Goal: Task Accomplishment & Management: Complete application form

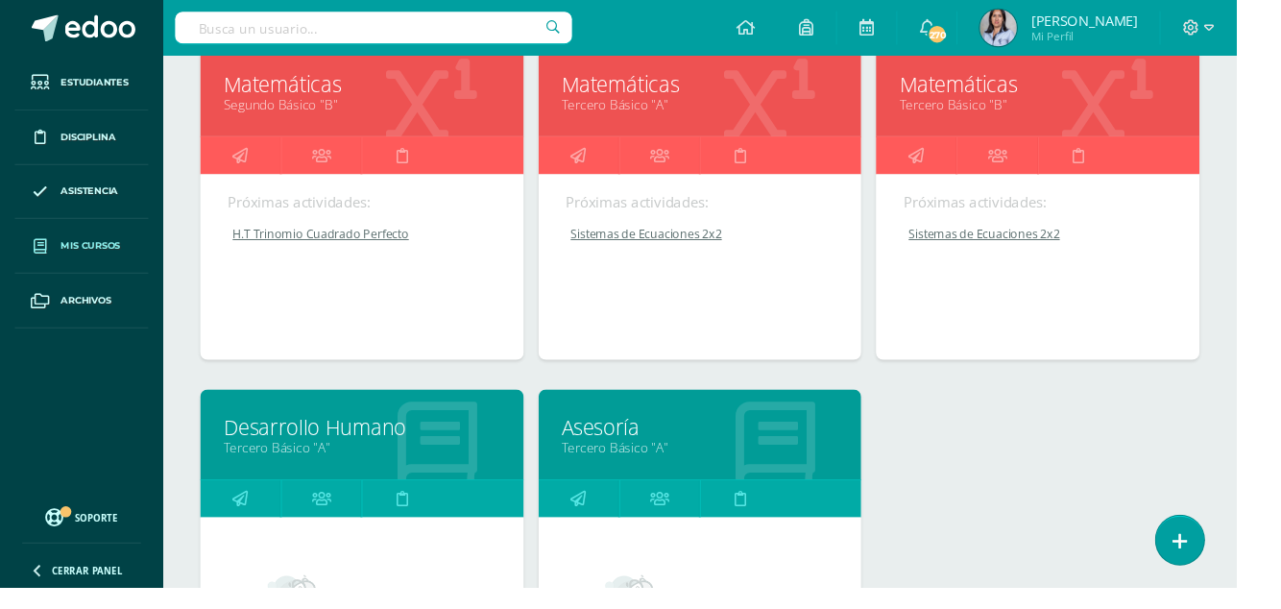
scroll to position [580, 0]
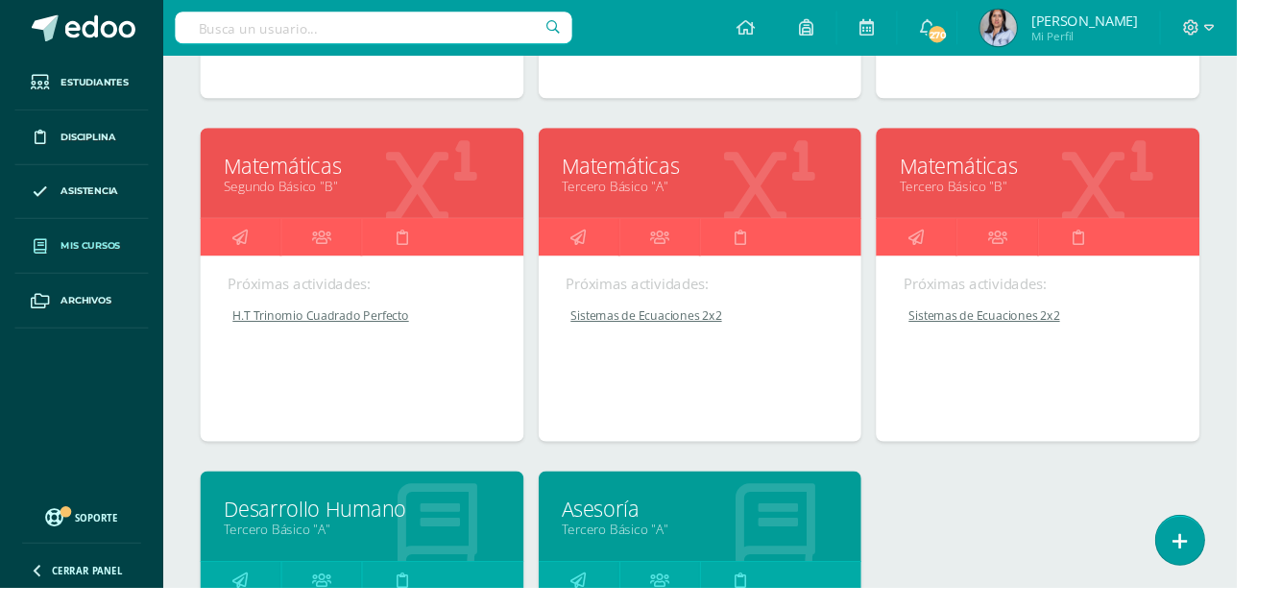
click at [945, 242] on icon at bounding box center [949, 245] width 16 height 37
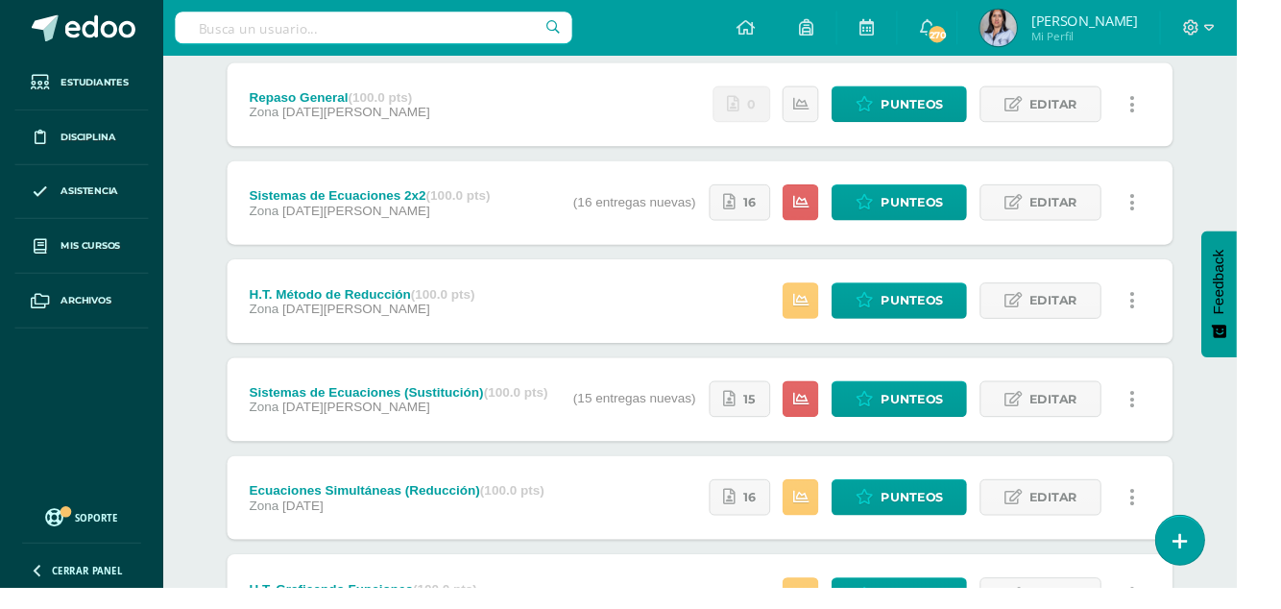
scroll to position [254, 0]
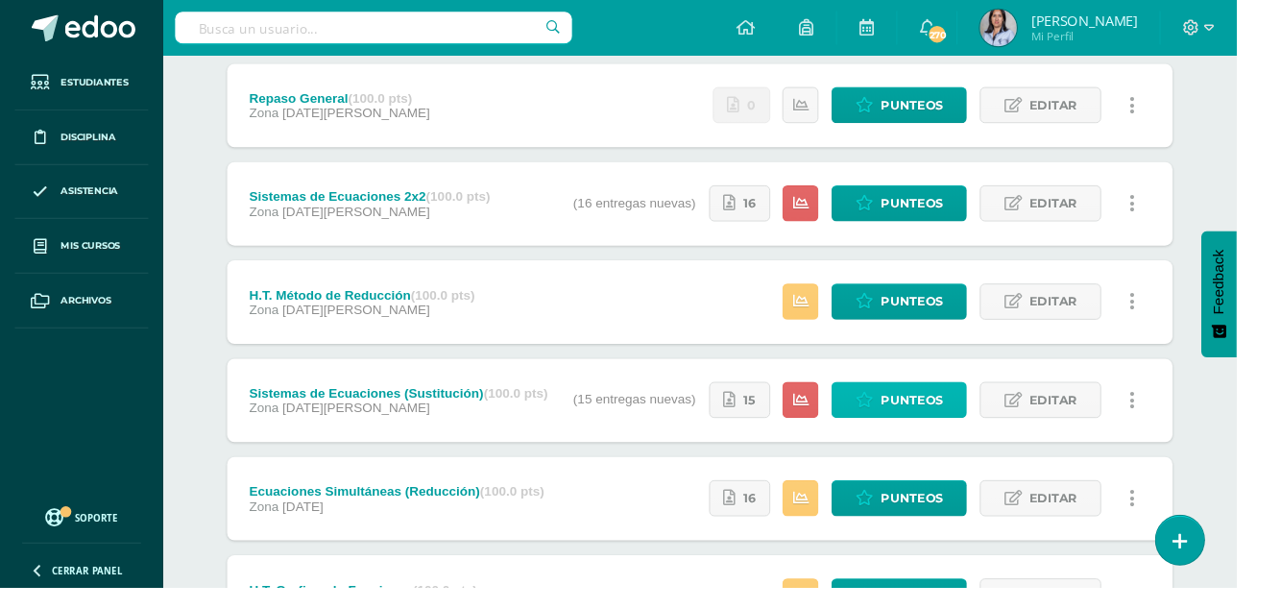
click at [930, 417] on span "Punteos" at bounding box center [944, 415] width 64 height 36
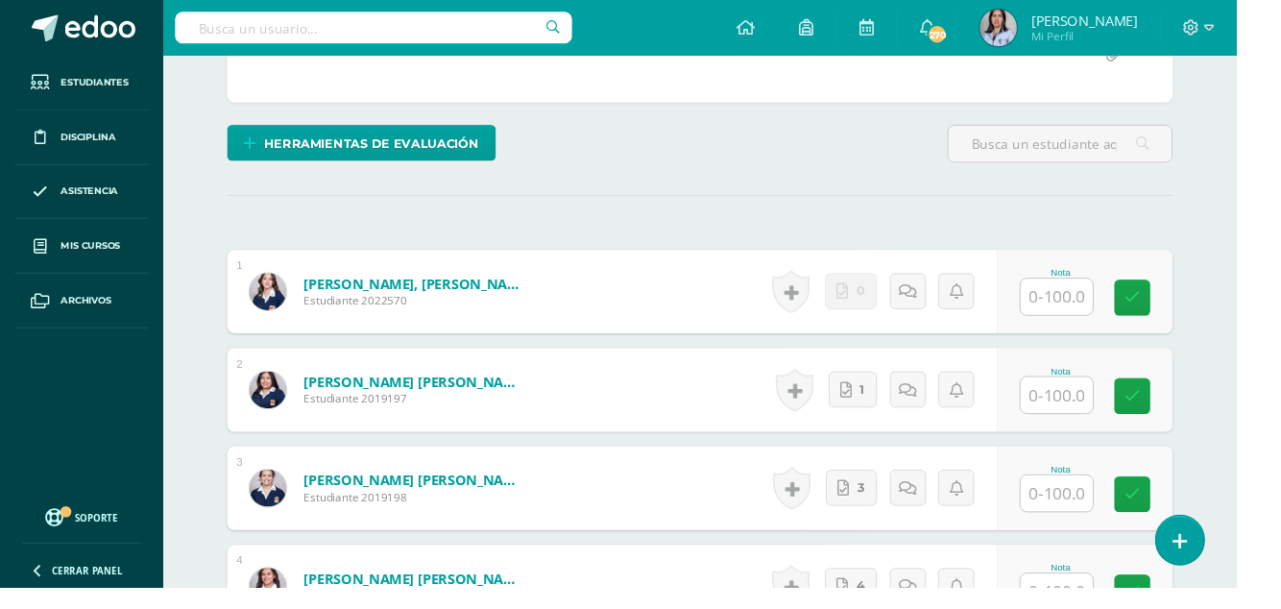
scroll to position [429, 0]
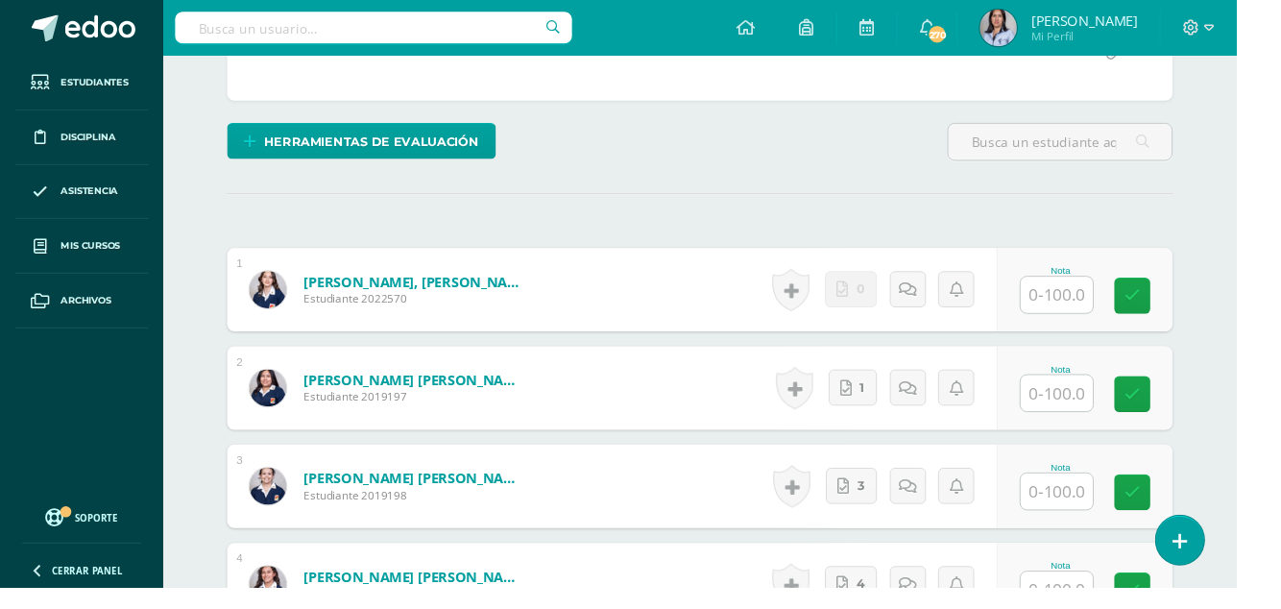
click at [1111, 300] on input "text" at bounding box center [1095, 304] width 75 height 37
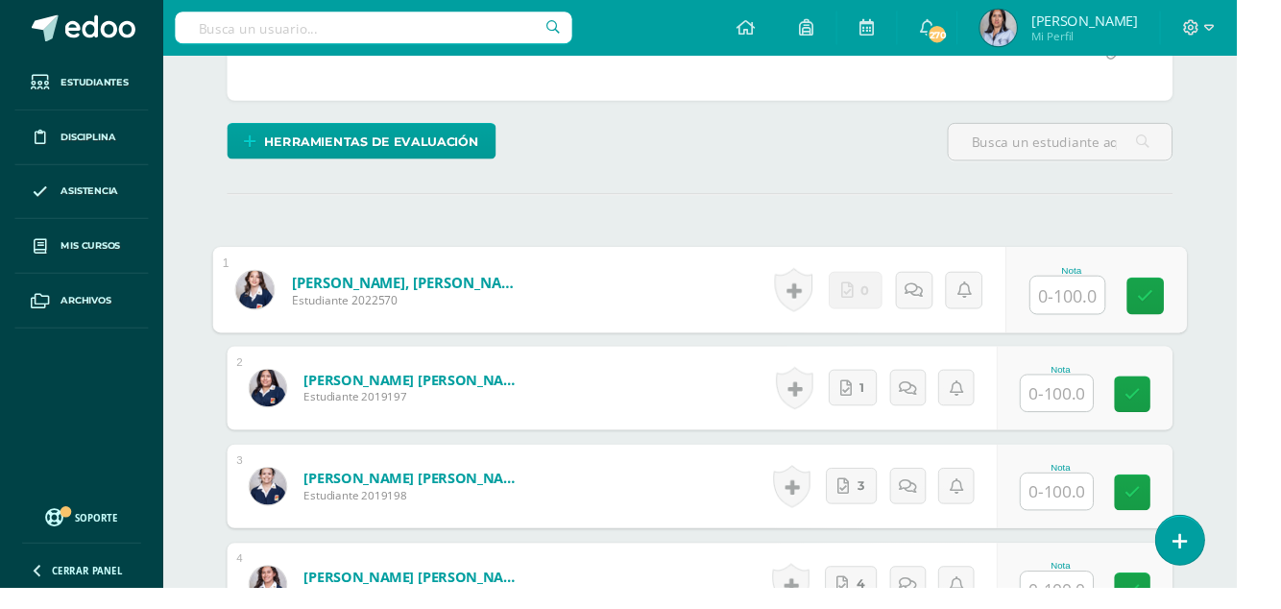
click at [1114, 306] on input "text" at bounding box center [1106, 305] width 77 height 38
type input "0"
click at [1197, 303] on link at bounding box center [1187, 306] width 38 height 38
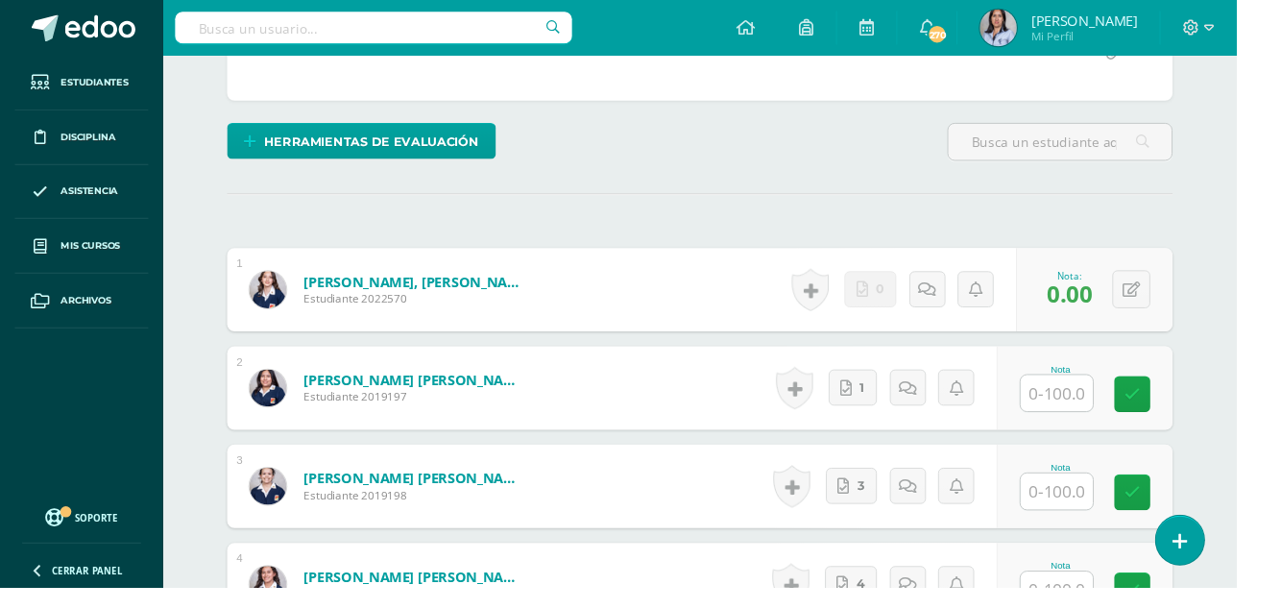
click at [1093, 405] on input "text" at bounding box center [1095, 406] width 75 height 37
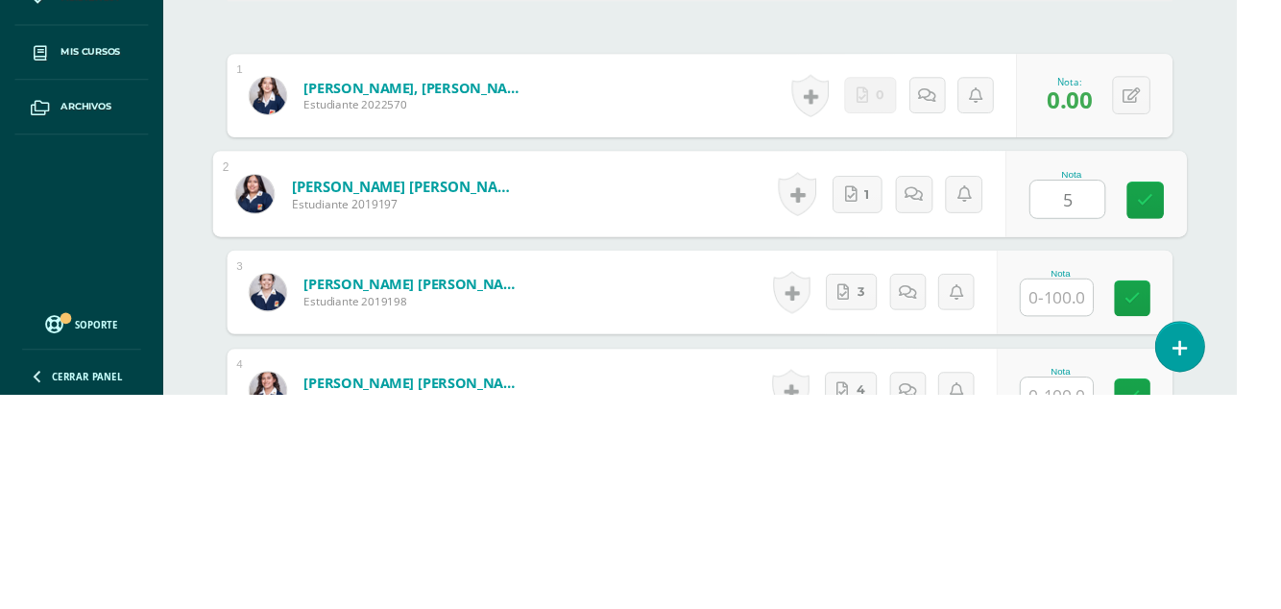
type input "50"
click at [1196, 412] on link at bounding box center [1187, 408] width 38 height 38
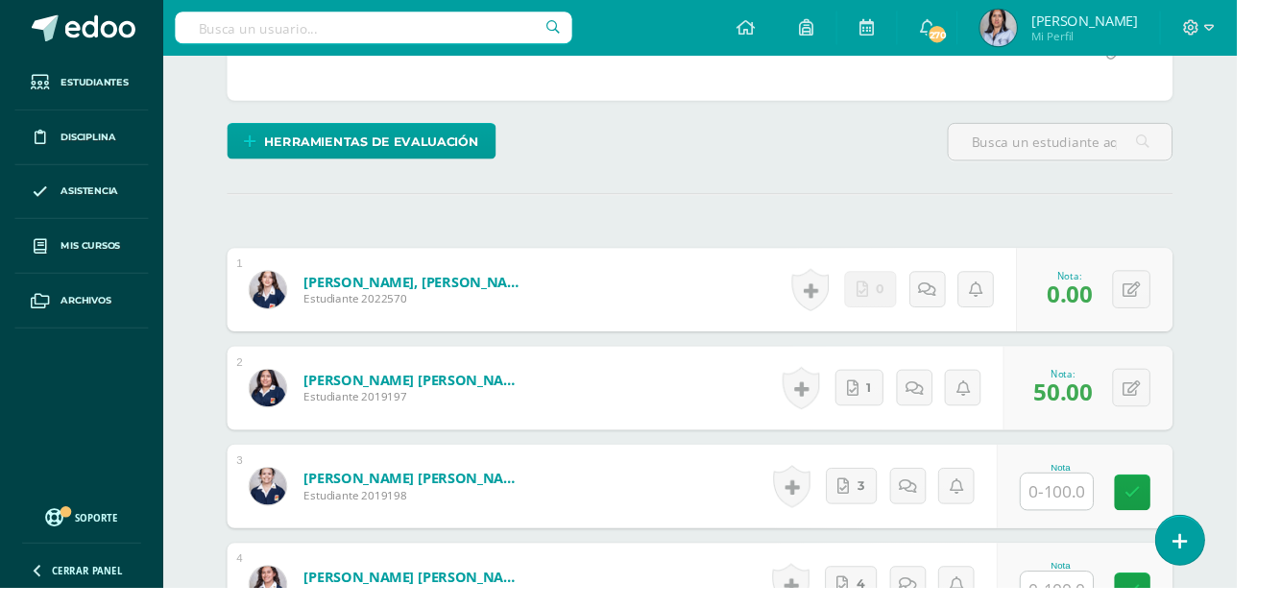
click at [1107, 514] on input "text" at bounding box center [1095, 508] width 75 height 37
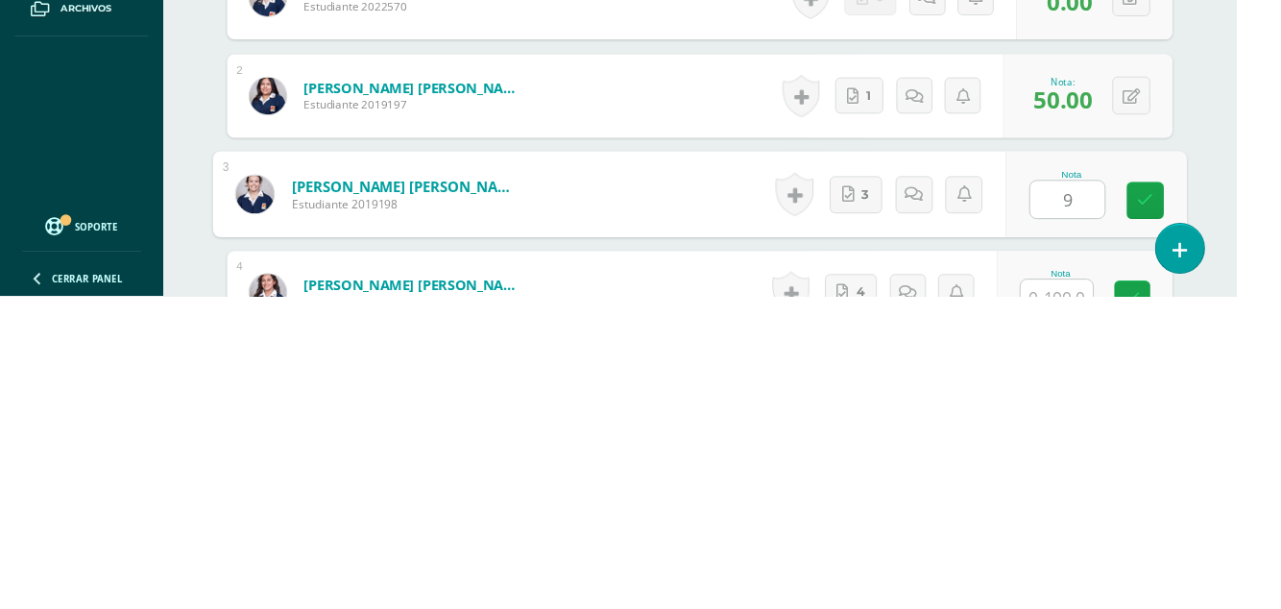
type input "90"
click at [1176, 512] on link at bounding box center [1187, 510] width 38 height 38
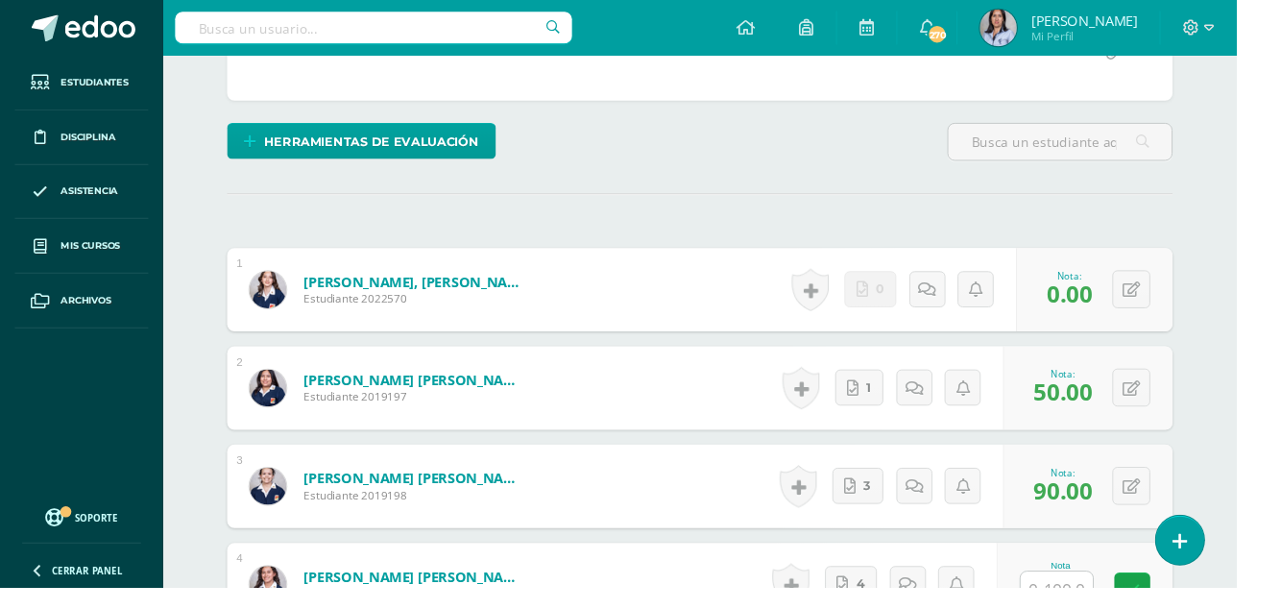
click at [1094, 608] on input "text" at bounding box center [1095, 610] width 75 height 37
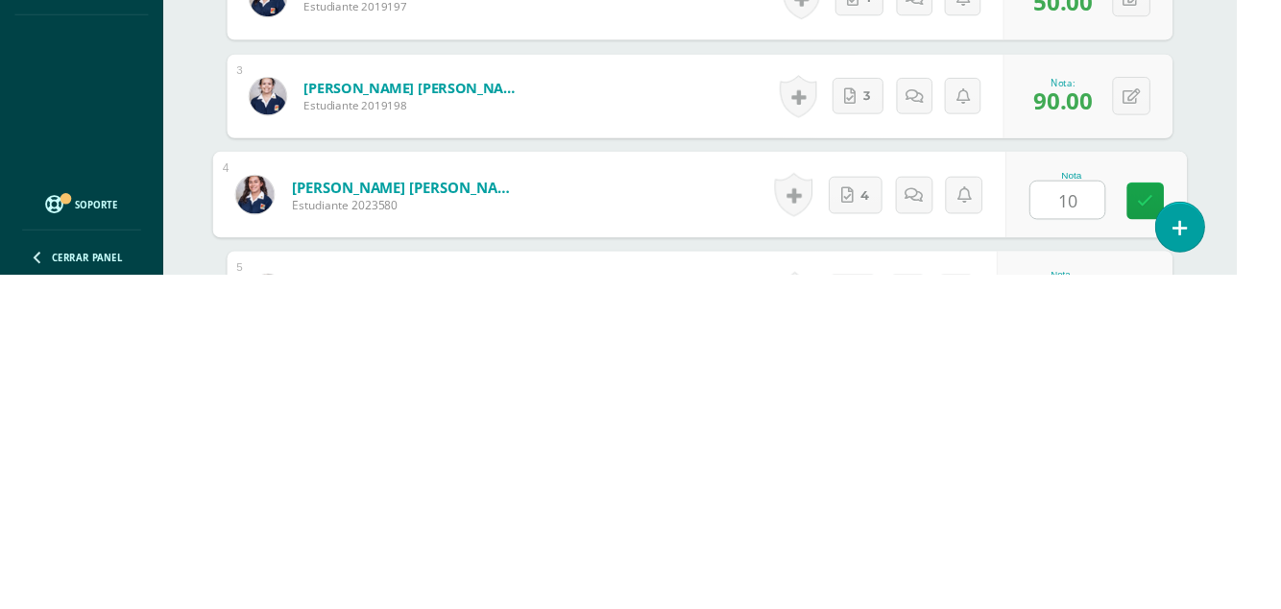
type input "100"
click at [1178, 526] on link at bounding box center [1187, 533] width 38 height 38
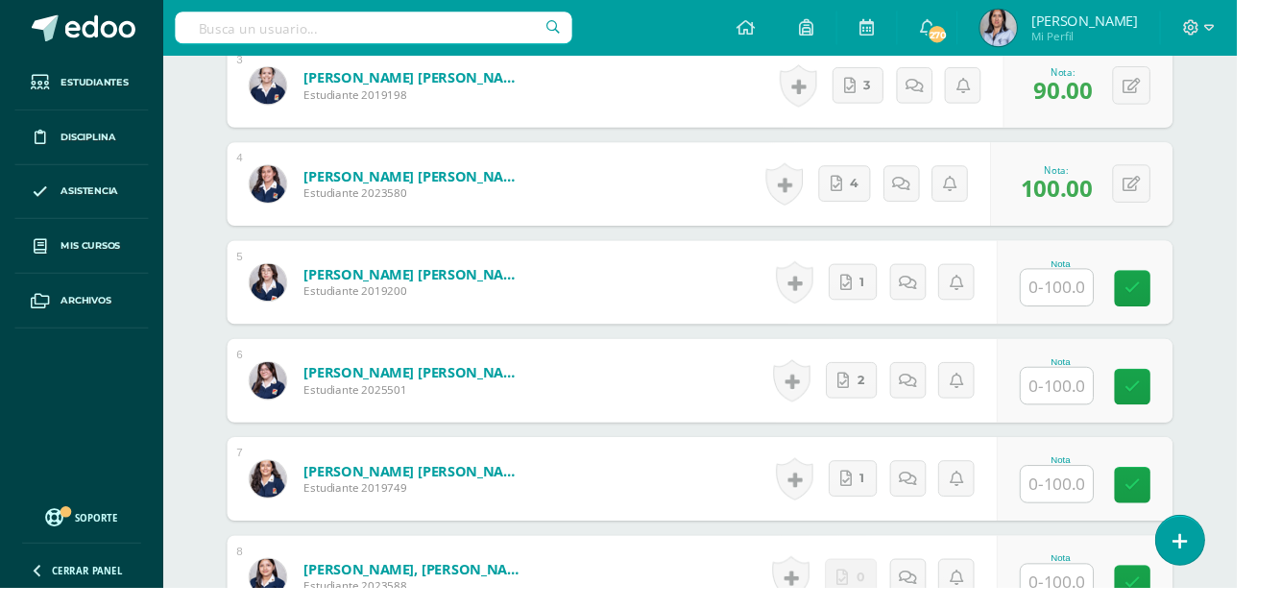
scroll to position [855, 0]
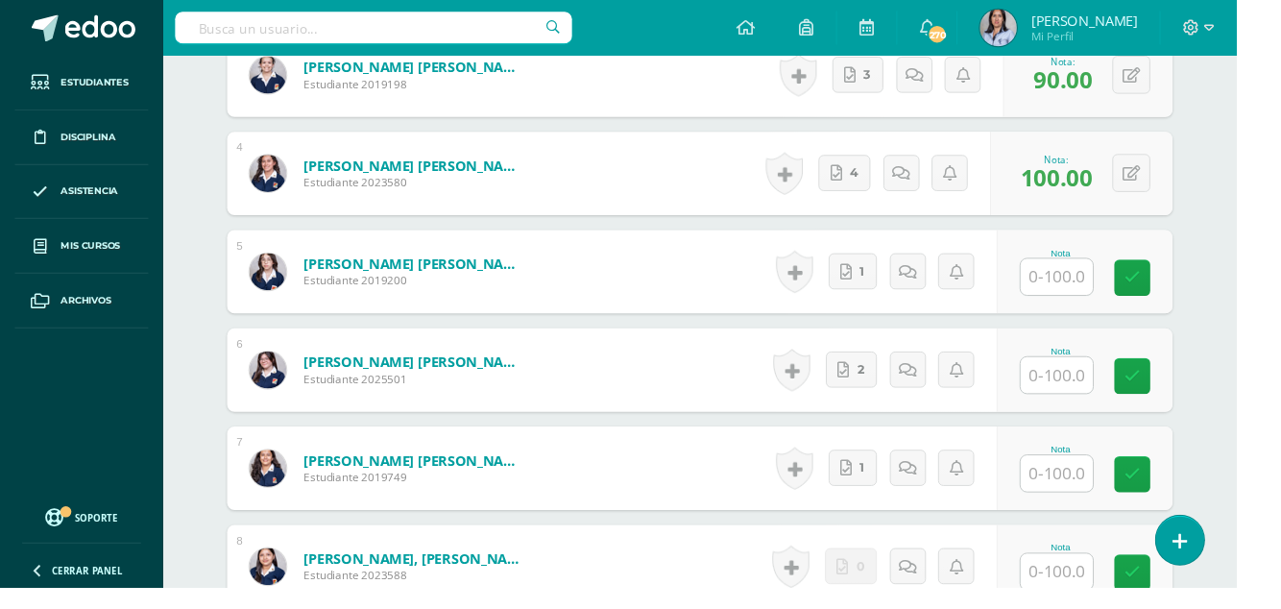
click at [1103, 280] on input "text" at bounding box center [1095, 286] width 75 height 37
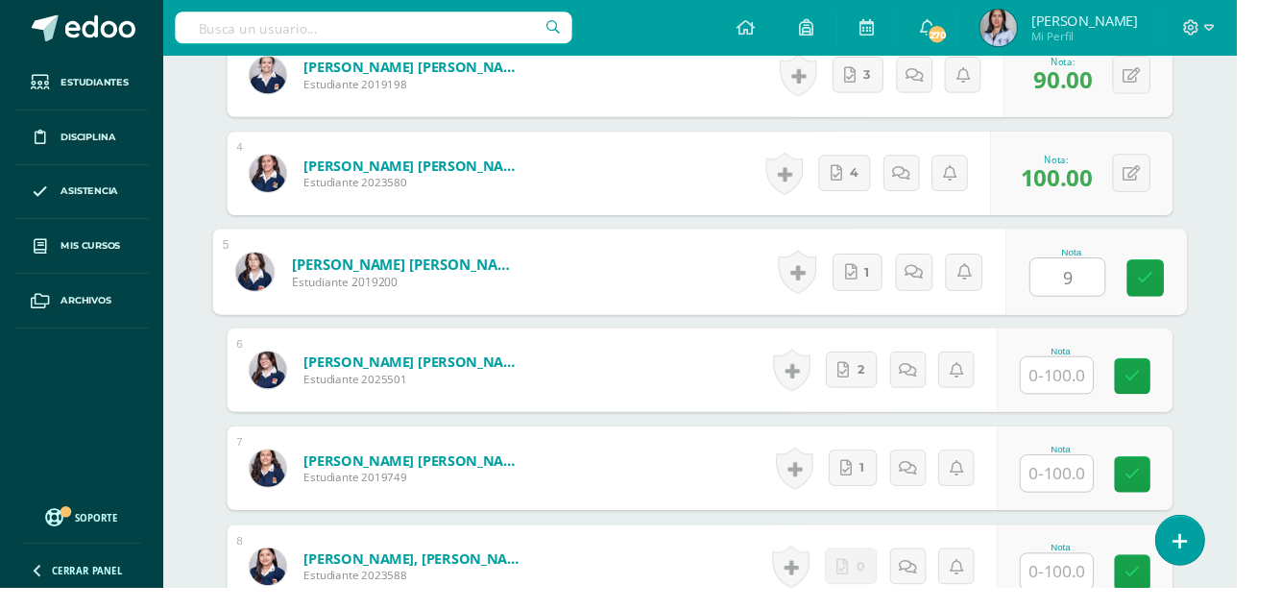
type input "90"
click at [1177, 282] on link at bounding box center [1187, 288] width 38 height 38
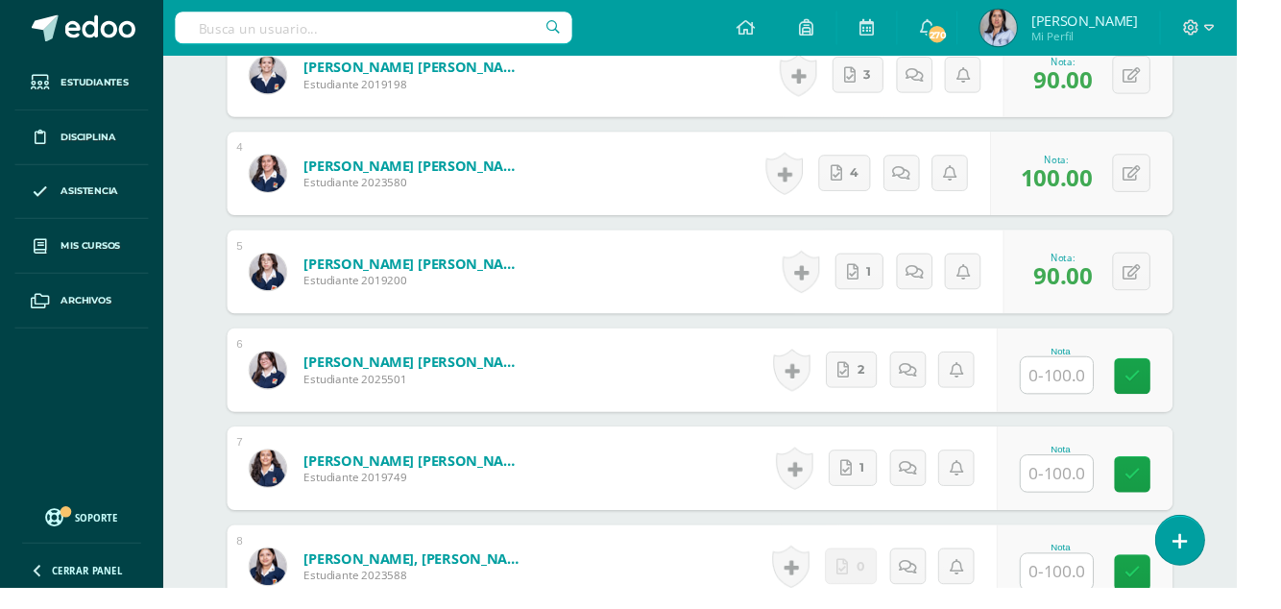
click at [1102, 377] on input "text" at bounding box center [1095, 388] width 75 height 37
type input "90"
click at [1197, 383] on link at bounding box center [1187, 390] width 38 height 38
click at [1105, 480] on input "text" at bounding box center [1095, 490] width 75 height 37
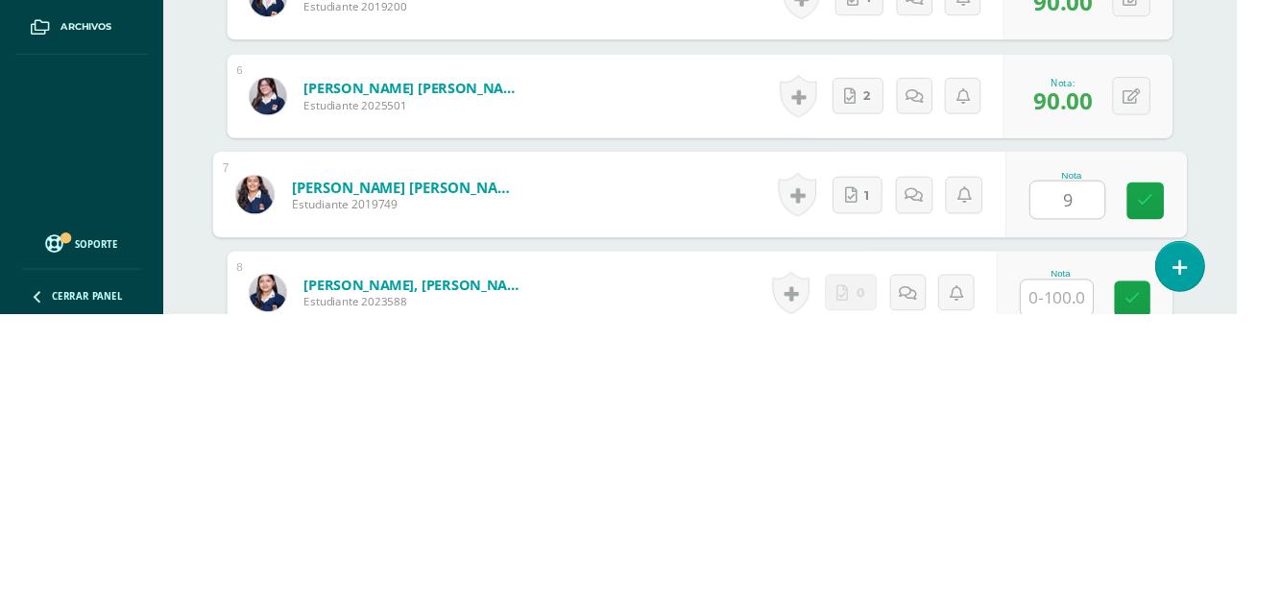
type input "90"
click at [1177, 487] on link at bounding box center [1187, 492] width 38 height 38
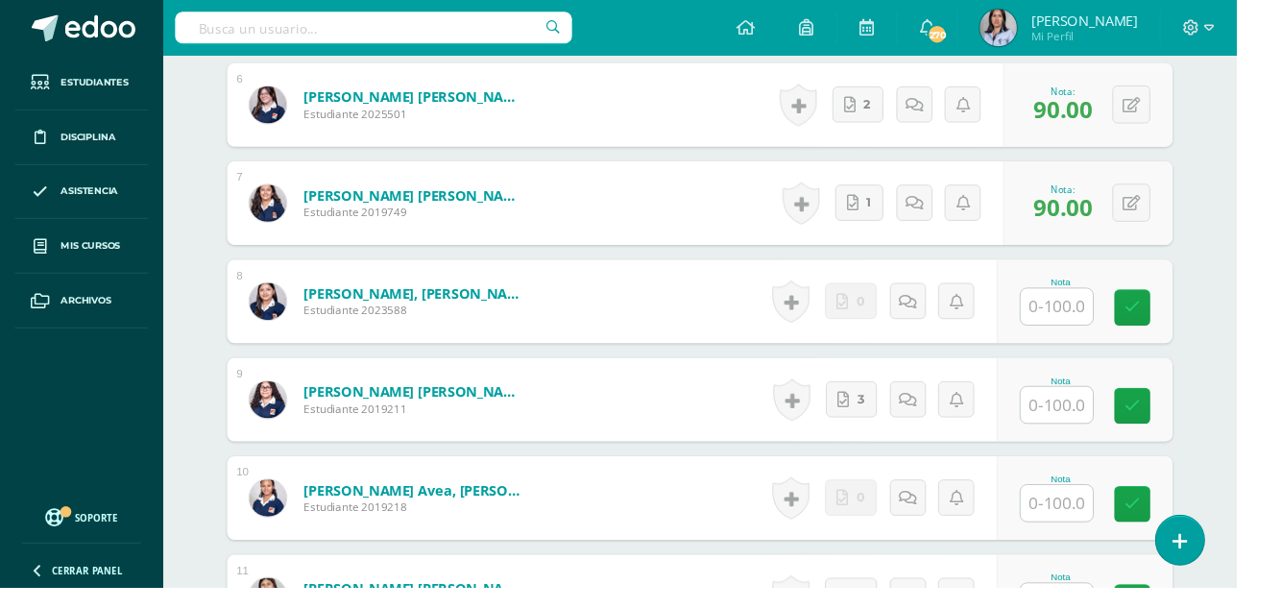
scroll to position [1145, 0]
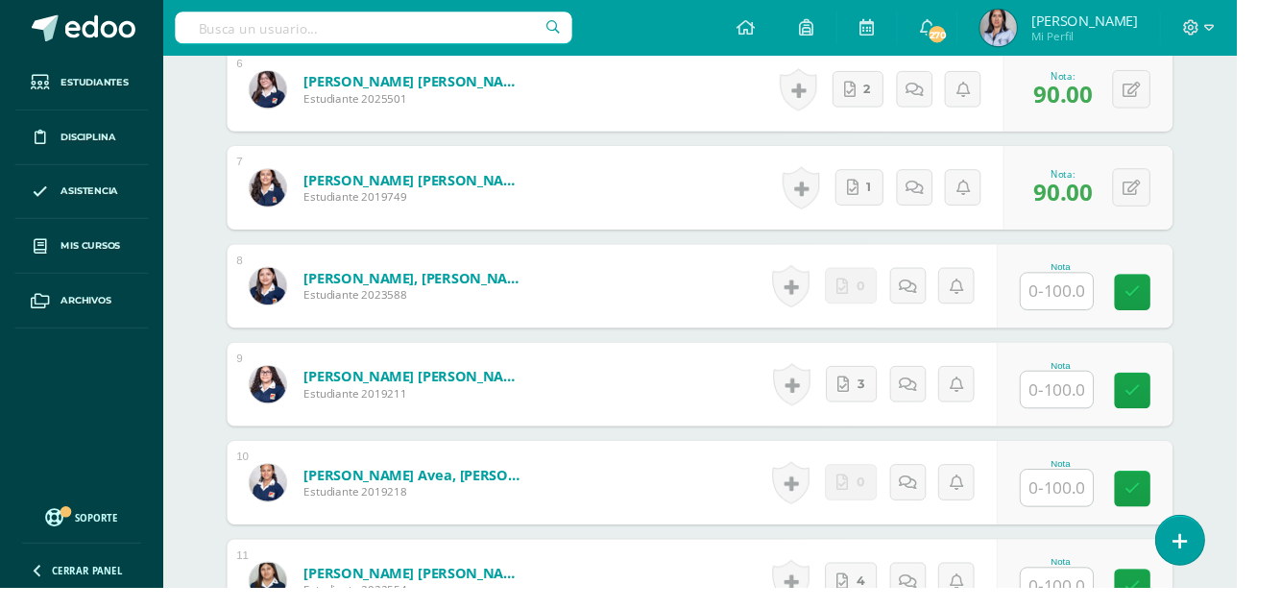
click at [1105, 299] on input "text" at bounding box center [1095, 301] width 75 height 37
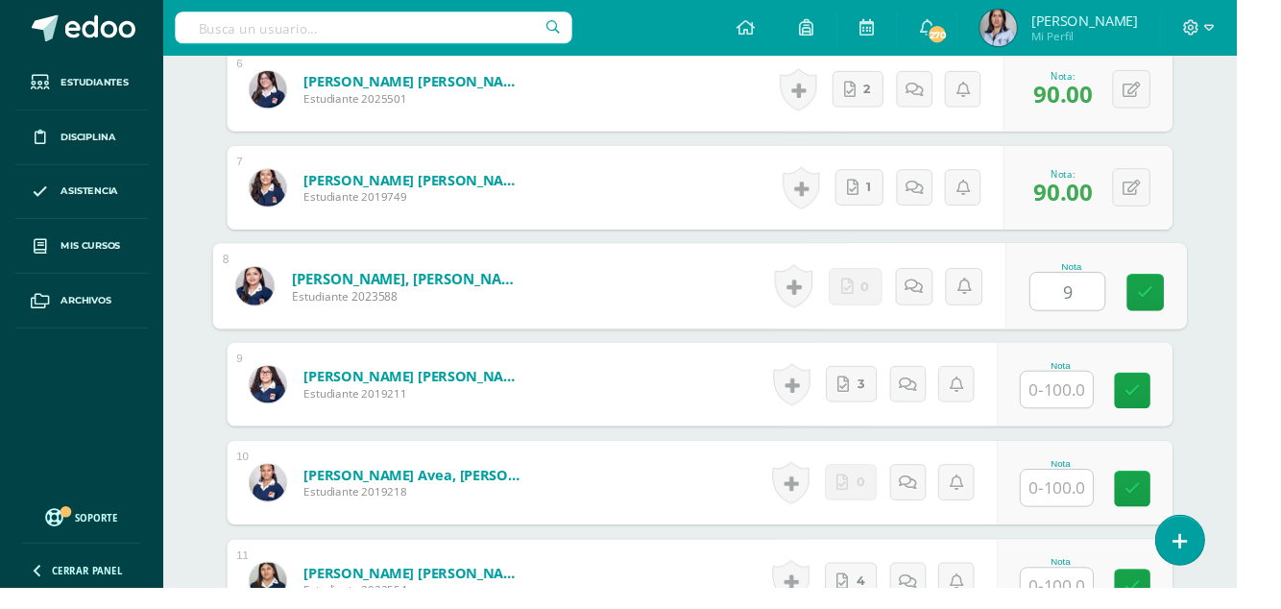
type input "90"
click at [1177, 299] on link at bounding box center [1187, 303] width 38 height 38
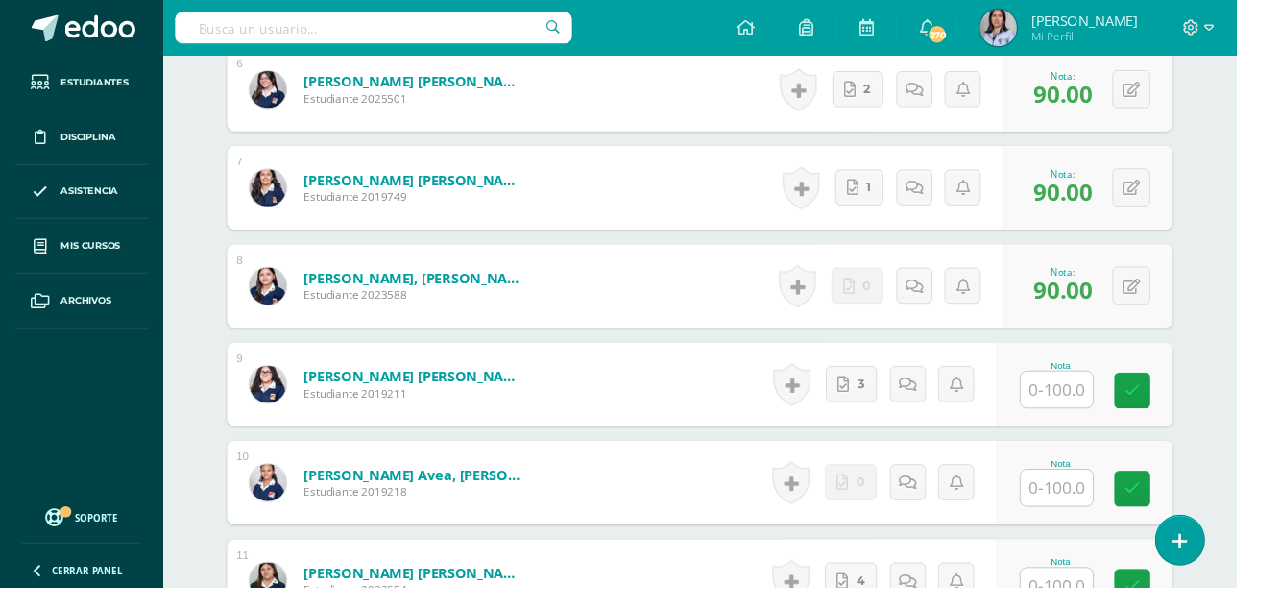
click at [1099, 393] on input "text" at bounding box center [1095, 403] width 75 height 37
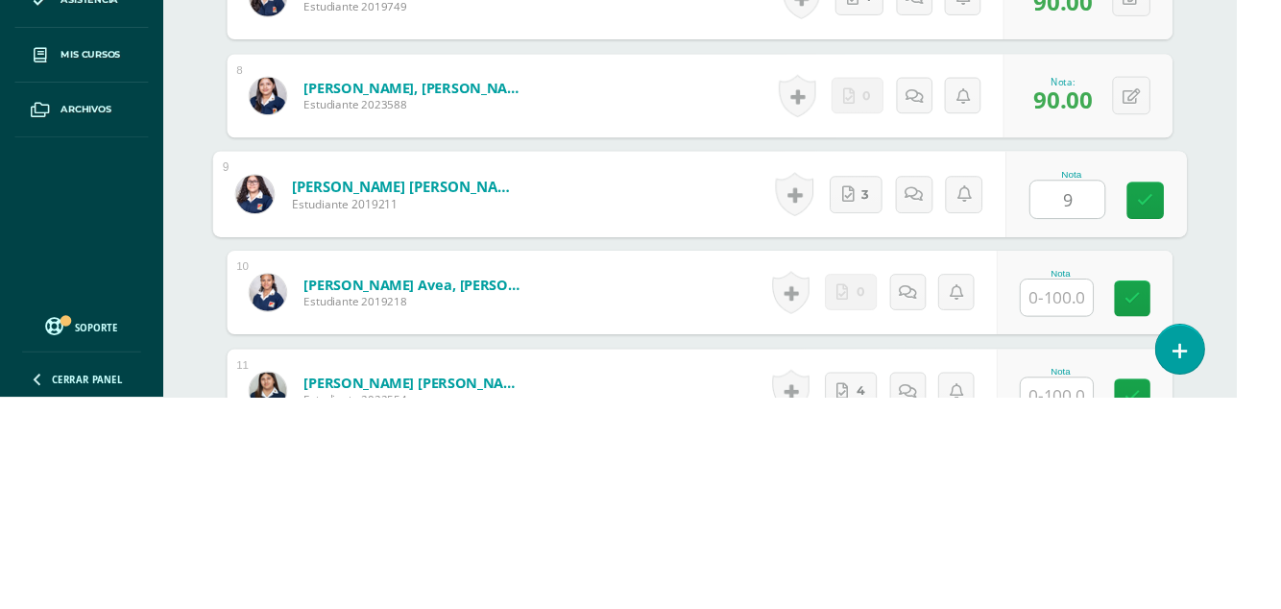
type input "90"
click at [1197, 400] on link at bounding box center [1187, 405] width 38 height 38
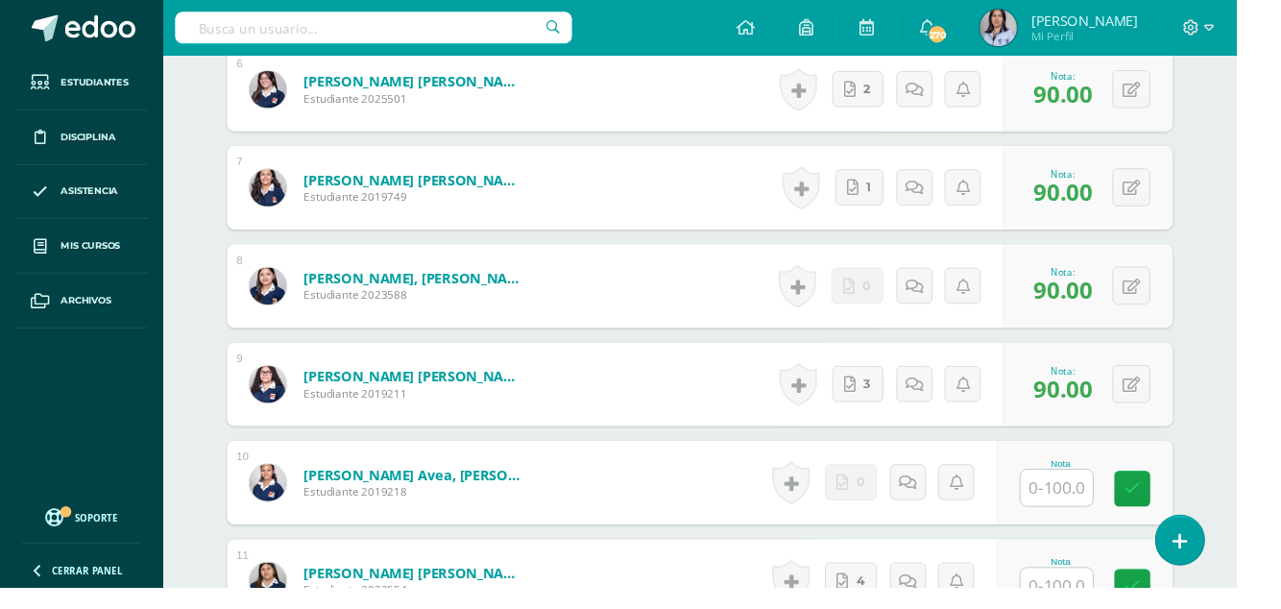
click at [1124, 492] on input "text" at bounding box center [1095, 505] width 75 height 37
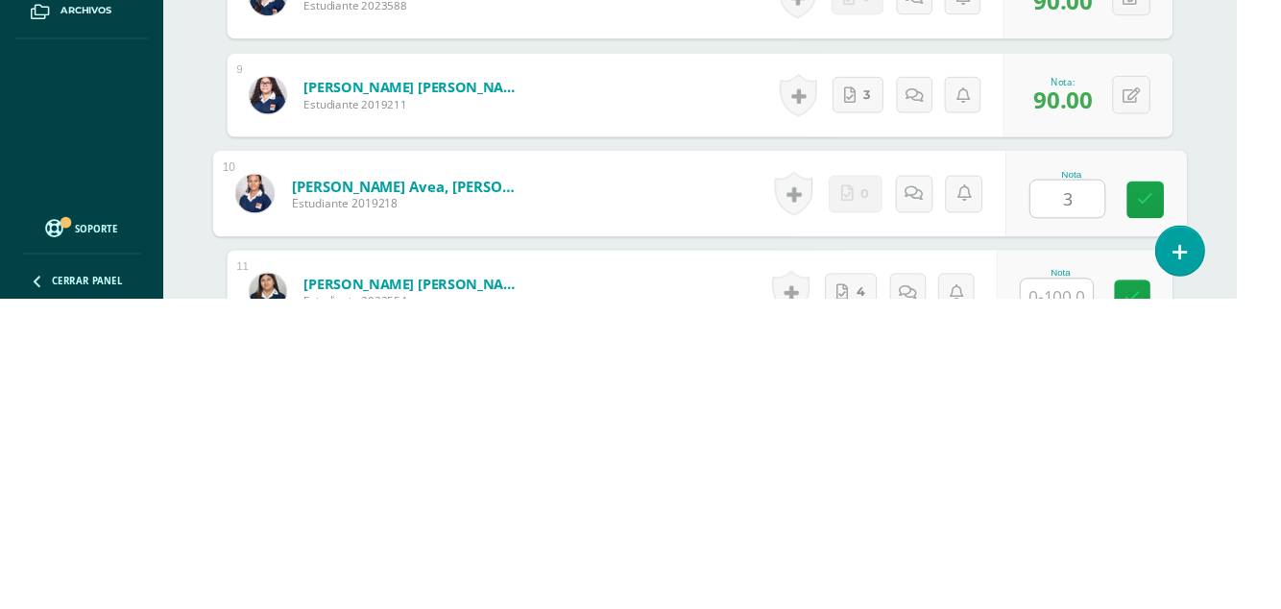
type input "30"
click at [1178, 515] on link at bounding box center [1187, 507] width 38 height 38
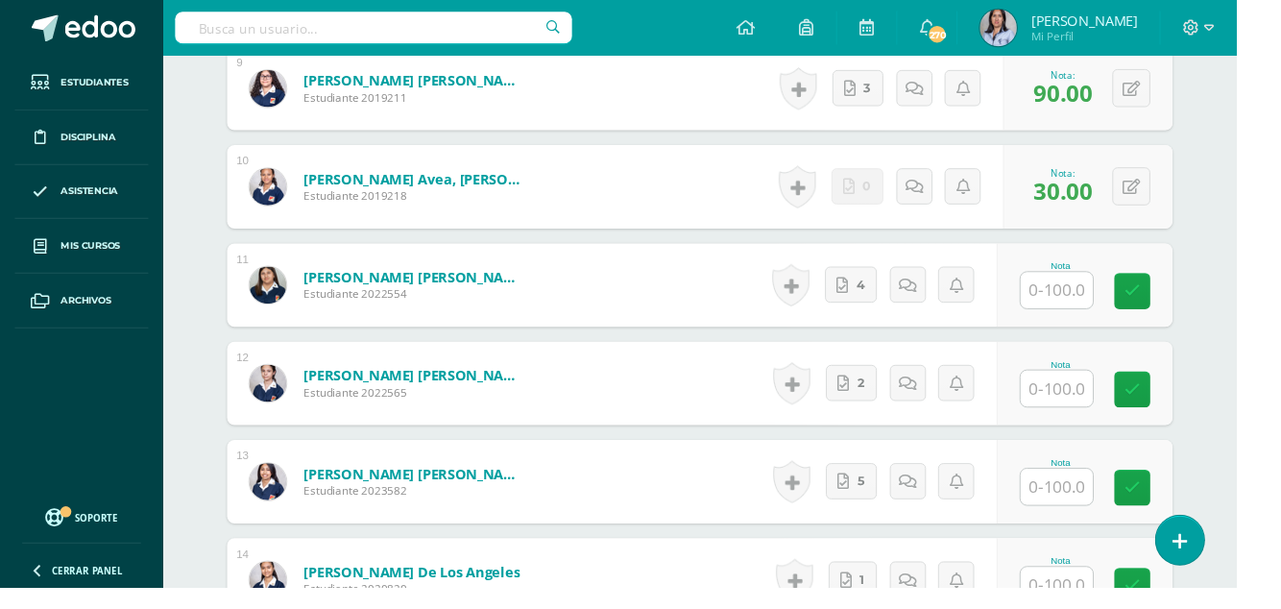
scroll to position [1462, 0]
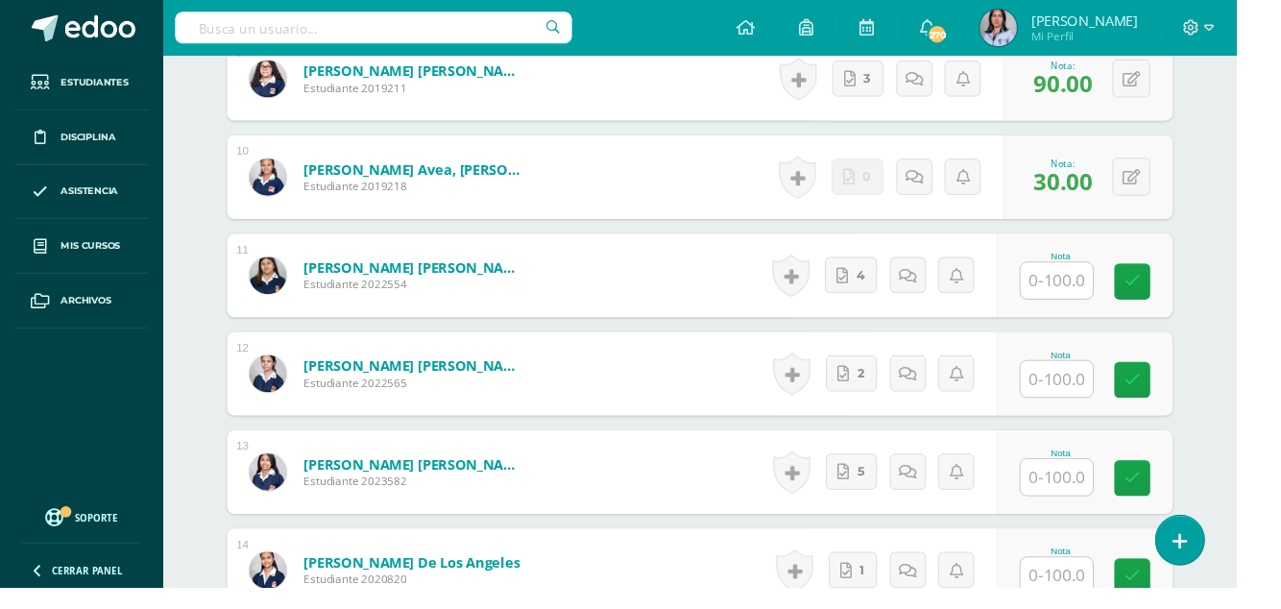
click at [1104, 293] on input "text" at bounding box center [1095, 290] width 75 height 37
type input "90"
click at [1197, 292] on link at bounding box center [1187, 292] width 38 height 38
click at [1106, 392] on input "text" at bounding box center [1095, 392] width 75 height 37
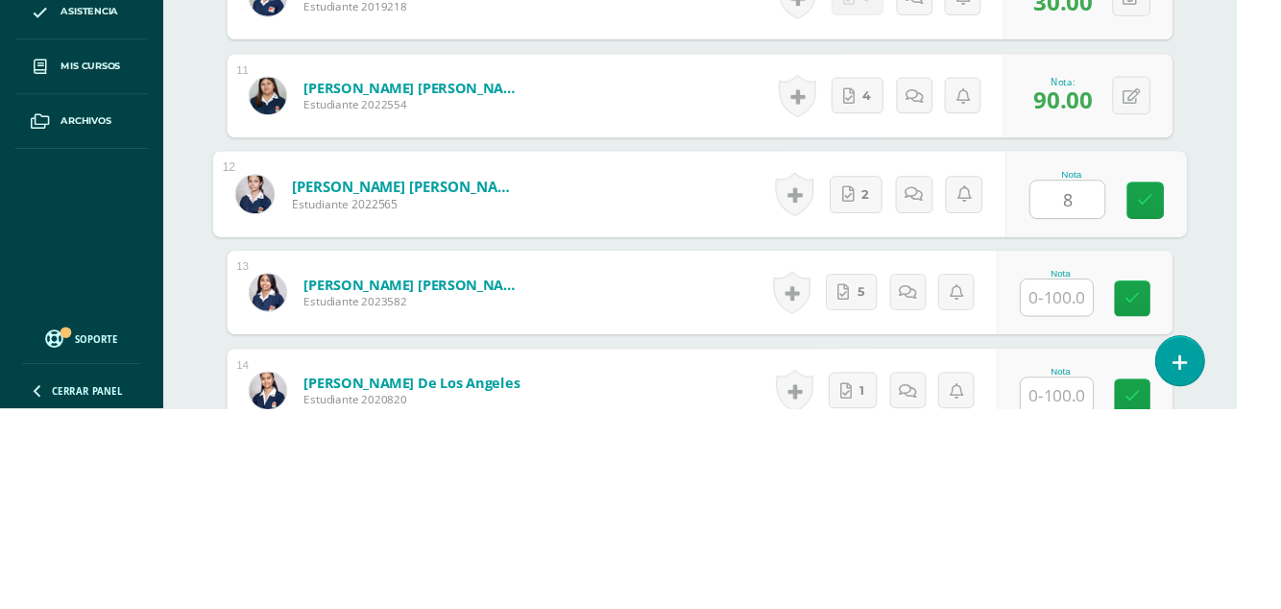
type input "80"
click at [1178, 384] on link at bounding box center [1187, 394] width 38 height 38
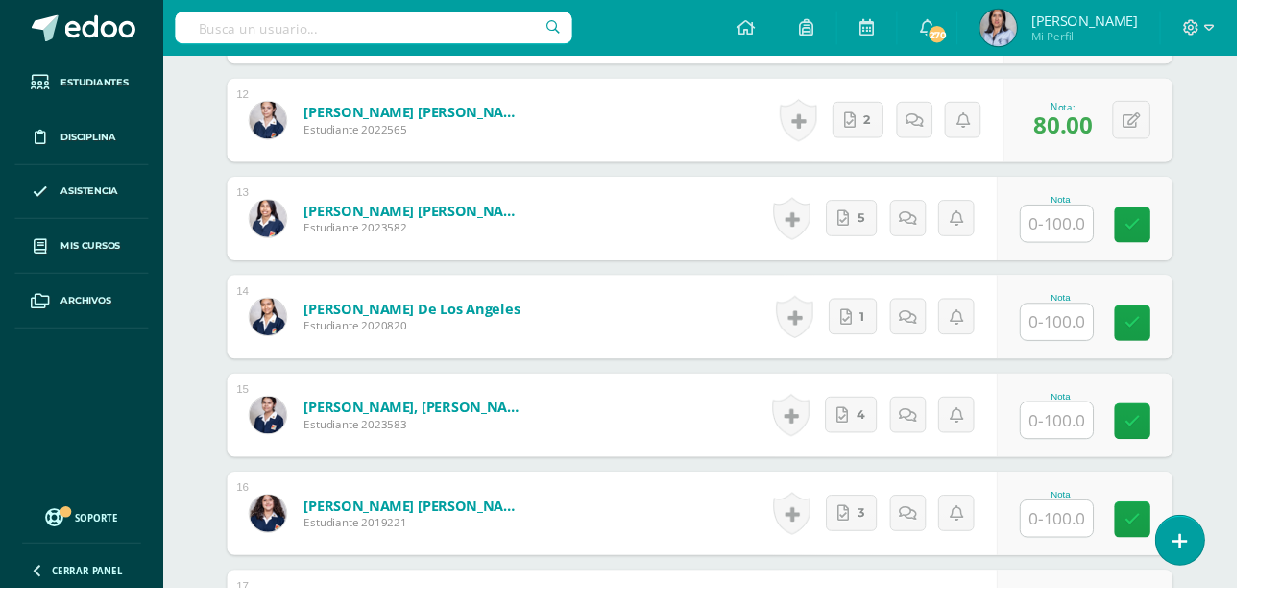
scroll to position [1735, 0]
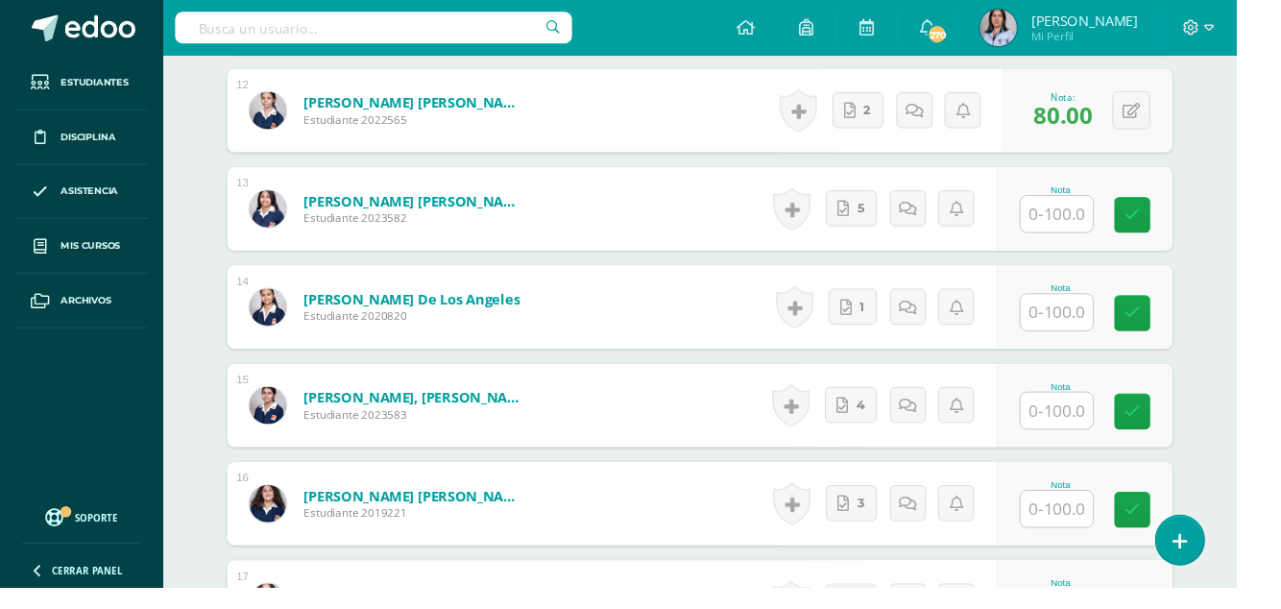
click at [1091, 222] on input "text" at bounding box center [1095, 221] width 75 height 37
type input "80"
click at [1176, 225] on link at bounding box center [1187, 223] width 38 height 38
click at [1112, 309] on input "text" at bounding box center [1095, 322] width 75 height 37
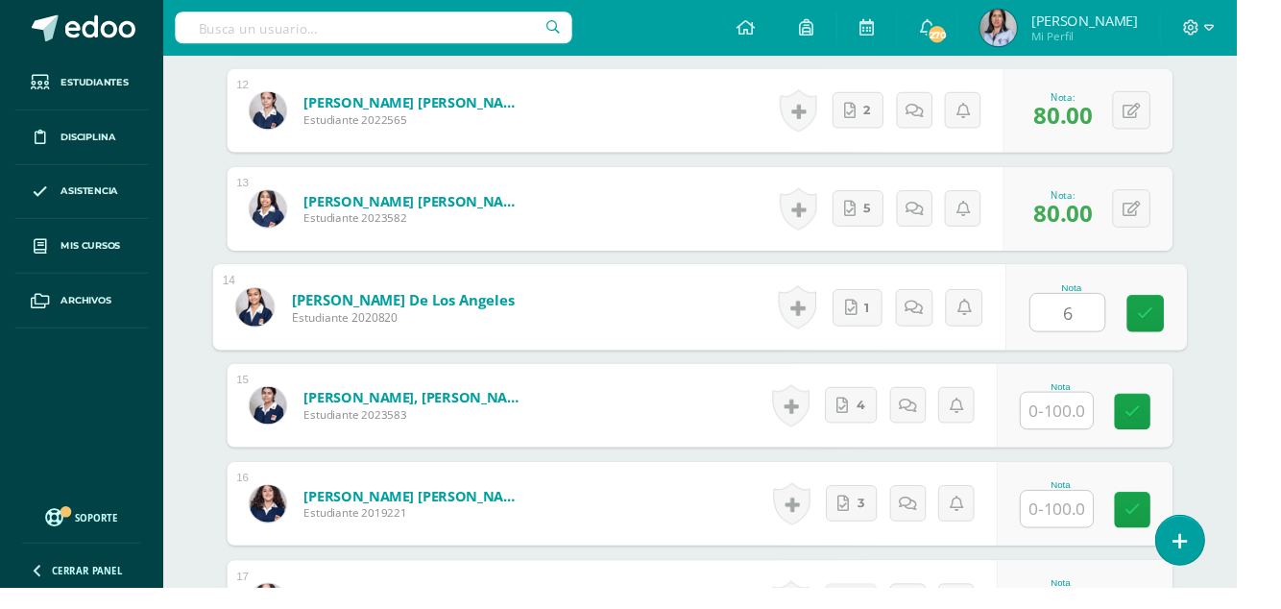
type input "60"
click at [1176, 324] on link at bounding box center [1187, 324] width 38 height 38
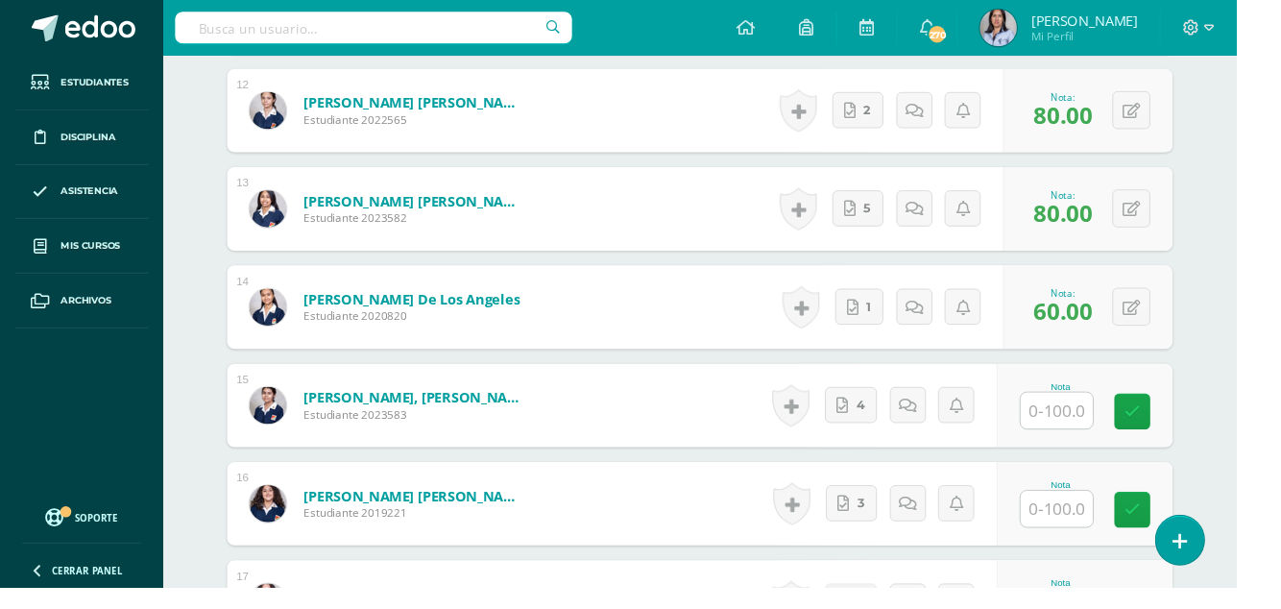
click at [1092, 427] on input "text" at bounding box center [1095, 424] width 75 height 37
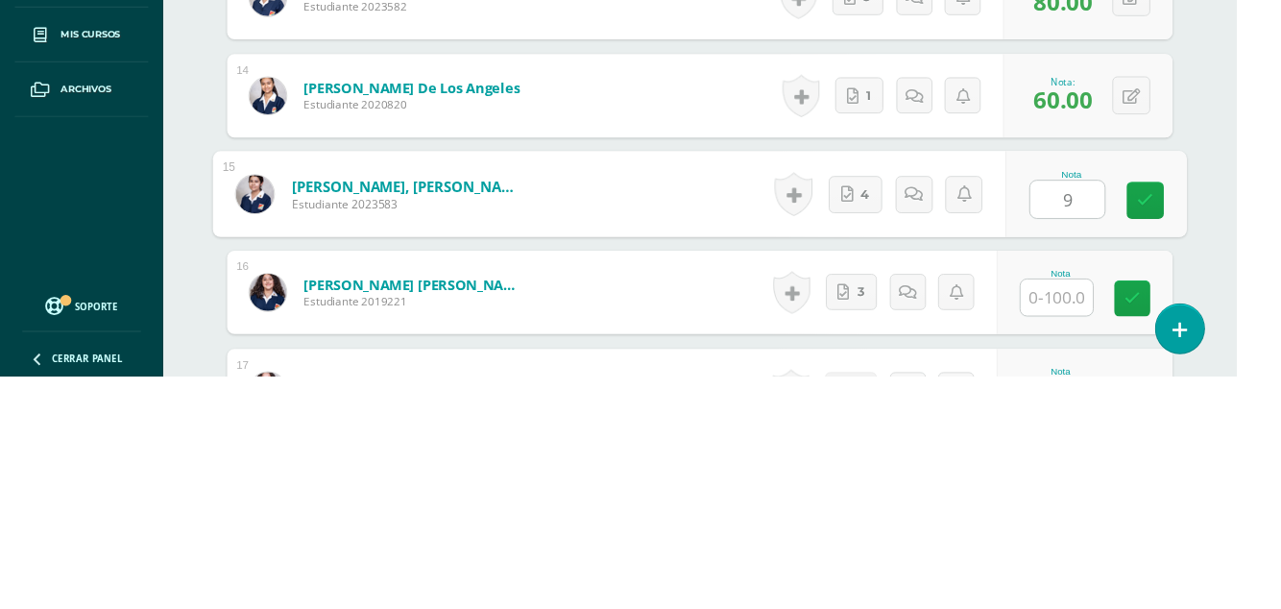
type input "90"
click at [1177, 428] on link at bounding box center [1187, 426] width 38 height 38
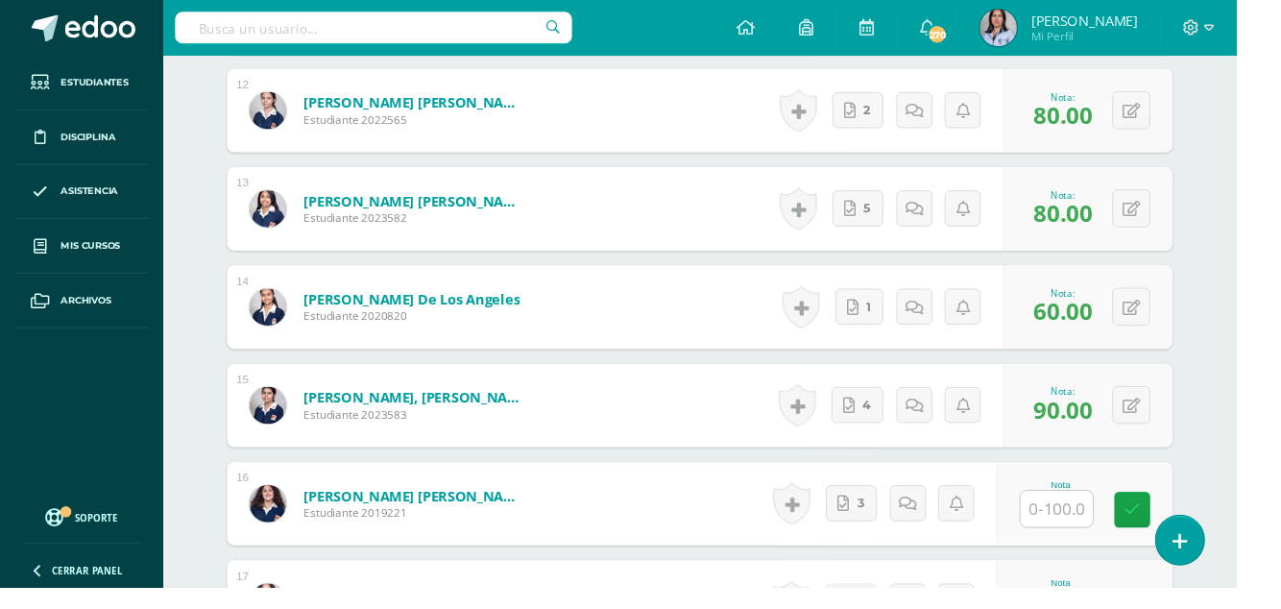
scroll to position [1982, 0]
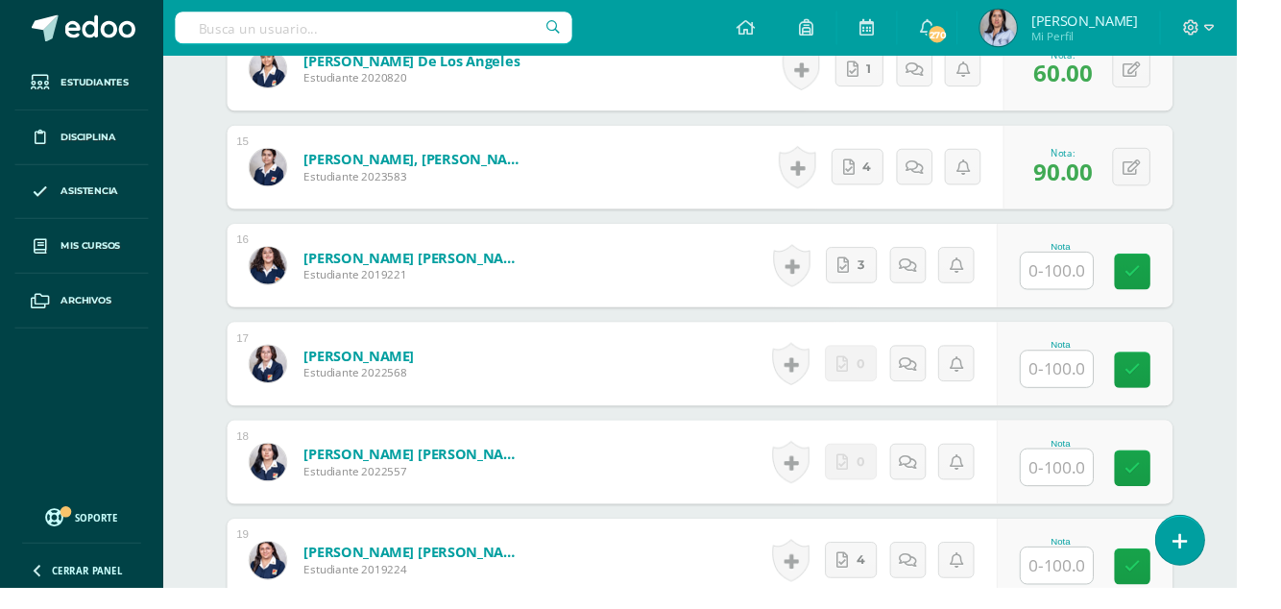
click at [1099, 273] on input "text" at bounding box center [1095, 279] width 75 height 37
type input "90"
click at [1176, 276] on link at bounding box center [1187, 281] width 38 height 38
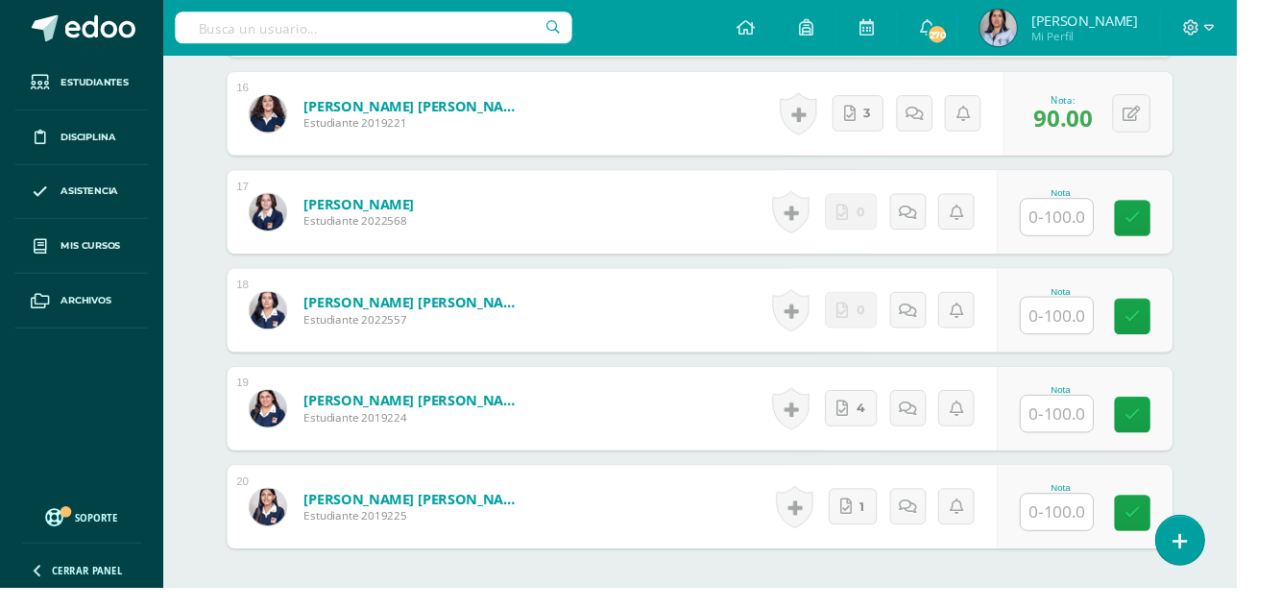
scroll to position [2139, 0]
click at [1098, 227] on input "text" at bounding box center [1095, 224] width 75 height 37
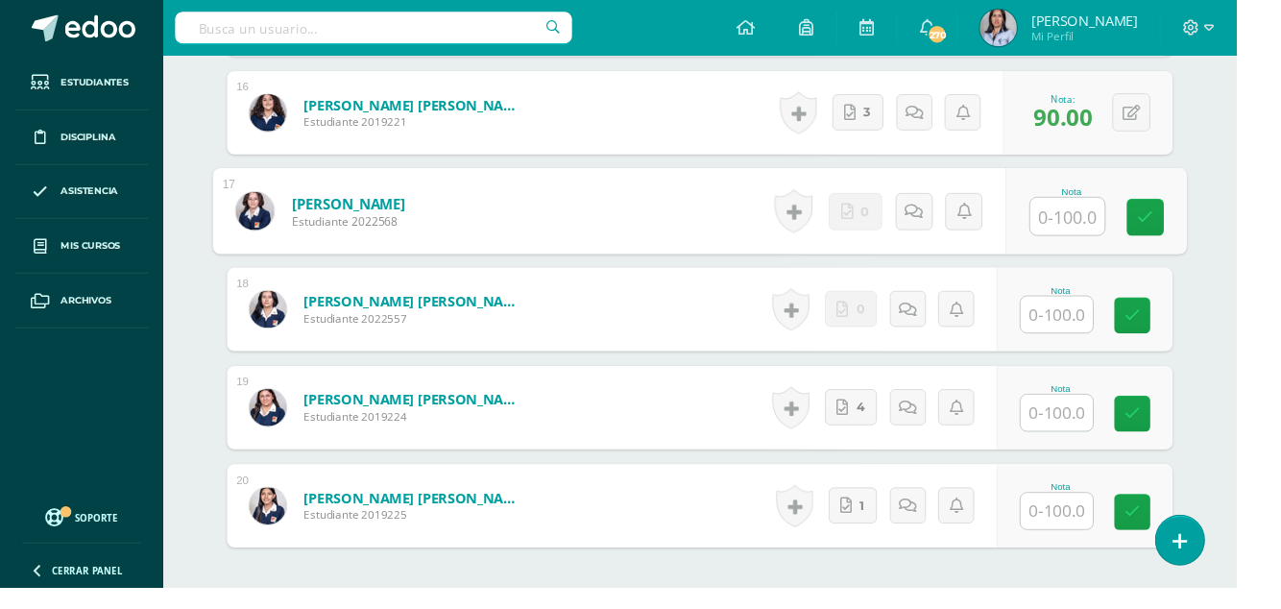
type input "0"
click at [1177, 234] on link at bounding box center [1187, 226] width 38 height 38
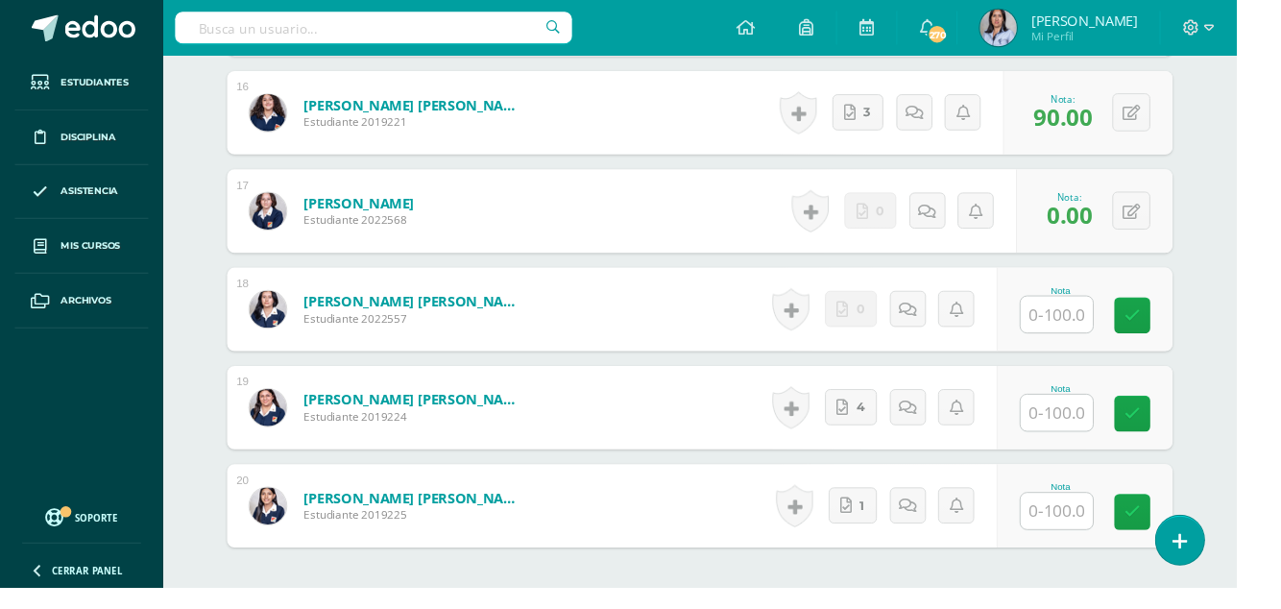
click at [1107, 327] on input "text" at bounding box center [1095, 325] width 75 height 37
type input "0"
click at [1177, 328] on link at bounding box center [1187, 327] width 38 height 38
click at [1083, 425] on input "text" at bounding box center [1095, 427] width 75 height 37
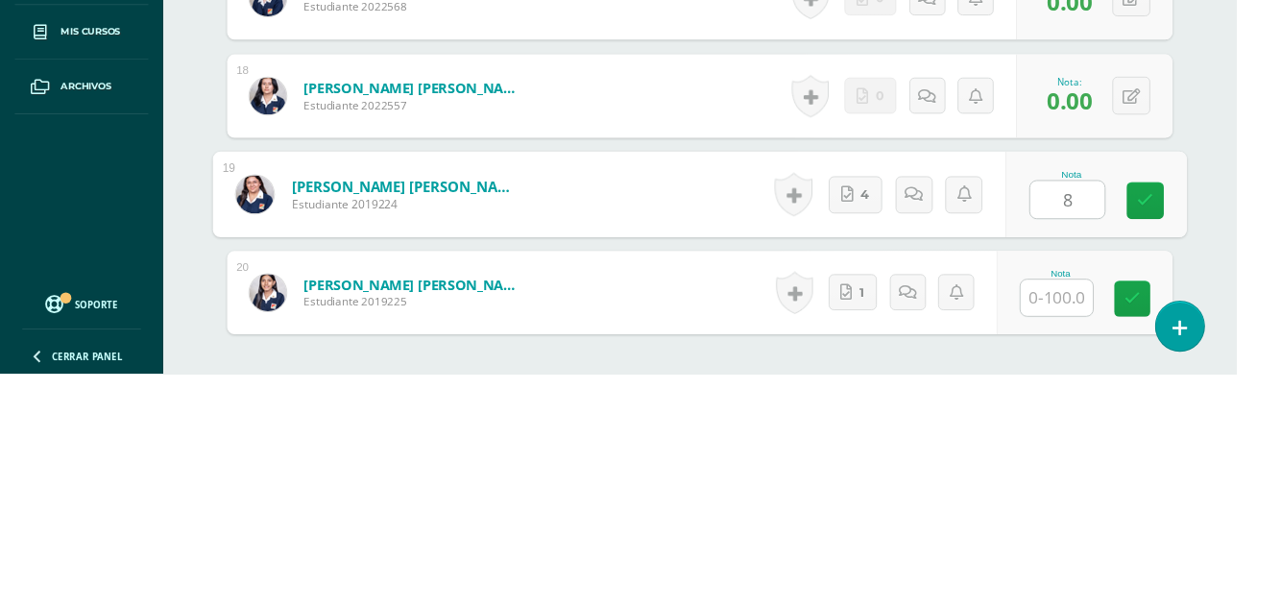
type input "80"
click at [1177, 435] on link at bounding box center [1187, 429] width 38 height 38
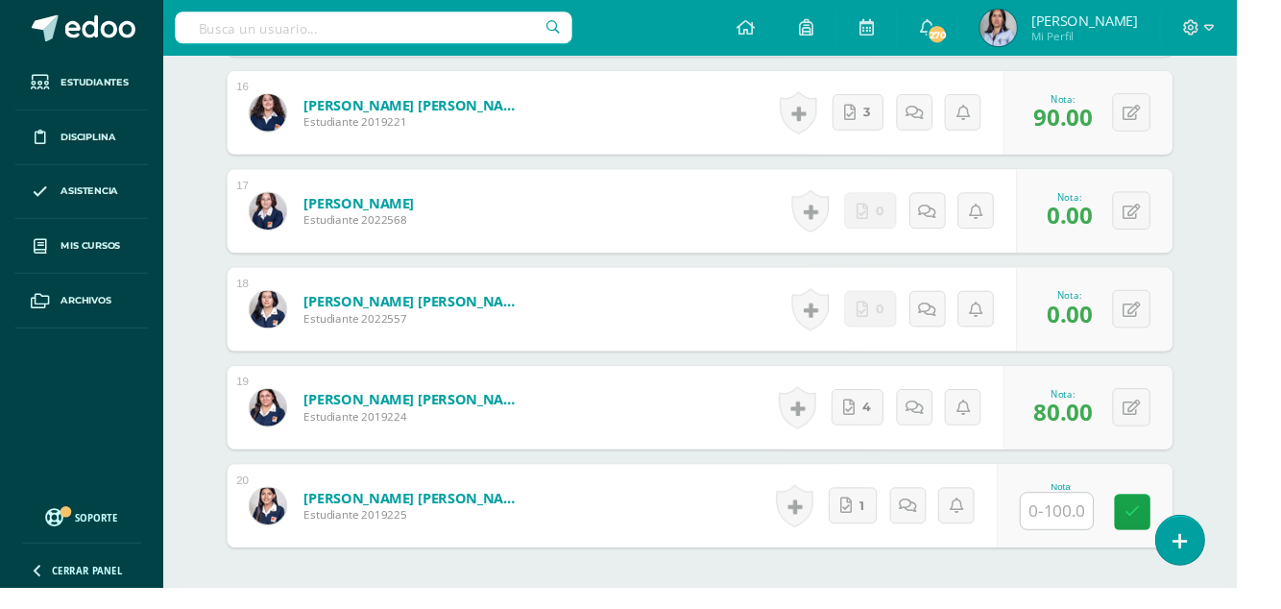
click at [1107, 534] on input "text" at bounding box center [1095, 529] width 75 height 37
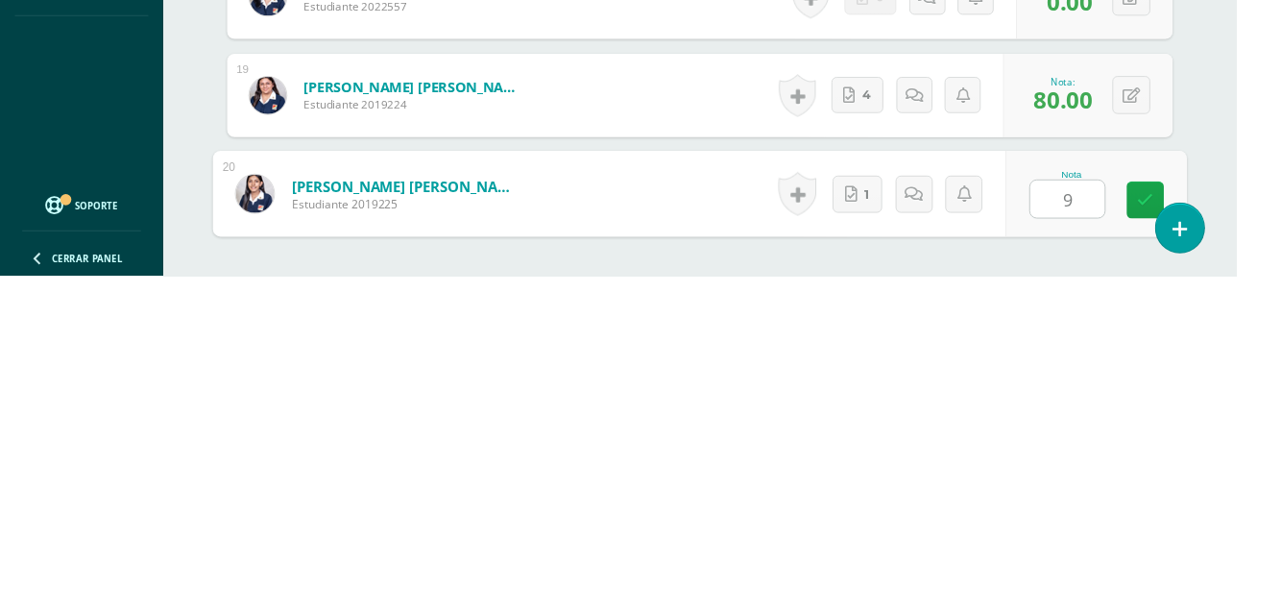
type input "90"
click at [1197, 524] on link at bounding box center [1187, 531] width 38 height 38
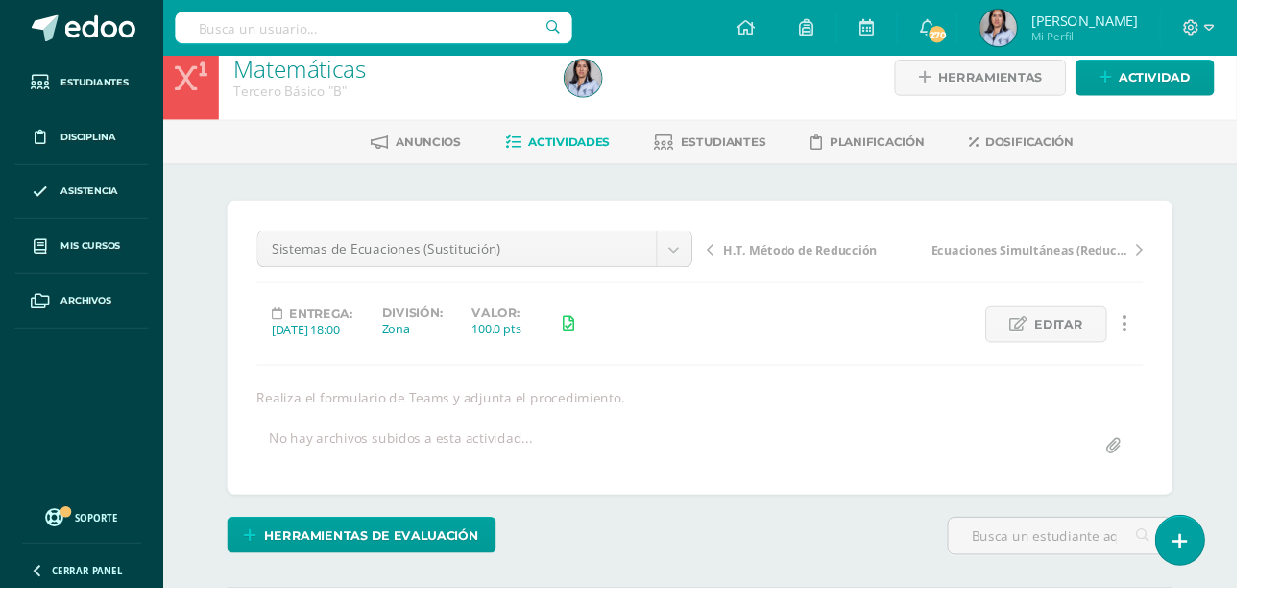
scroll to position [0, 0]
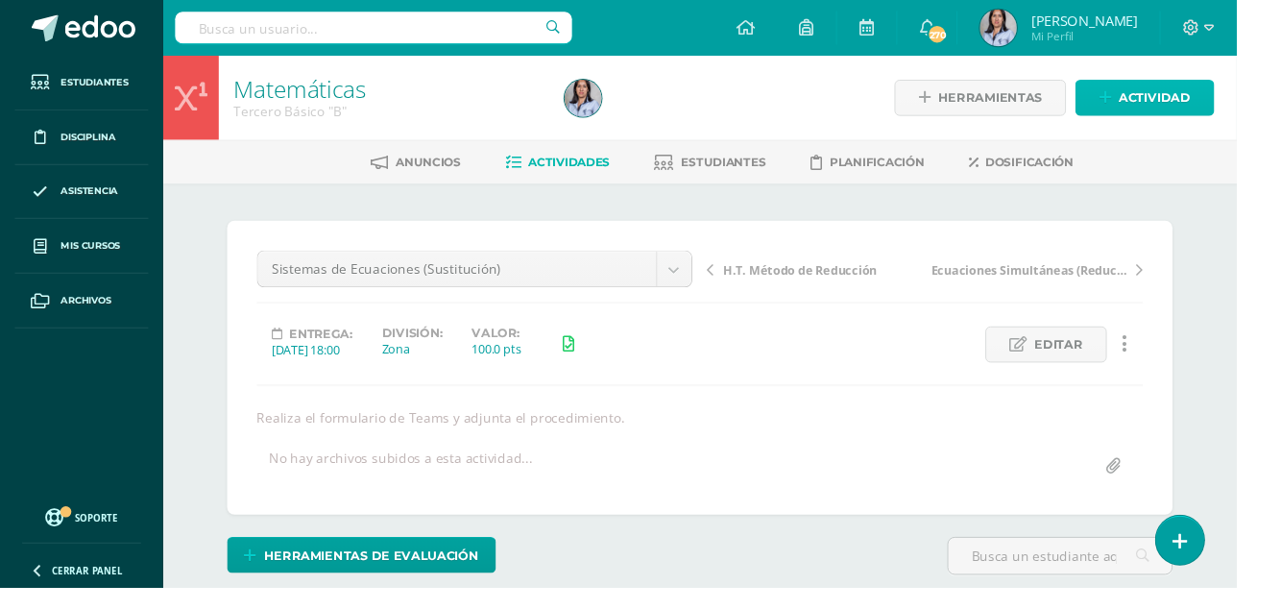
click at [1201, 102] on span "Actividad" at bounding box center [1196, 102] width 74 height 36
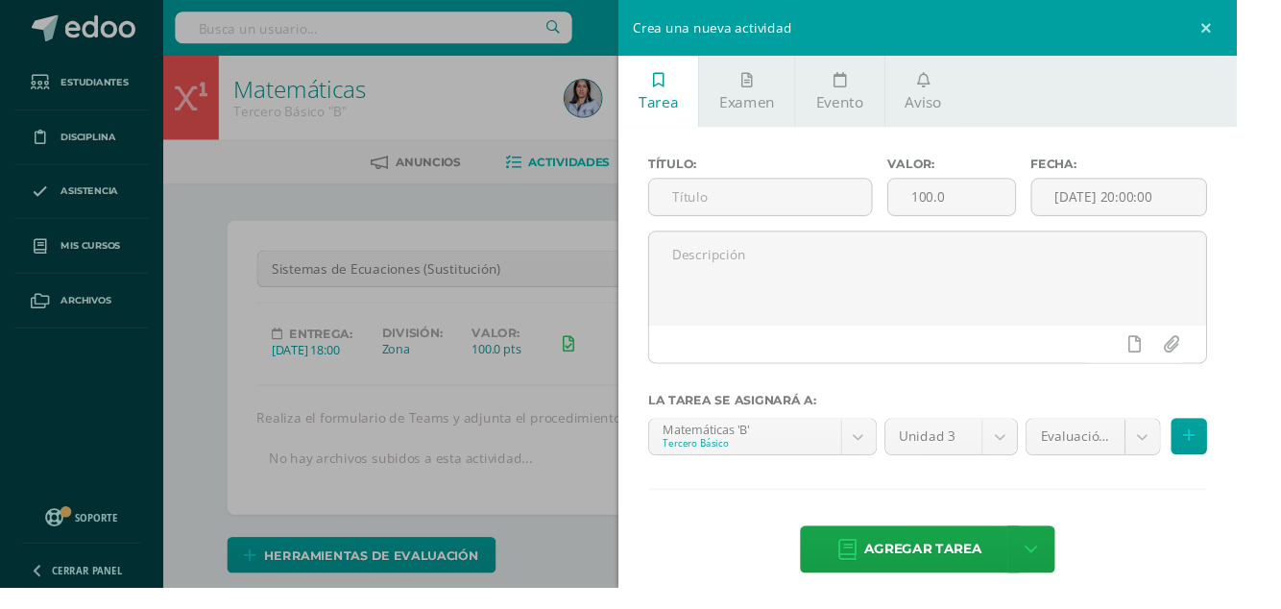
click at [815, 200] on input "text" at bounding box center [787, 203] width 231 height 37
type input "Trifoliar Sistemas de Ecuaciones"
click at [940, 258] on textarea at bounding box center [960, 288] width 577 height 96
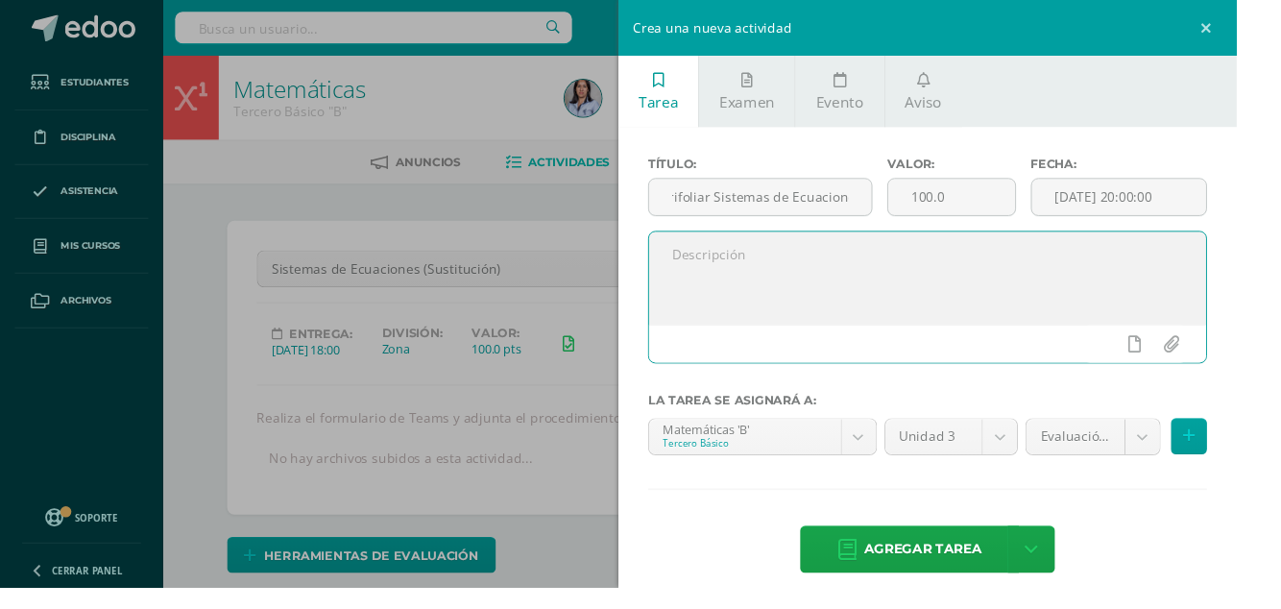
scroll to position [0, 0]
type textarea "Actividad hecha en clase."
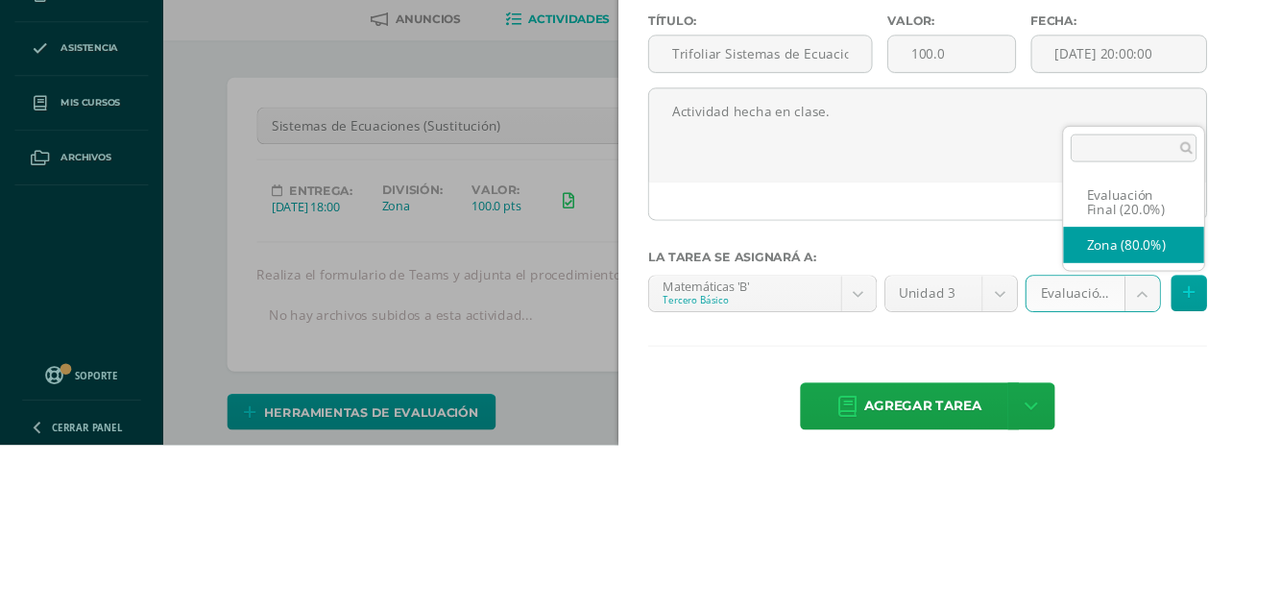
select select "125024"
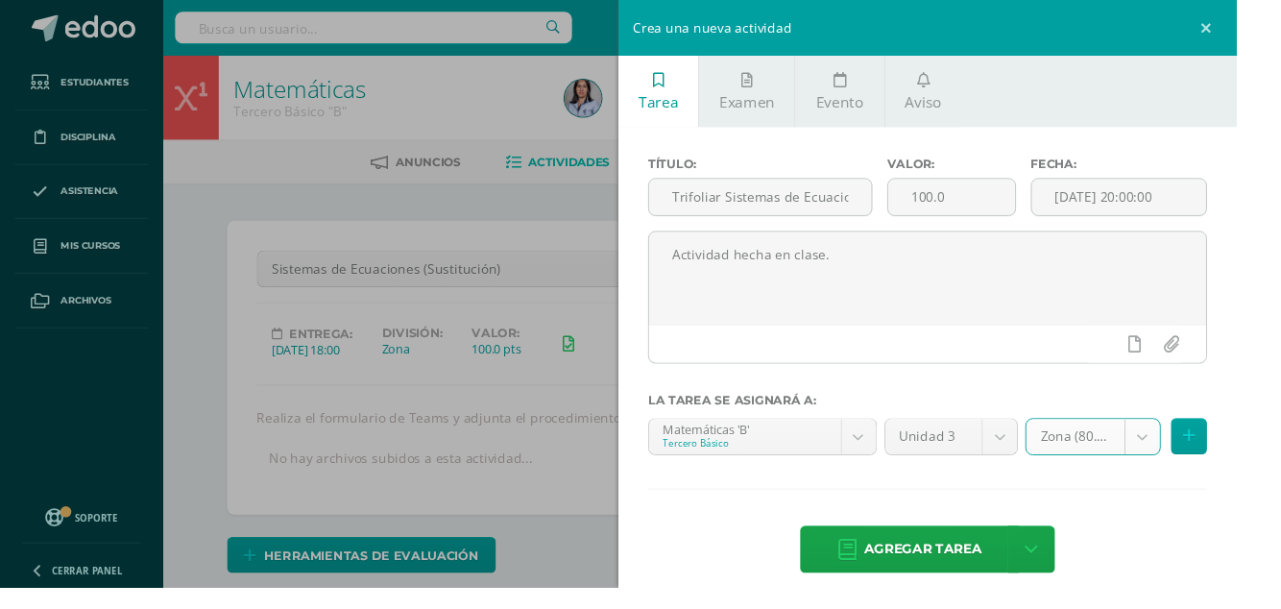
click at [977, 559] on span "Agregar tarea" at bounding box center [956, 569] width 122 height 47
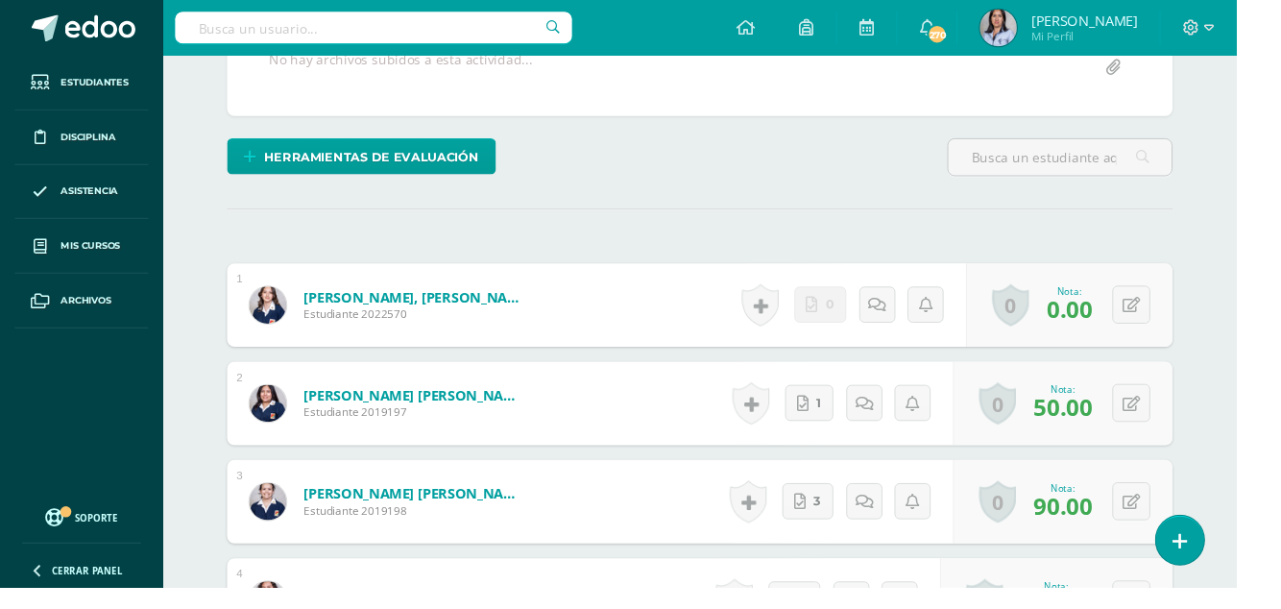
scroll to position [415, 0]
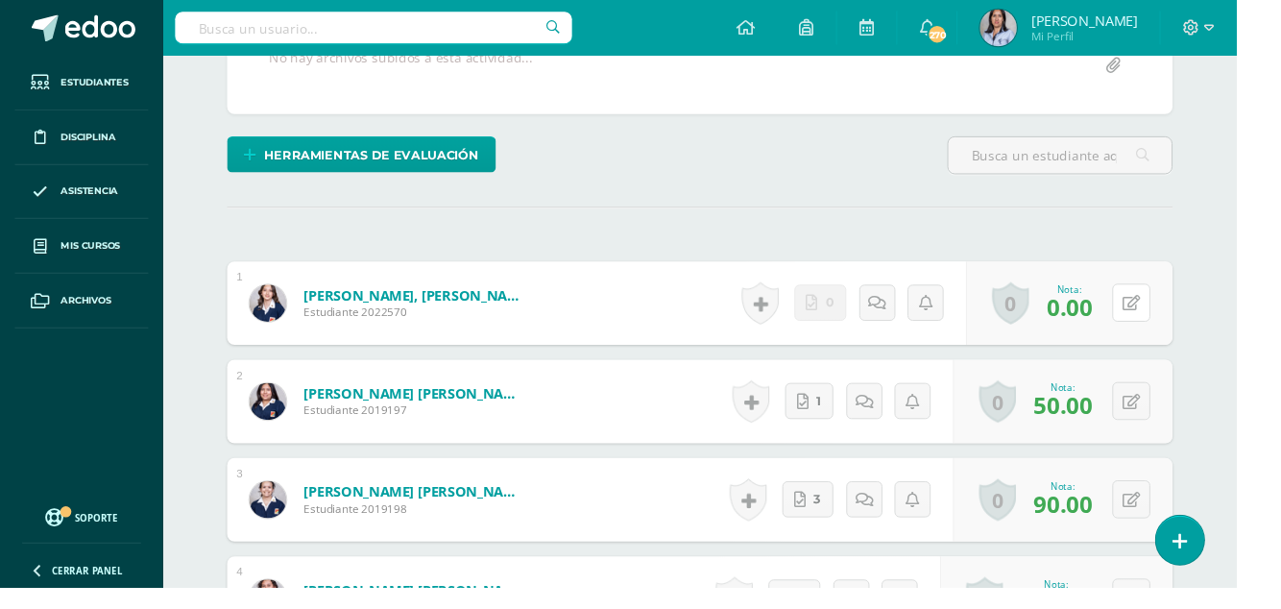
click at [1162, 310] on button at bounding box center [1172, 313] width 39 height 39
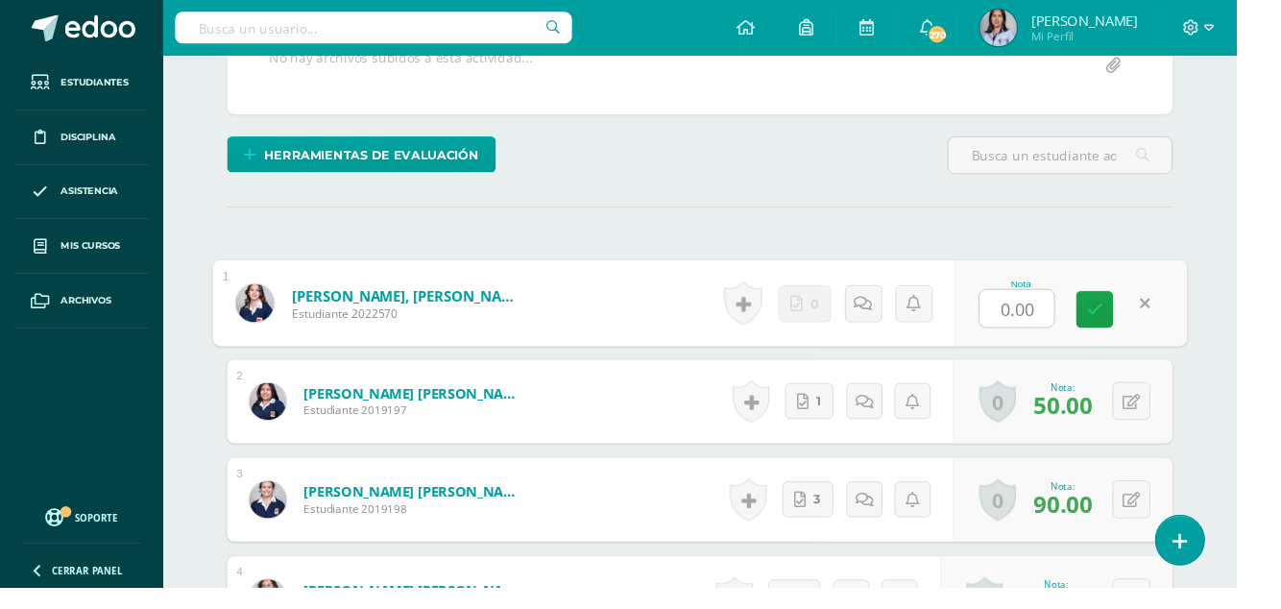
scroll to position [416, 0]
click at [886, 307] on link at bounding box center [894, 313] width 38 height 38
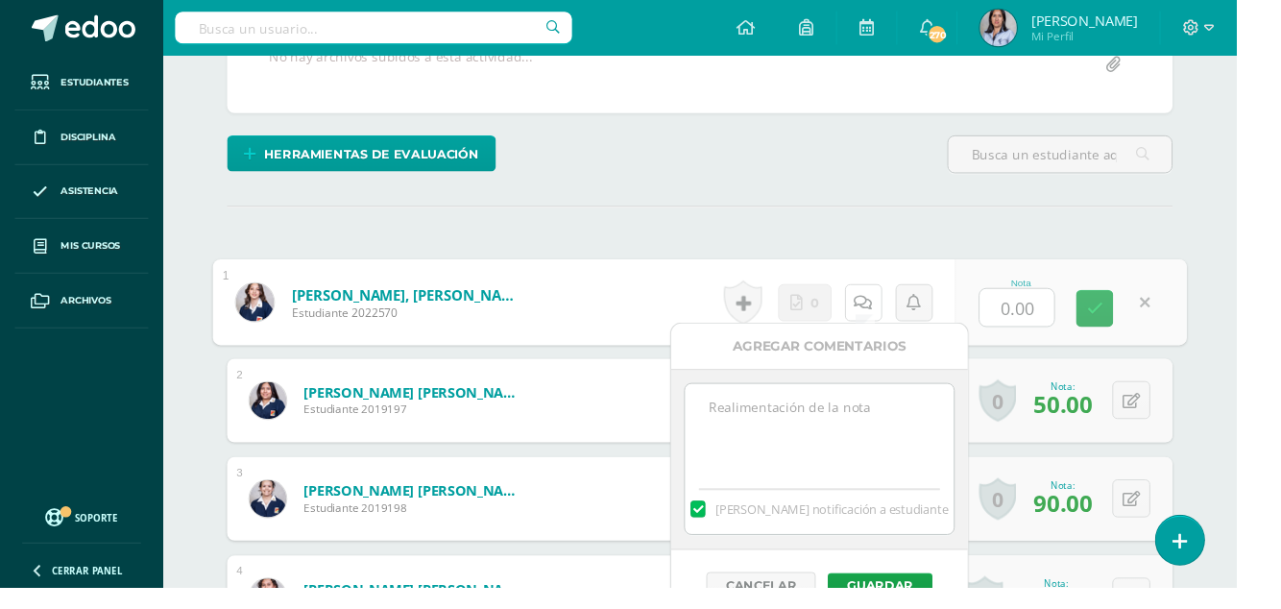
scroll to position [417, 0]
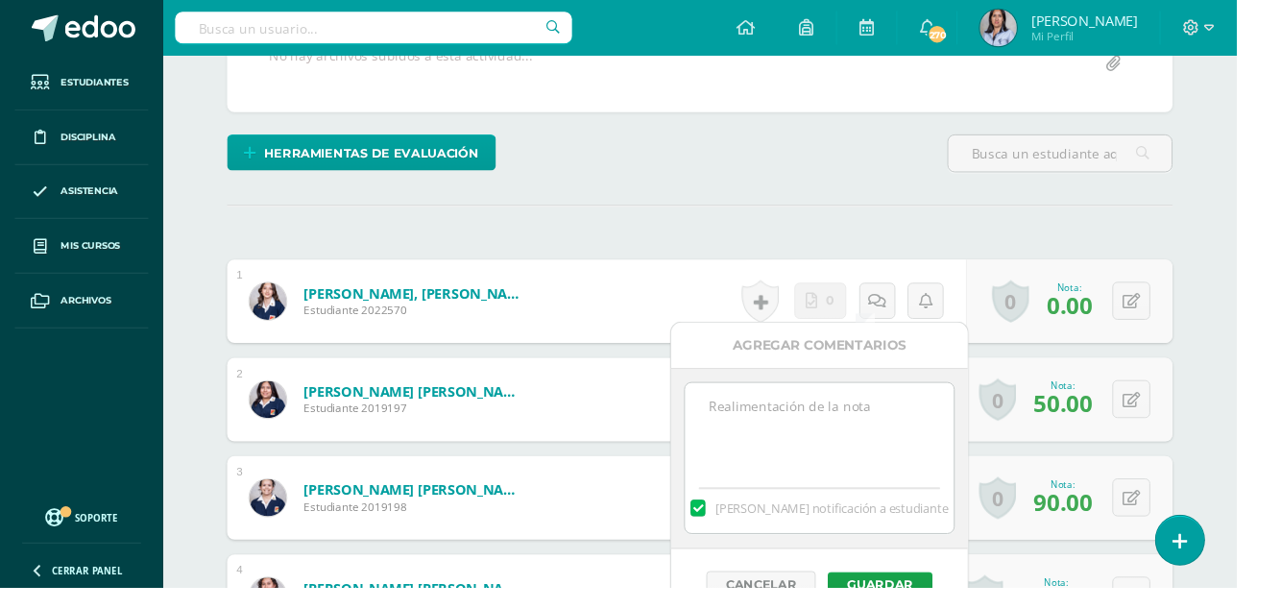
click at [824, 423] on textarea at bounding box center [849, 445] width 278 height 96
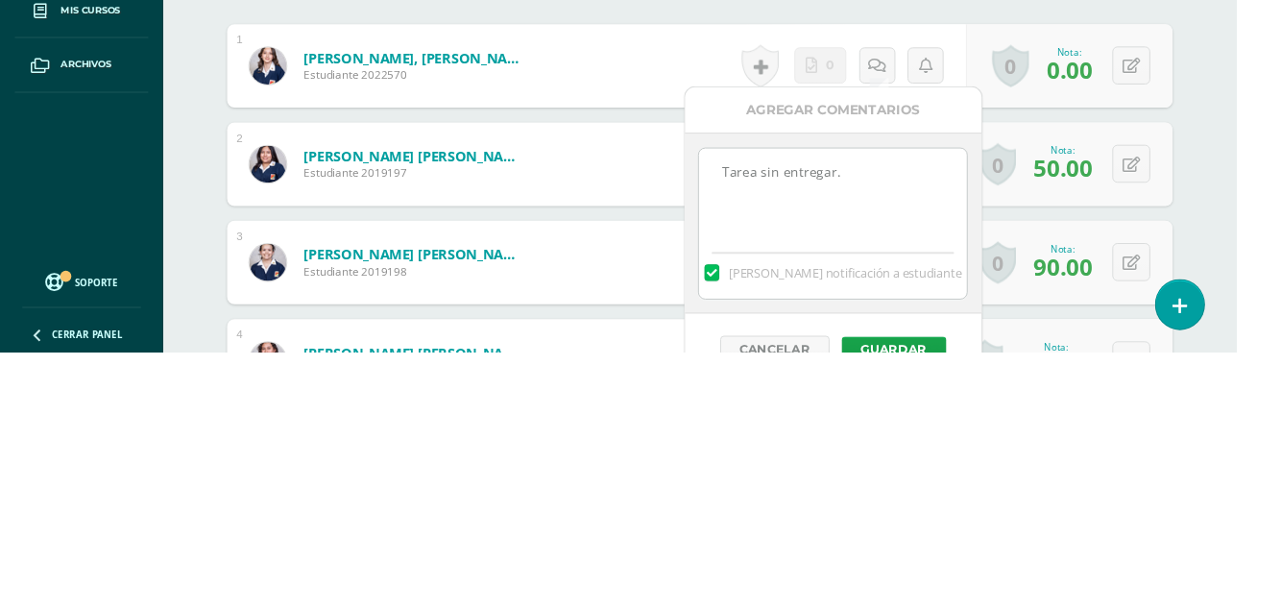
type textarea "Tarea sin entregar."
click at [929, 605] on button "Guardar" at bounding box center [926, 605] width 109 height 25
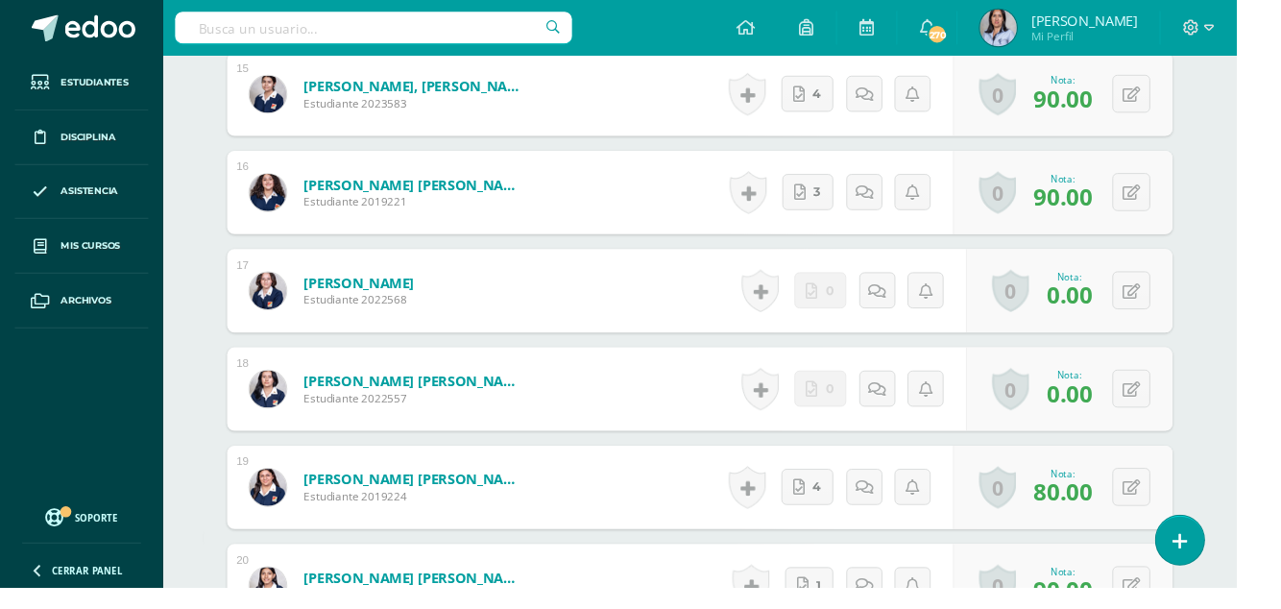
scroll to position [2059, 0]
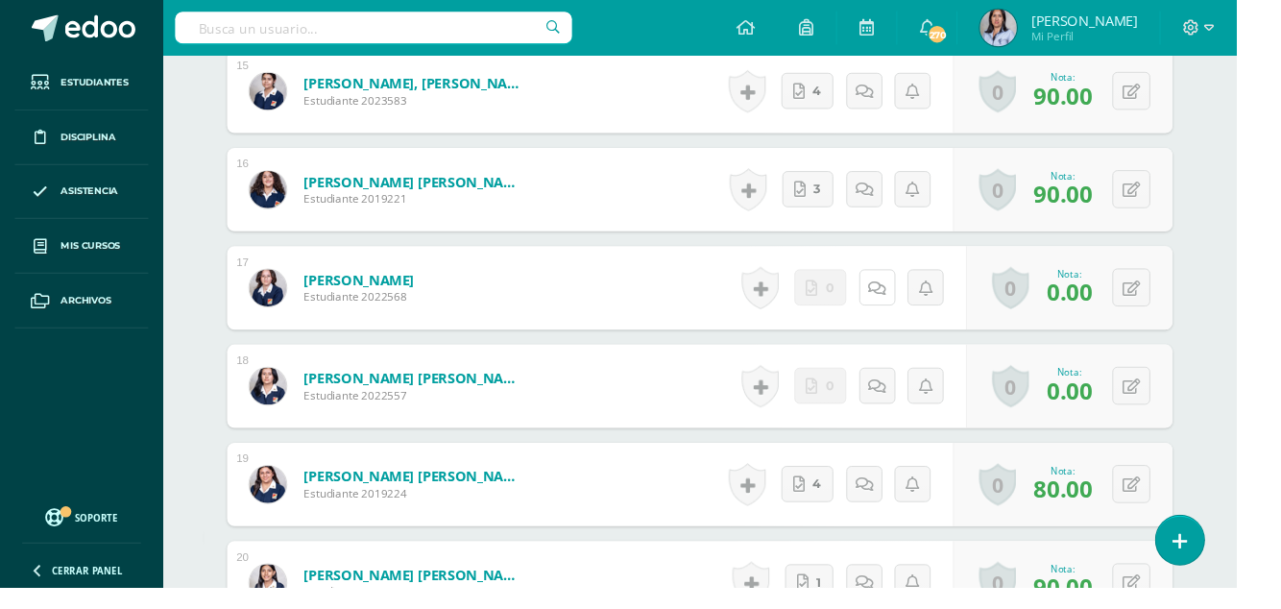
click at [899, 296] on link at bounding box center [908, 298] width 37 height 37
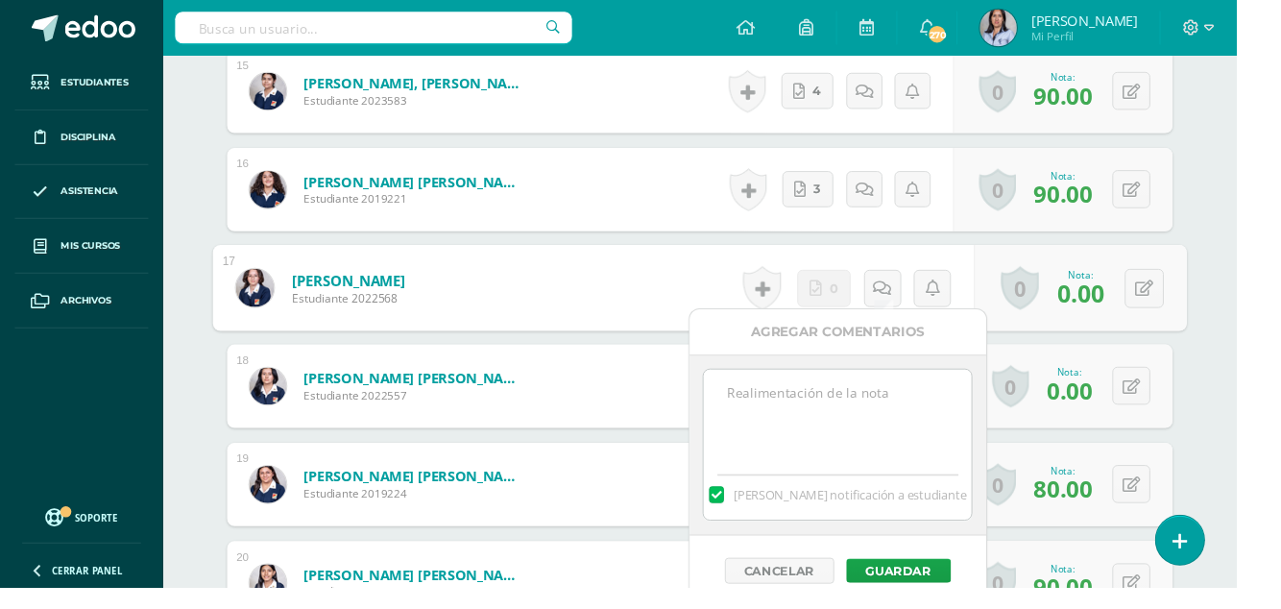
click at [817, 410] on textarea at bounding box center [868, 431] width 278 height 96
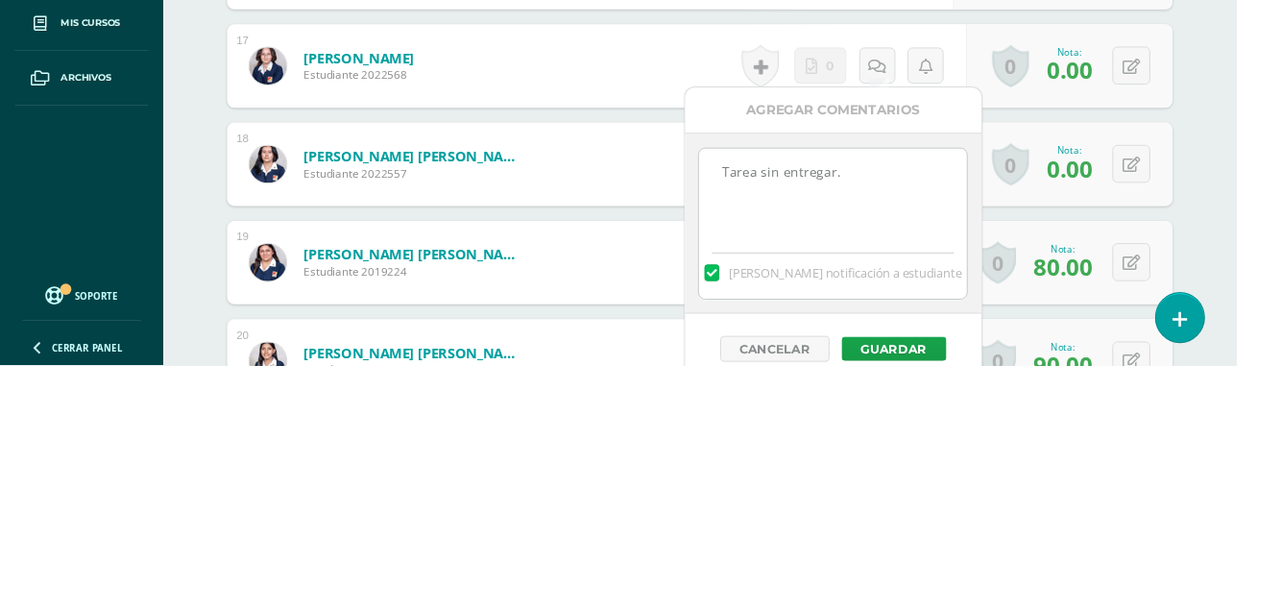
type textarea "Tarea sin entregar."
click at [907, 594] on button "Guardar" at bounding box center [926, 591] width 109 height 25
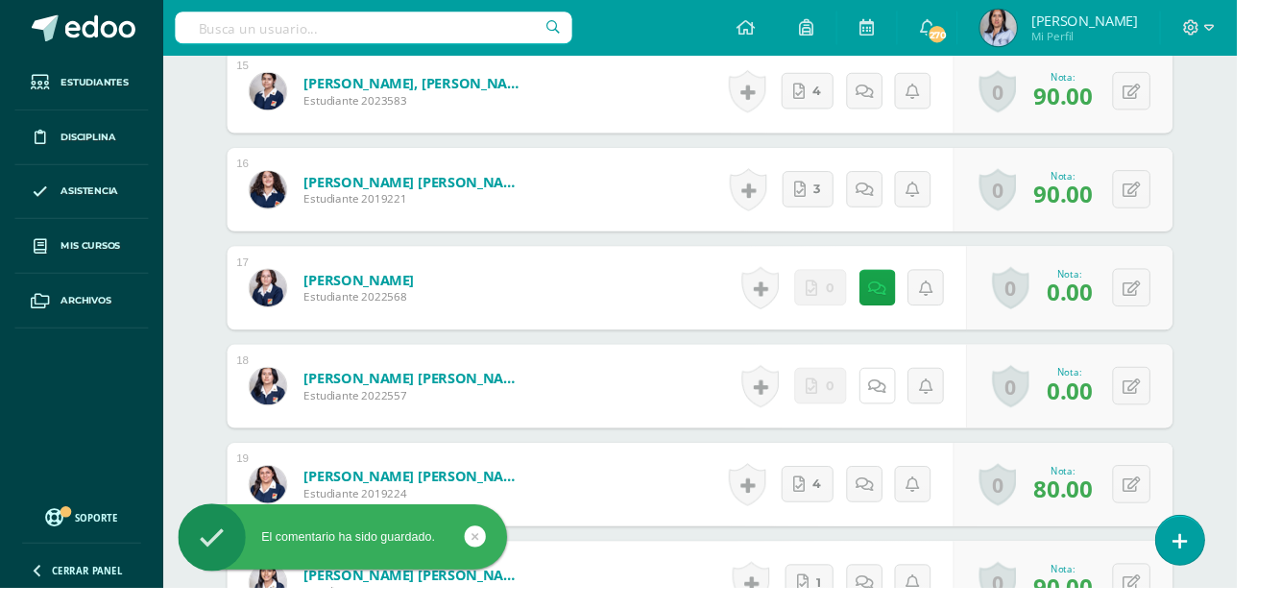
click at [920, 400] on link at bounding box center [908, 399] width 37 height 37
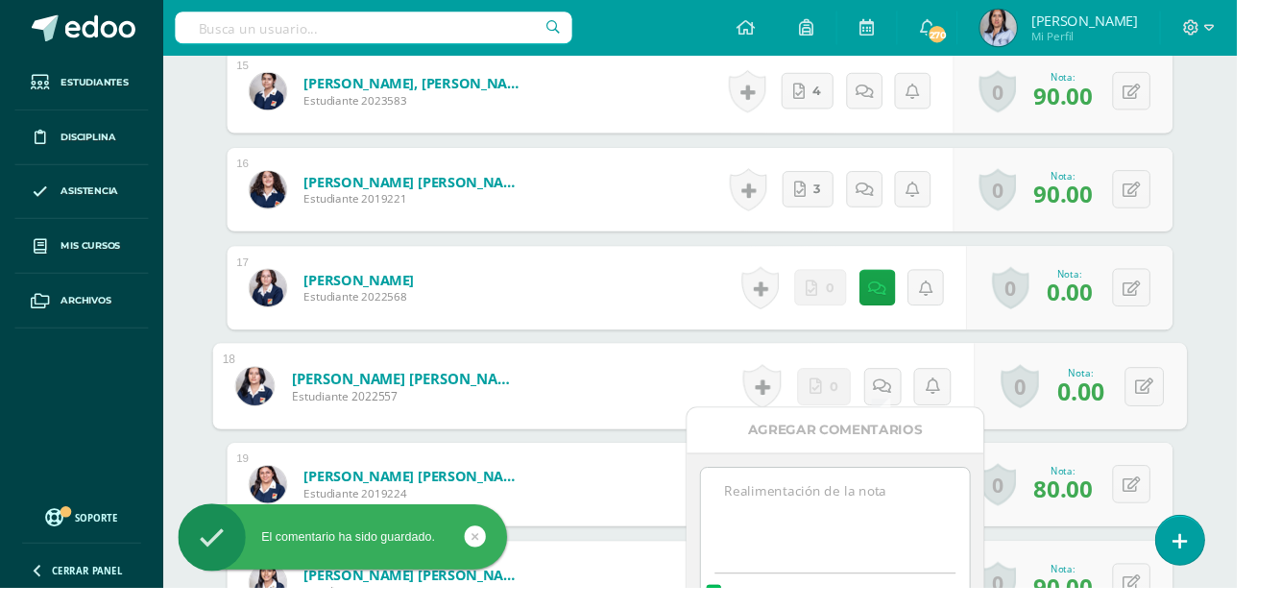
click at [807, 530] on textarea at bounding box center [865, 533] width 278 height 96
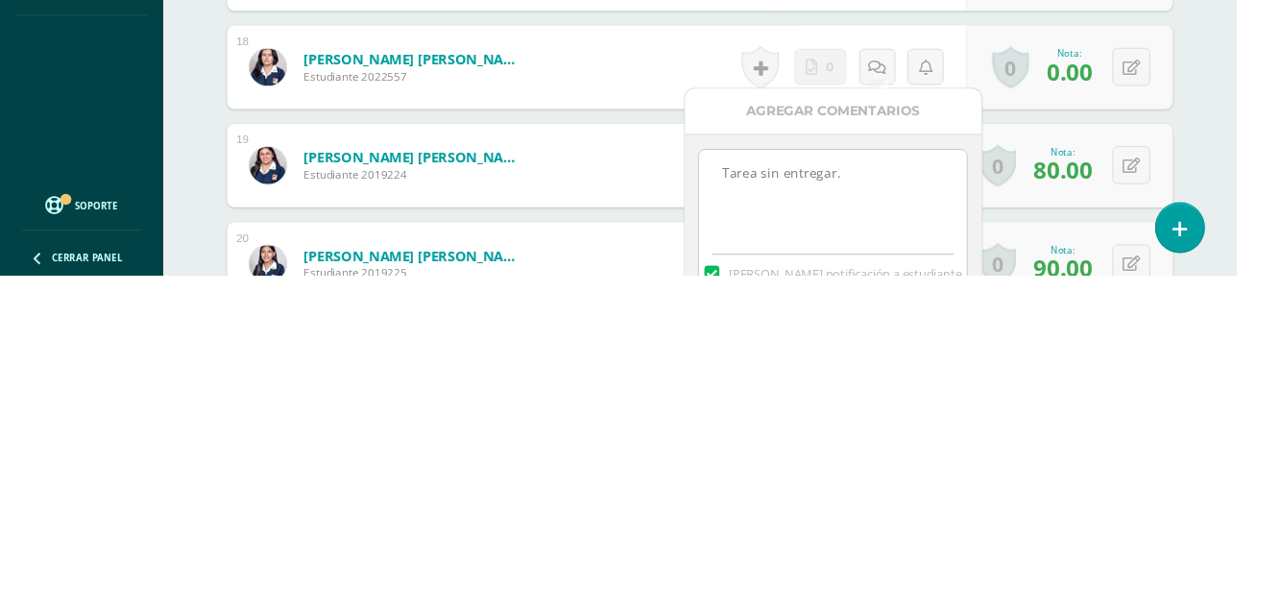
type textarea "Tarea sin entregar."
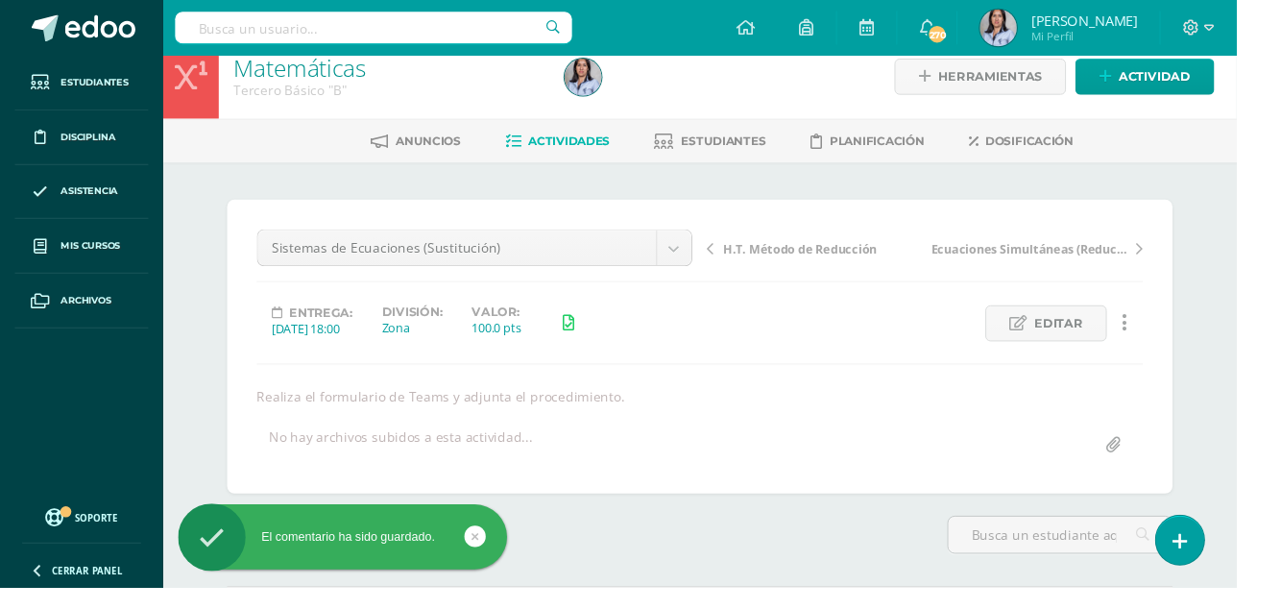
scroll to position [0, 0]
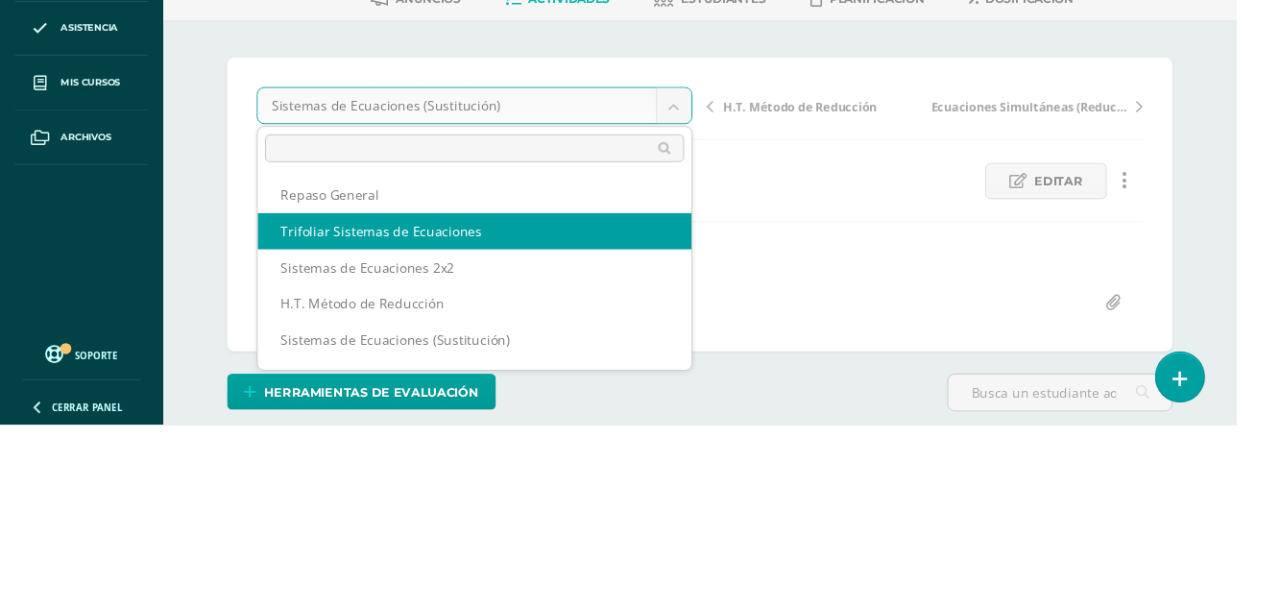
select select "/dashboard/teacher/grade-activity/126661/"
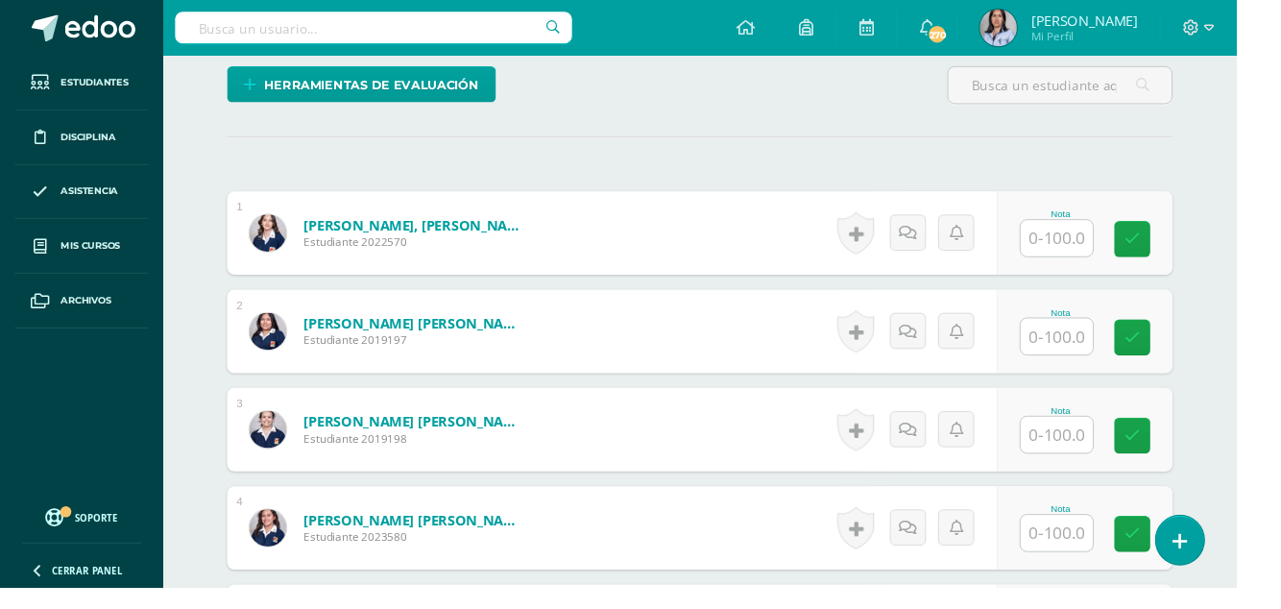
scroll to position [490, 0]
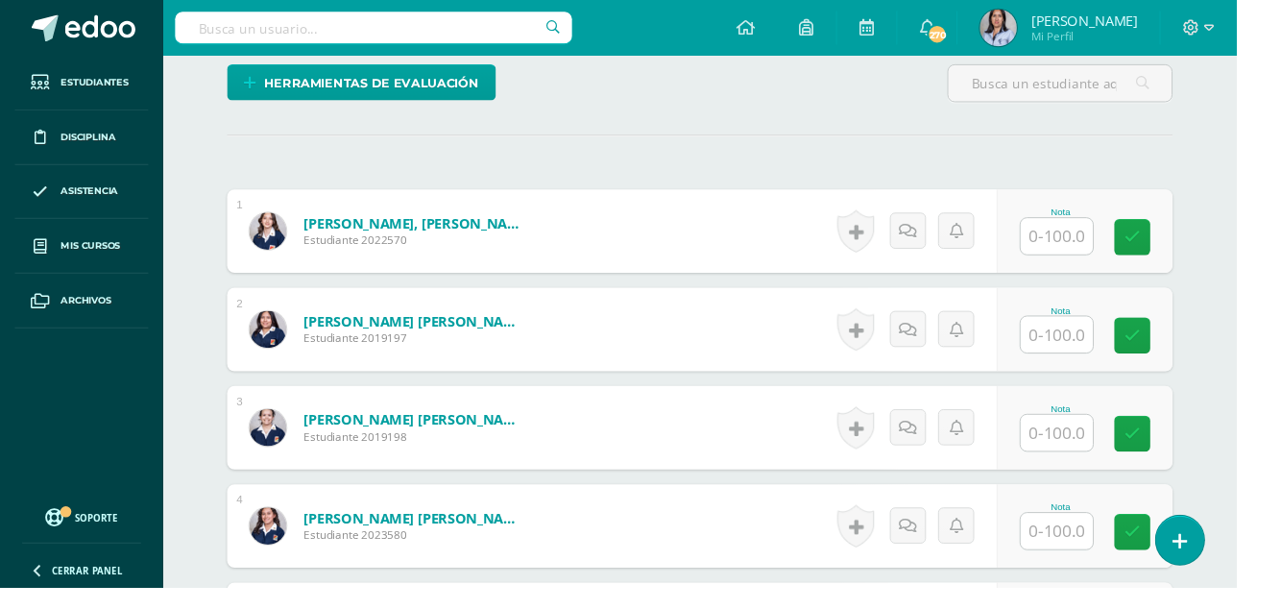
click at [1101, 232] on input "text" at bounding box center [1095, 244] width 75 height 37
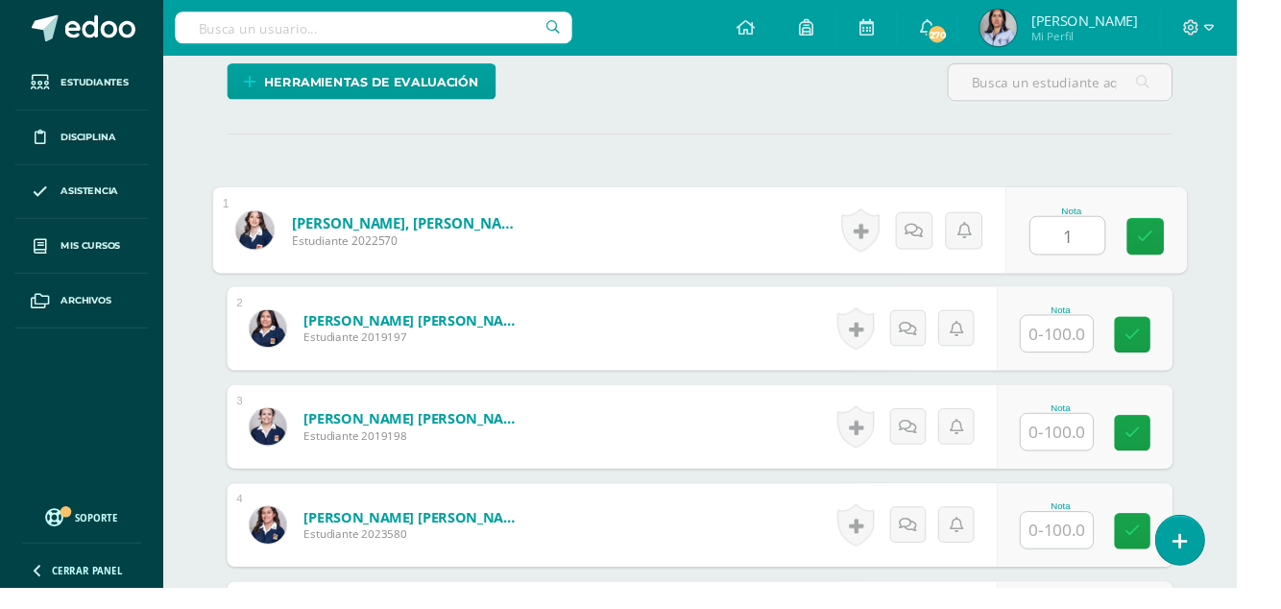
scroll to position [492, 0]
type input "100"
click at [1197, 232] on link at bounding box center [1187, 244] width 38 height 38
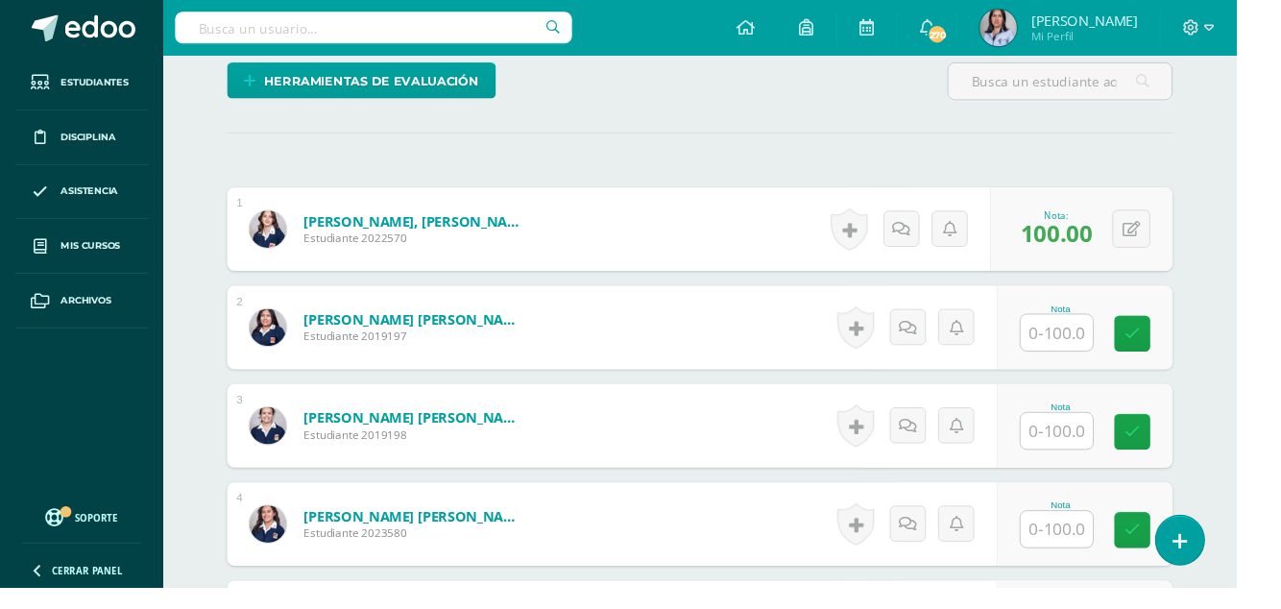
click at [1121, 341] on input "text" at bounding box center [1095, 344] width 75 height 37
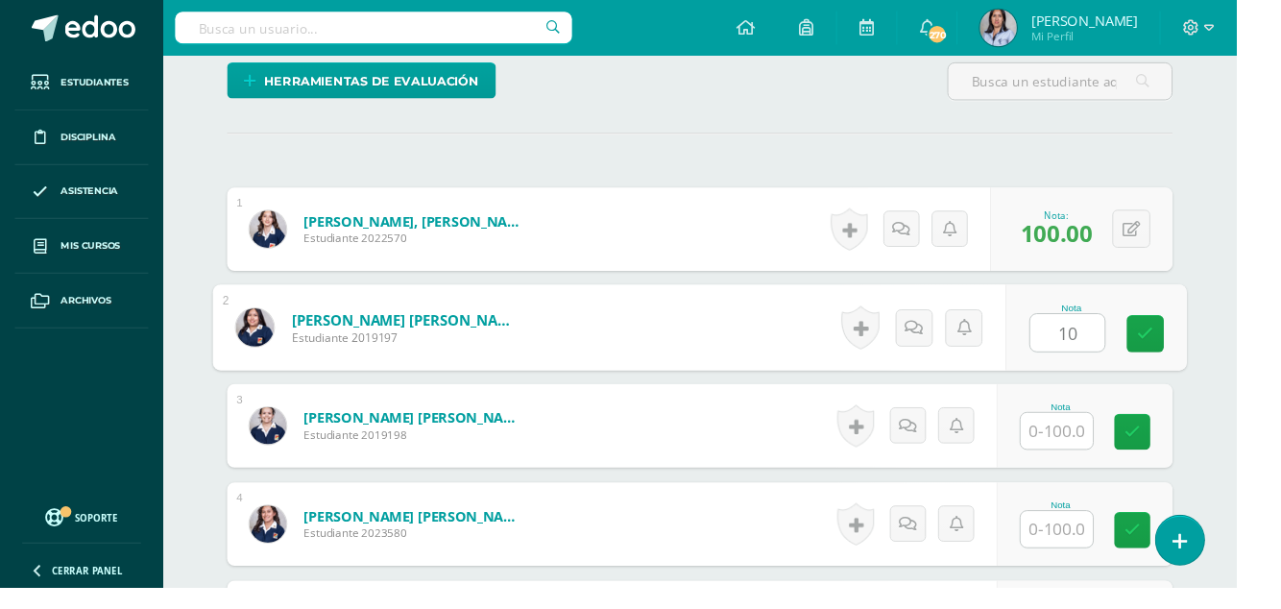
type input "100"
click at [1197, 337] on link at bounding box center [1187, 346] width 38 height 38
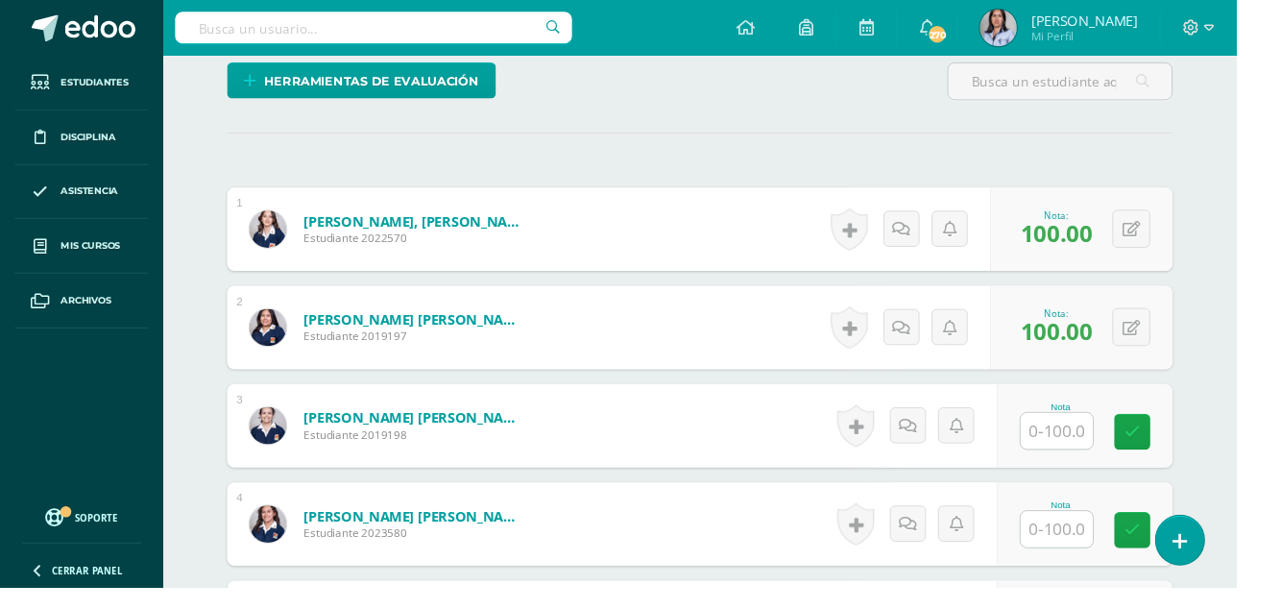
click at [1083, 447] on input "text" at bounding box center [1095, 445] width 75 height 37
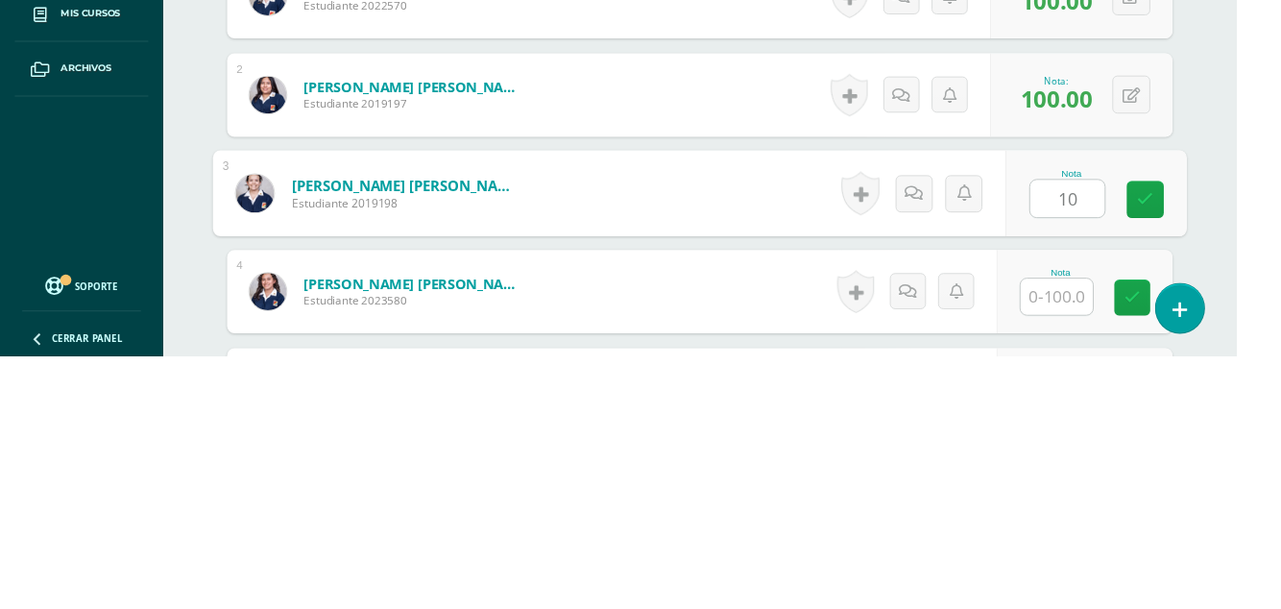
type input "100"
click at [1197, 446] on link at bounding box center [1187, 447] width 38 height 38
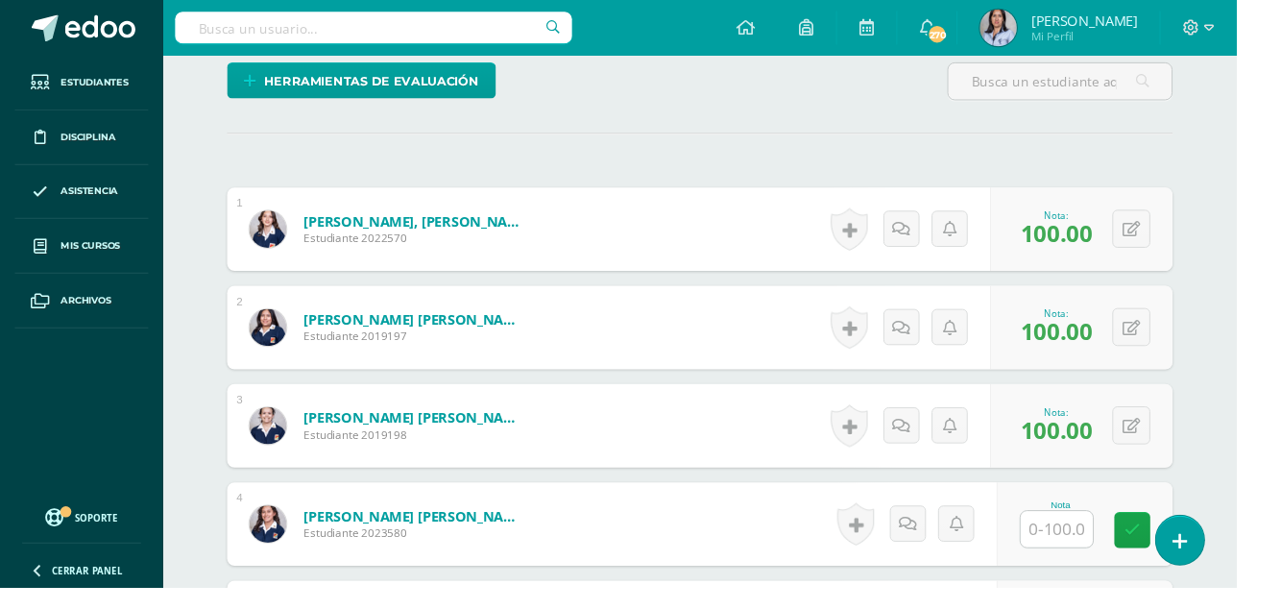
click at [1116, 549] on input "text" at bounding box center [1095, 547] width 75 height 37
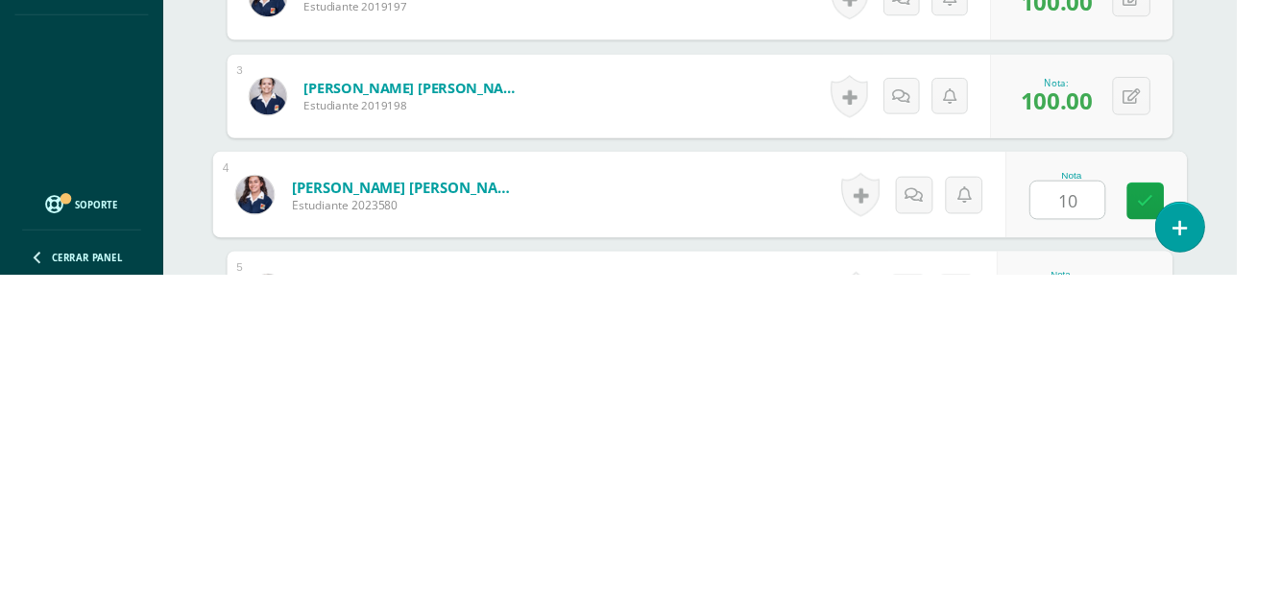
type input "100"
click at [1197, 530] on link at bounding box center [1187, 533] width 38 height 38
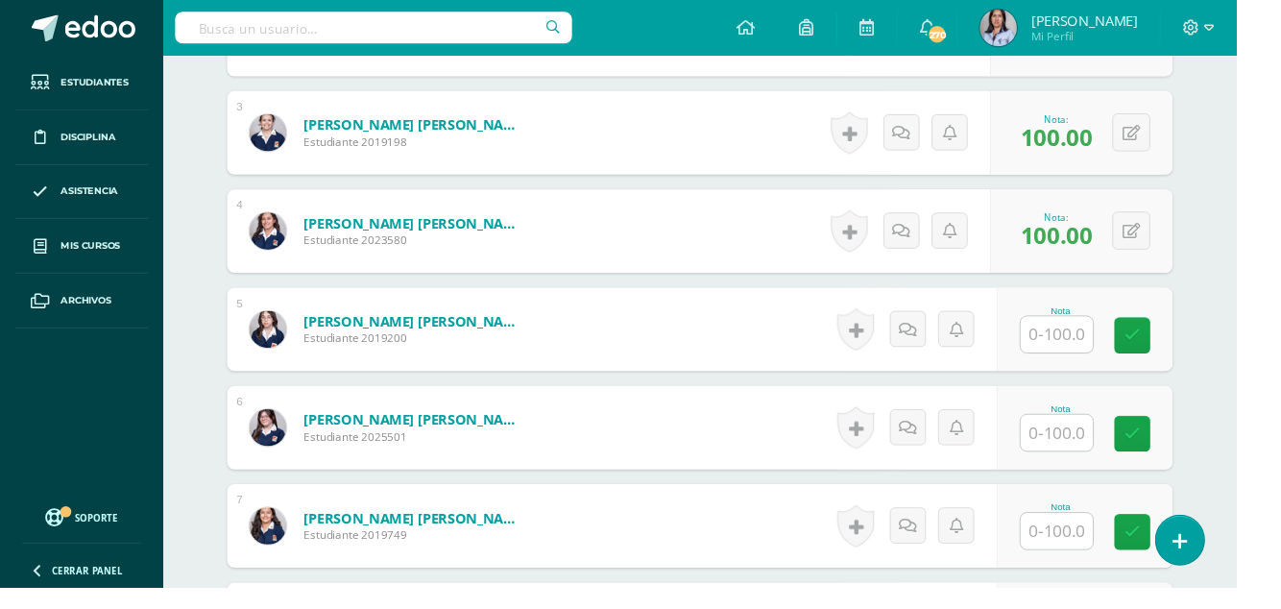
scroll to position [793, 0]
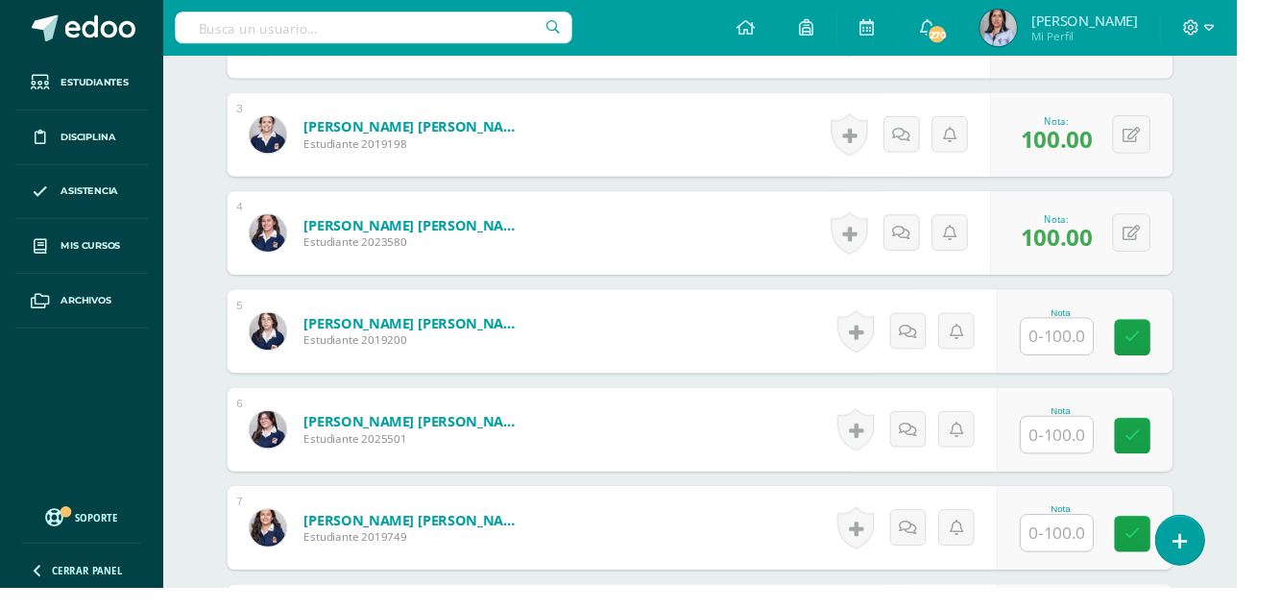
click at [1103, 335] on input "text" at bounding box center [1095, 347] width 75 height 37
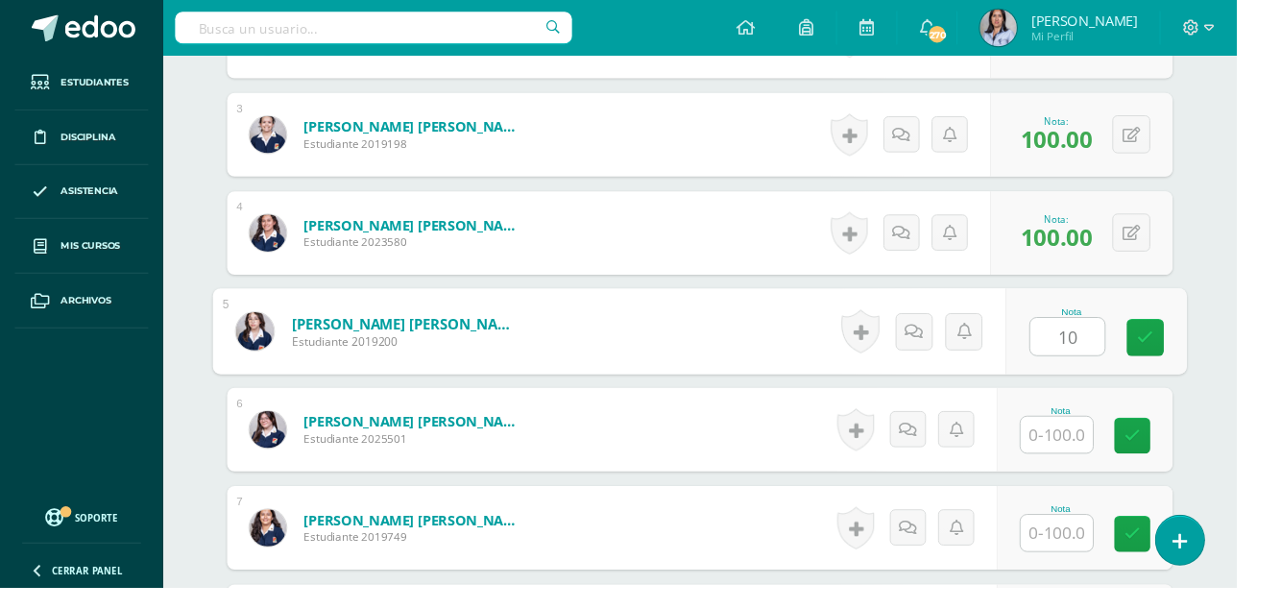
type input "100"
click at [1177, 336] on link at bounding box center [1187, 349] width 38 height 38
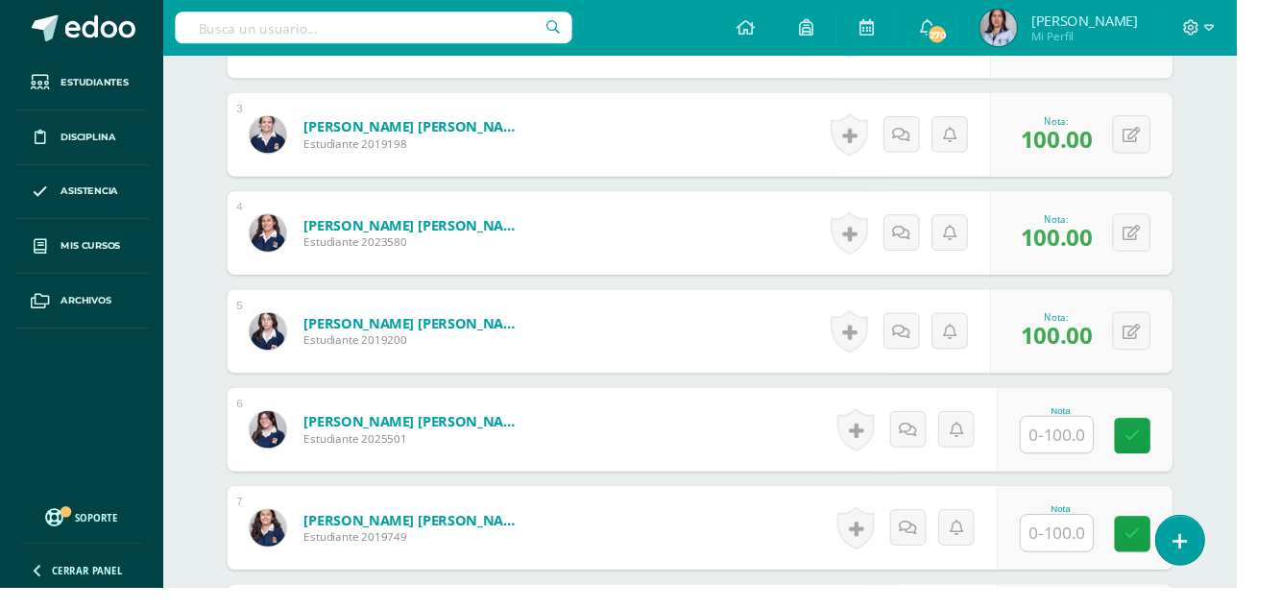
click at [1105, 446] on input "text" at bounding box center [1095, 449] width 75 height 37
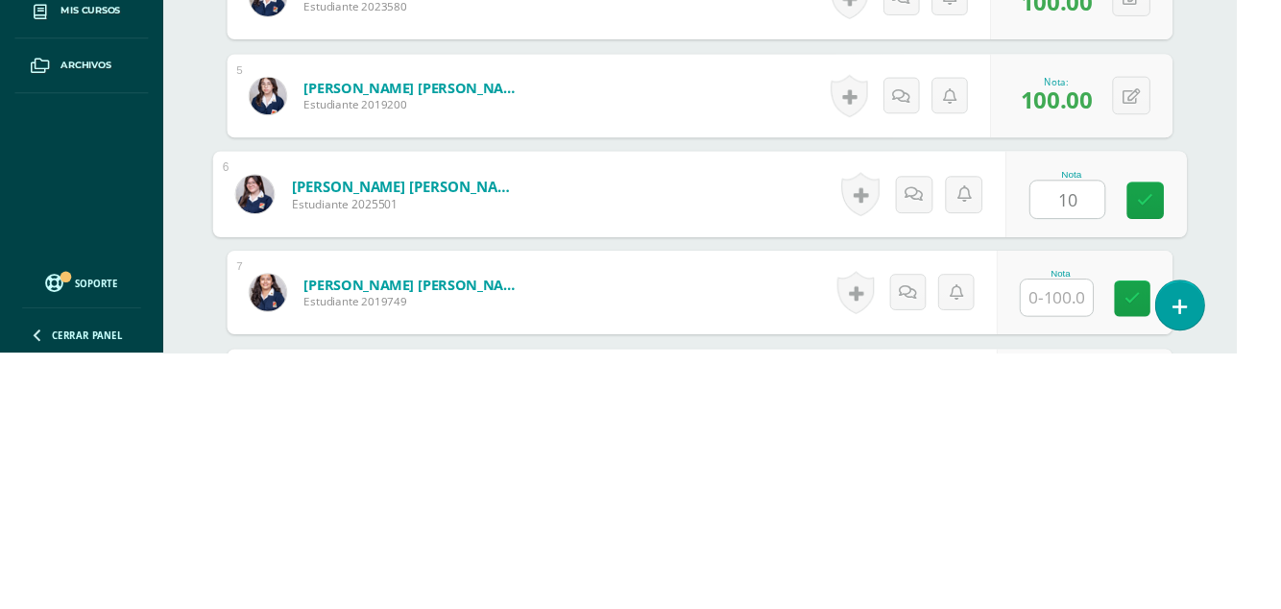
type input "100"
click at [1197, 452] on link at bounding box center [1187, 451] width 38 height 38
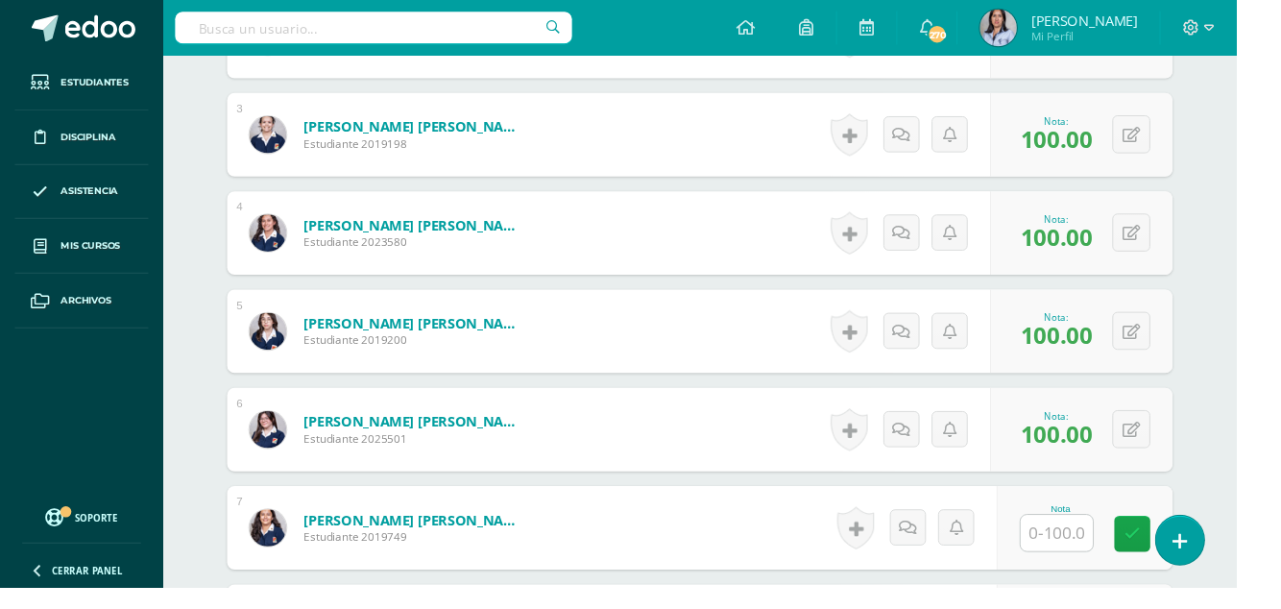
click at [1105, 544] on input "text" at bounding box center [1095, 551] width 75 height 37
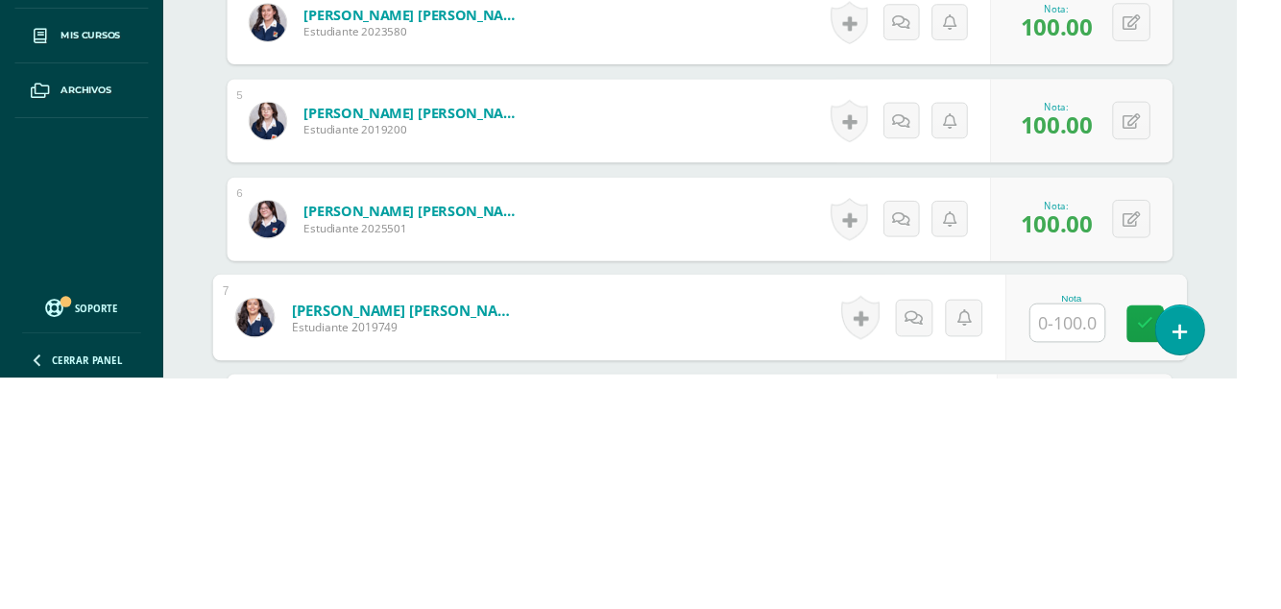
scroll to position [814, 0]
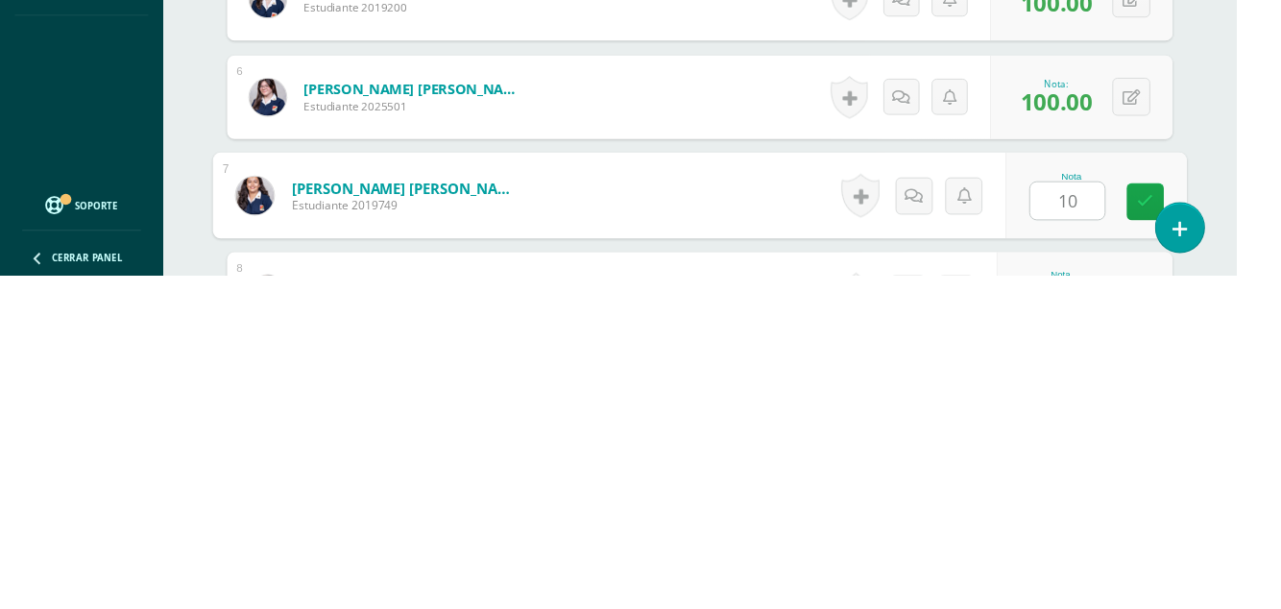
type input "100"
click at [1177, 526] on link at bounding box center [1187, 533] width 38 height 38
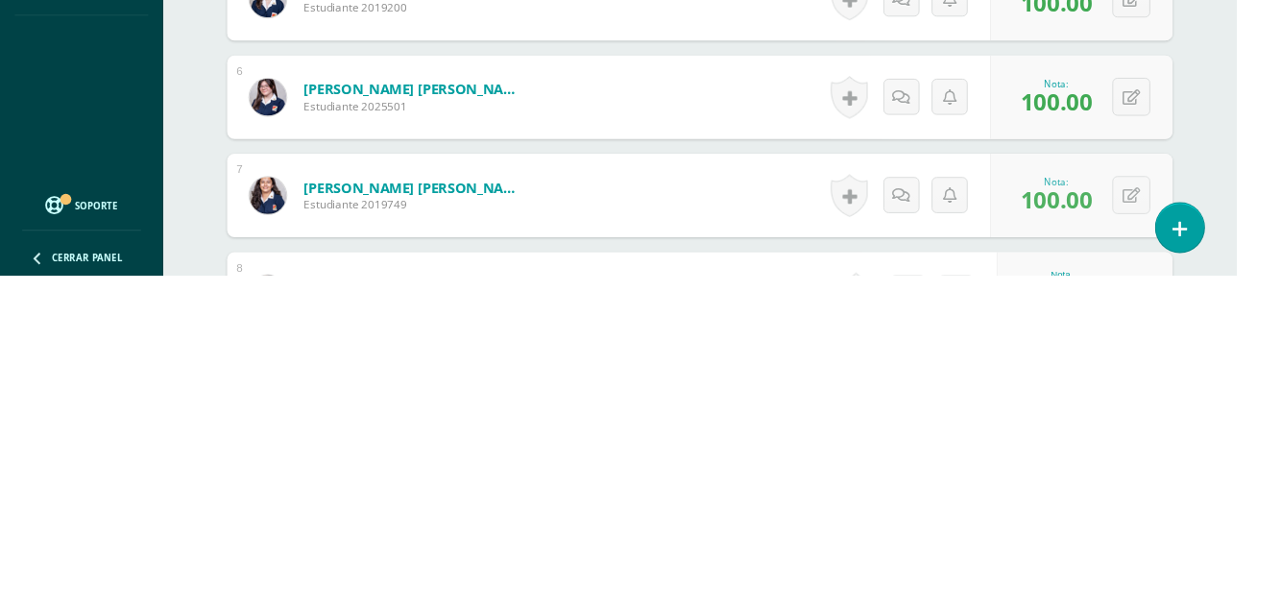
scroll to position [815, 0]
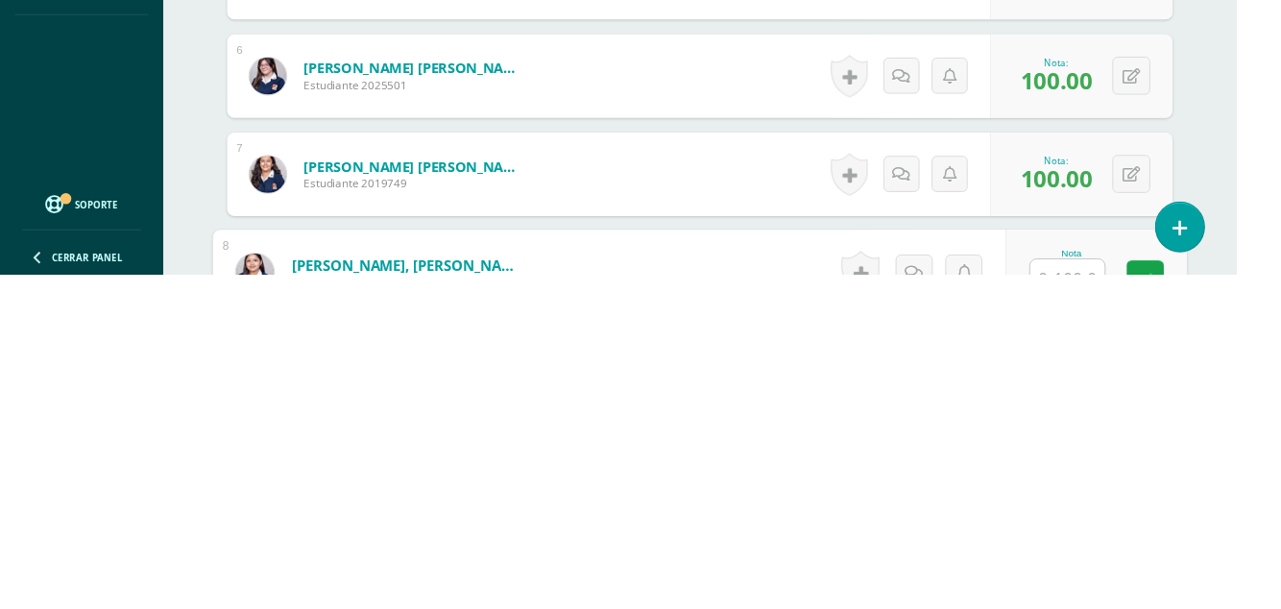
scroll to position [915, 0]
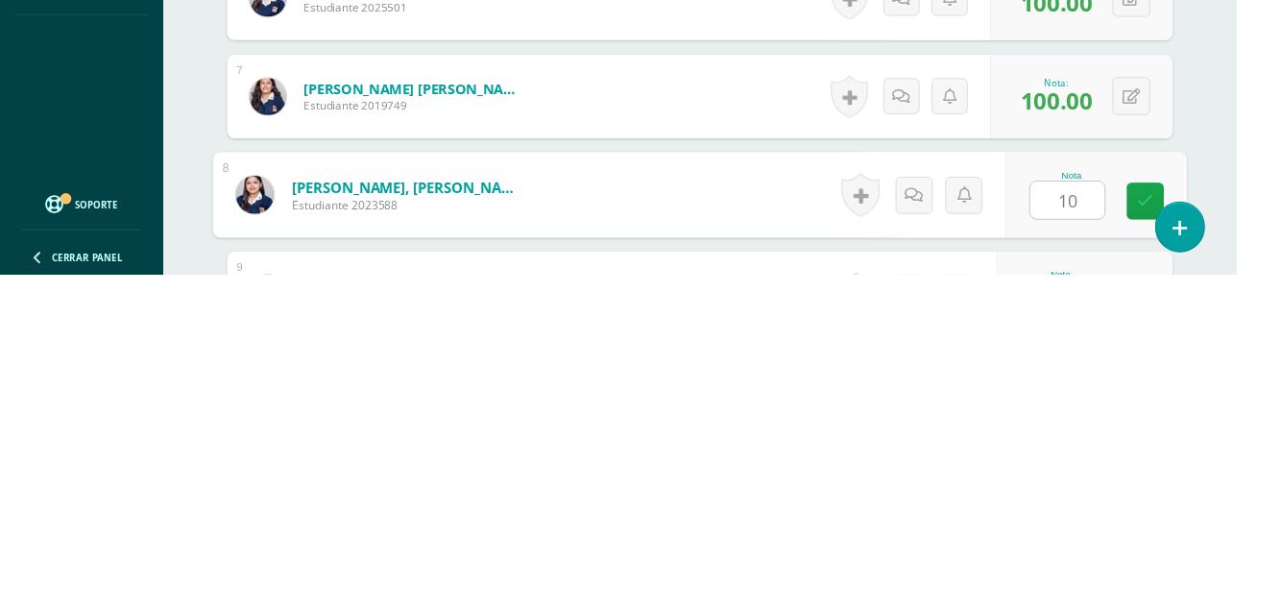
type input "100"
click at [1177, 535] on link at bounding box center [1187, 533] width 38 height 38
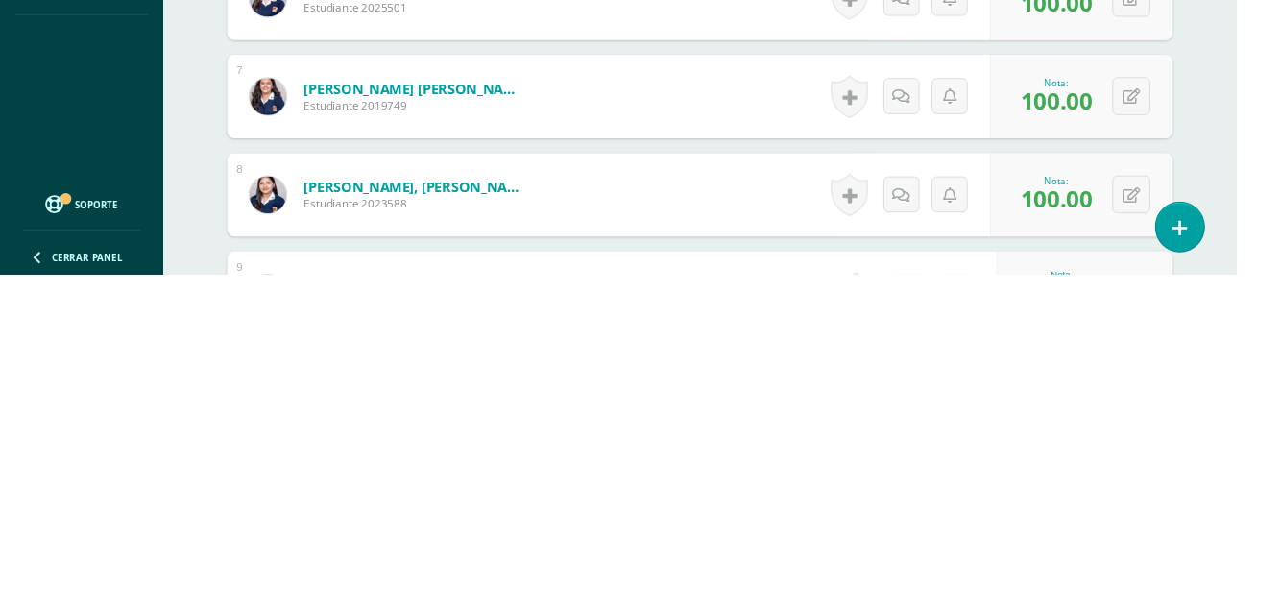
scroll to position [916, 0]
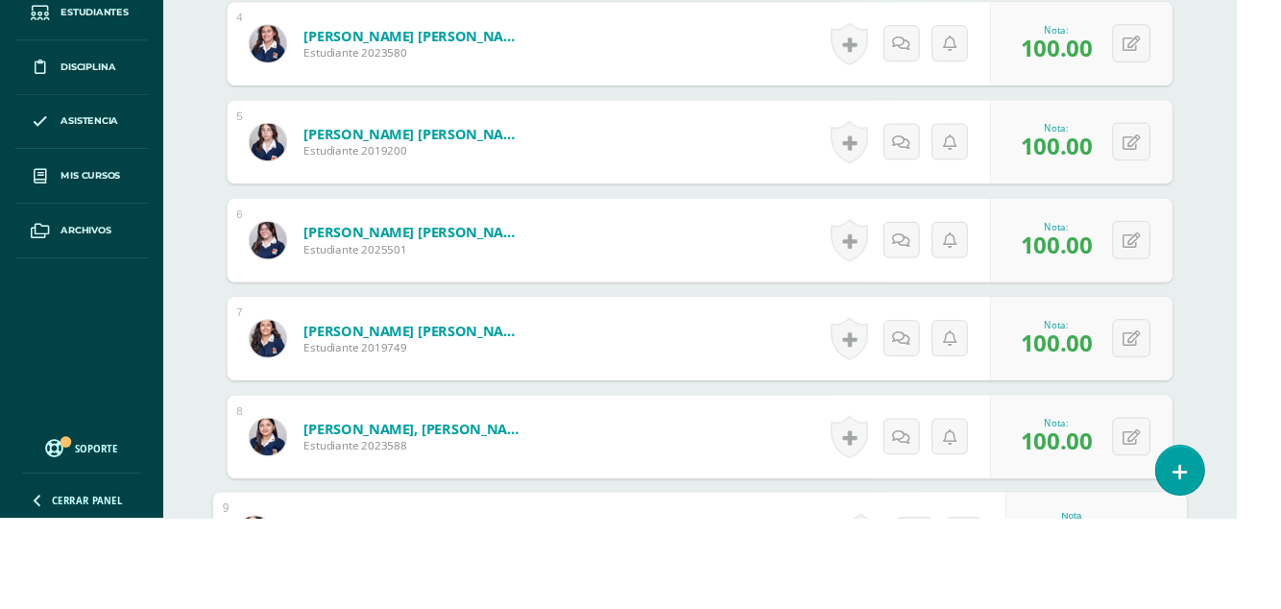
scroll to position [1017, 0]
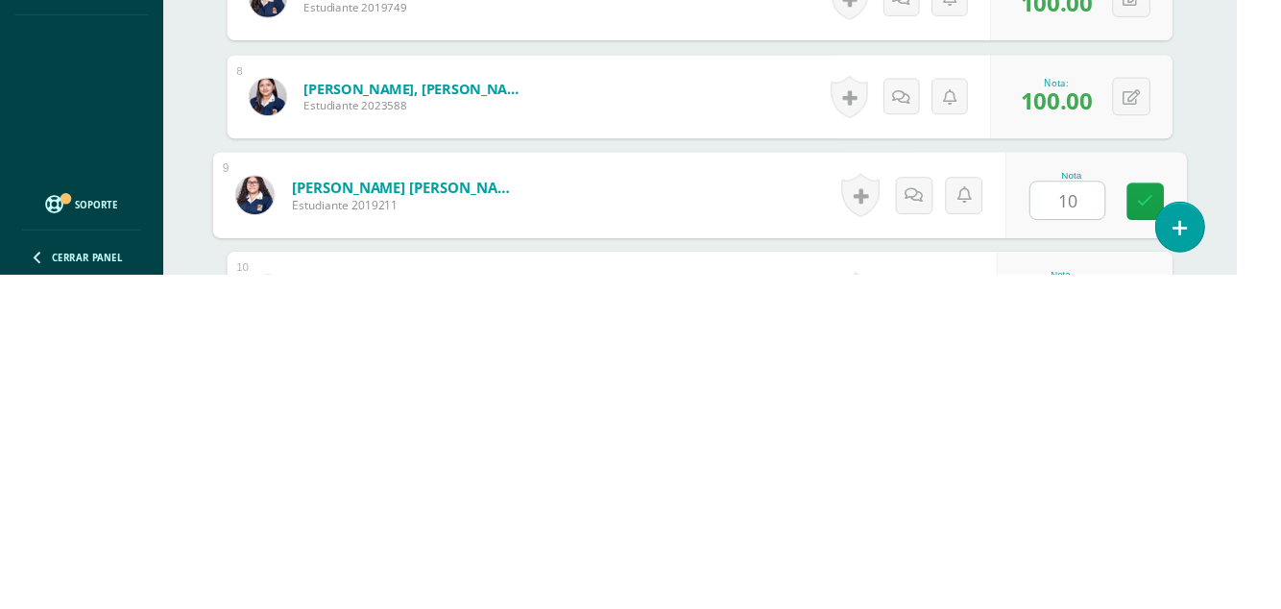
type input "100"
click at [1177, 534] on link at bounding box center [1187, 533] width 38 height 38
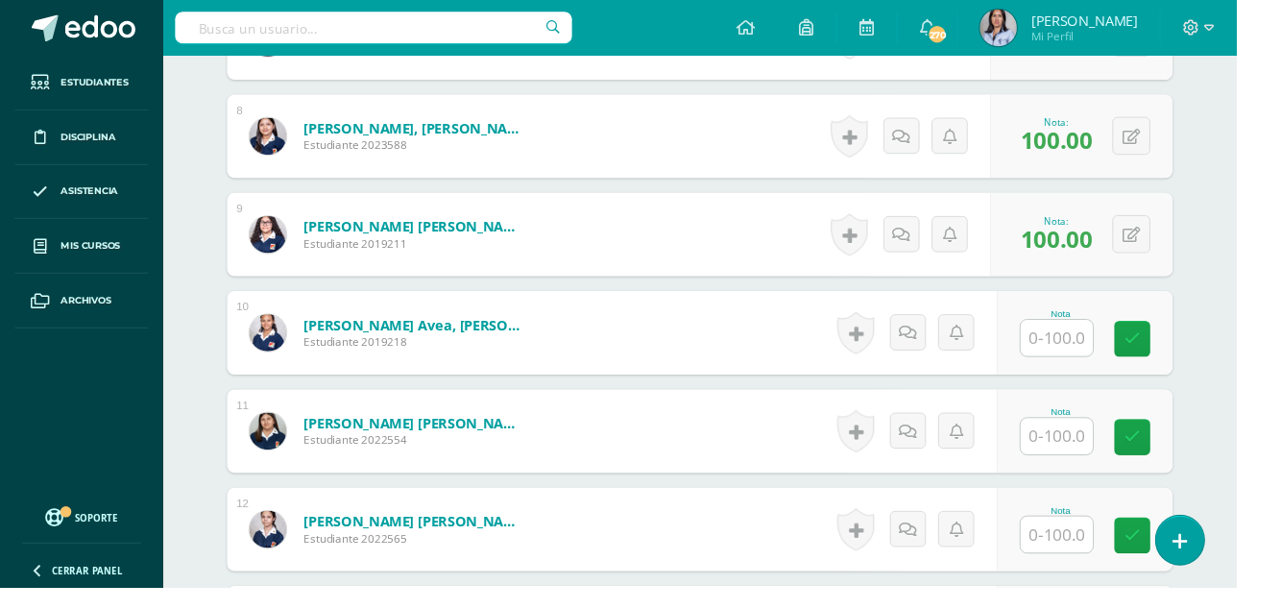
scroll to position [1328, 0]
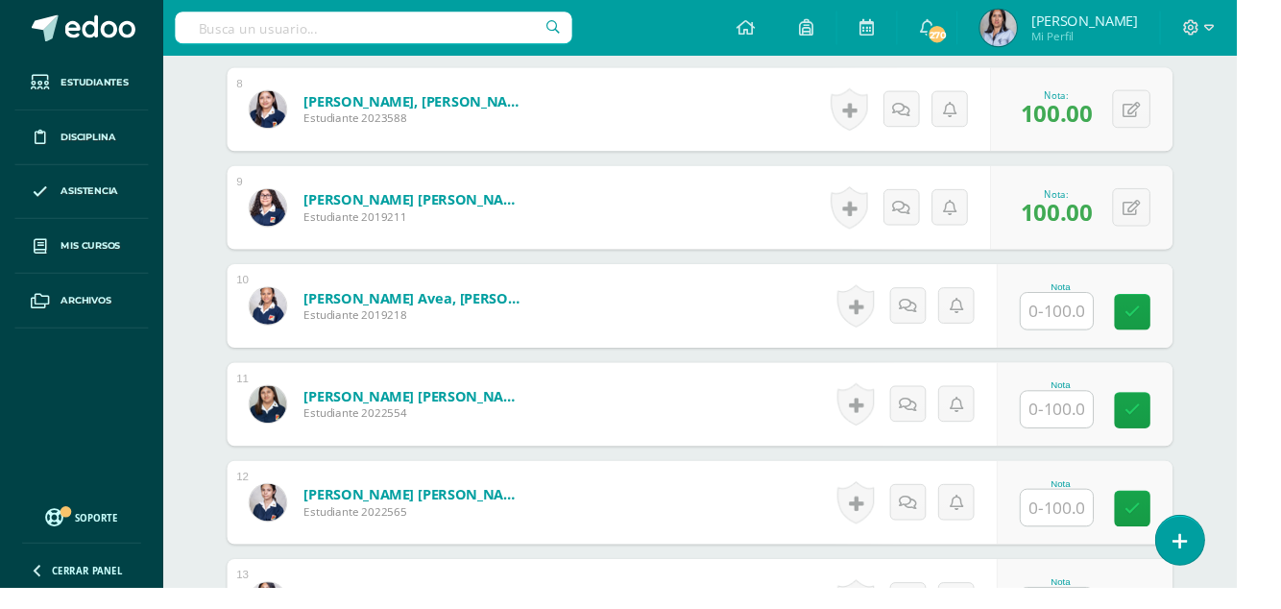
click at [1124, 416] on input "text" at bounding box center [1095, 423] width 75 height 37
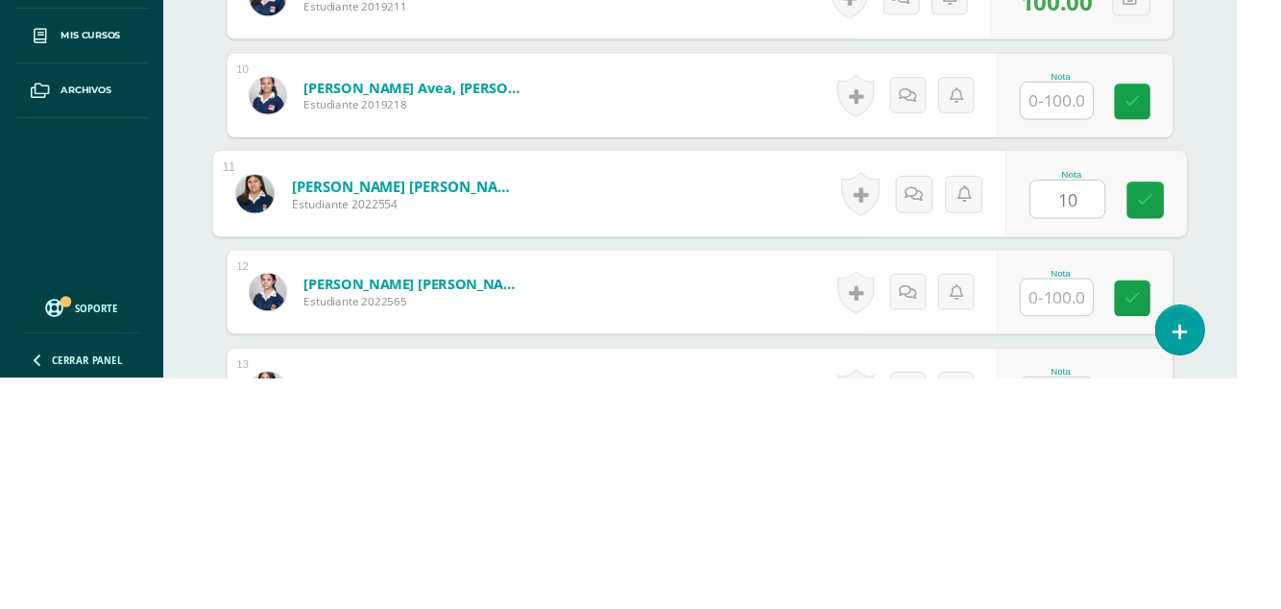
type input "100"
click at [1197, 423] on link at bounding box center [1187, 425] width 38 height 38
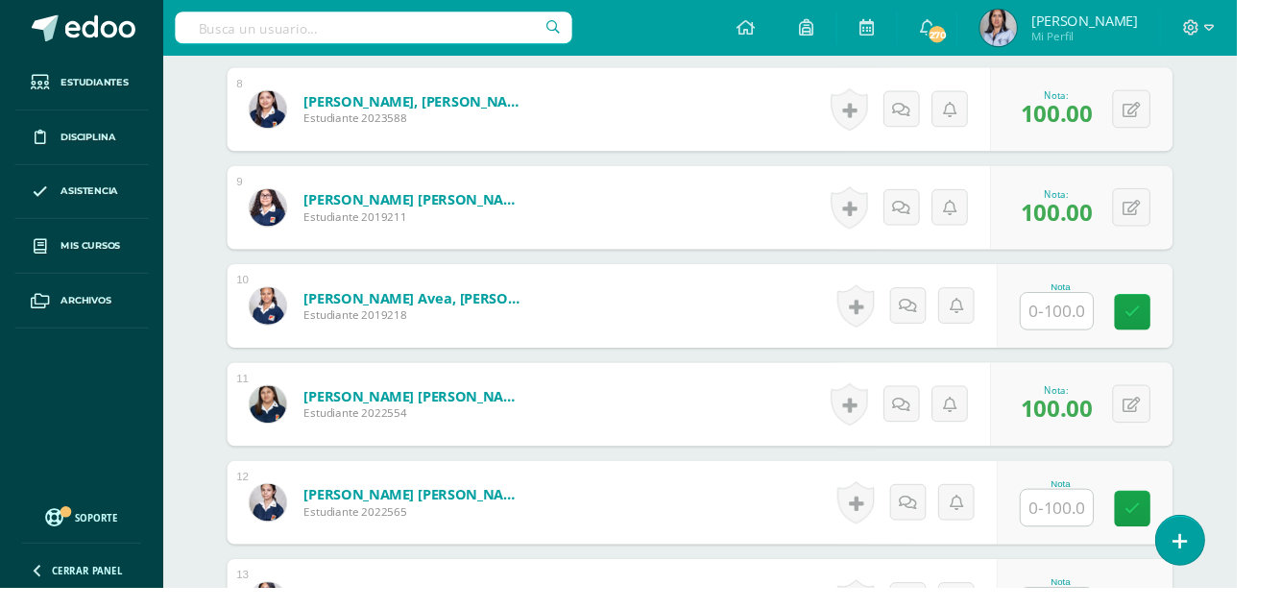
click at [1116, 306] on input "text" at bounding box center [1095, 322] width 75 height 37
click at [1178, 311] on link at bounding box center [1187, 323] width 38 height 38
click at [1162, 301] on button at bounding box center [1172, 316] width 39 height 39
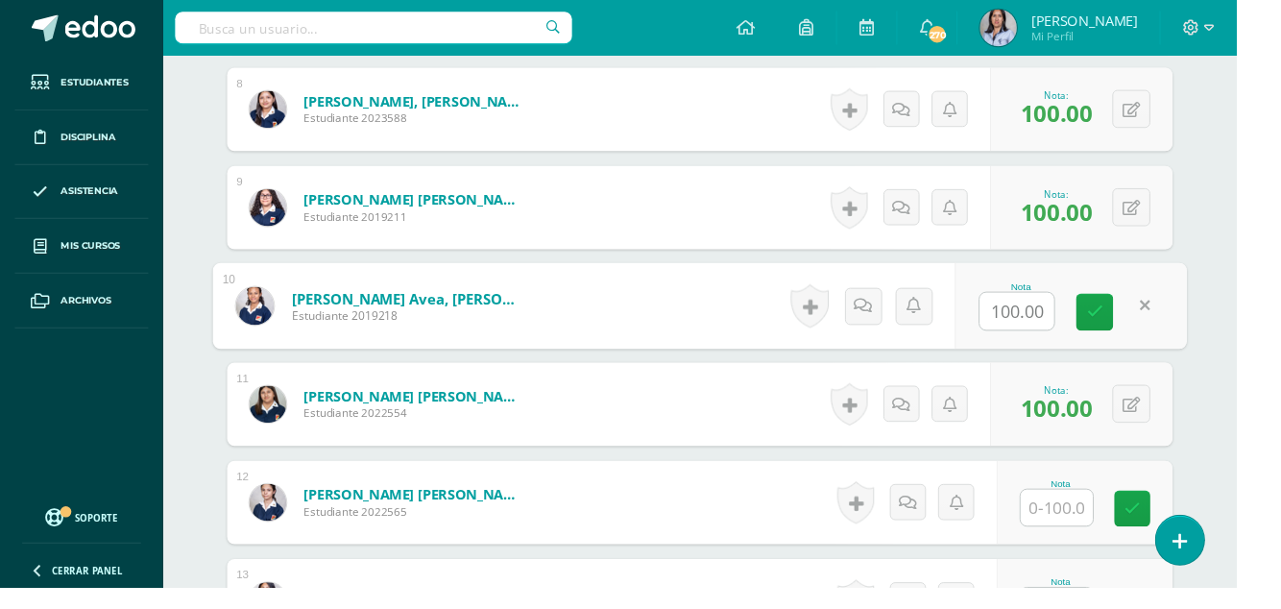
type input "0"
click at [1108, 511] on input "text" at bounding box center [1095, 525] width 75 height 37
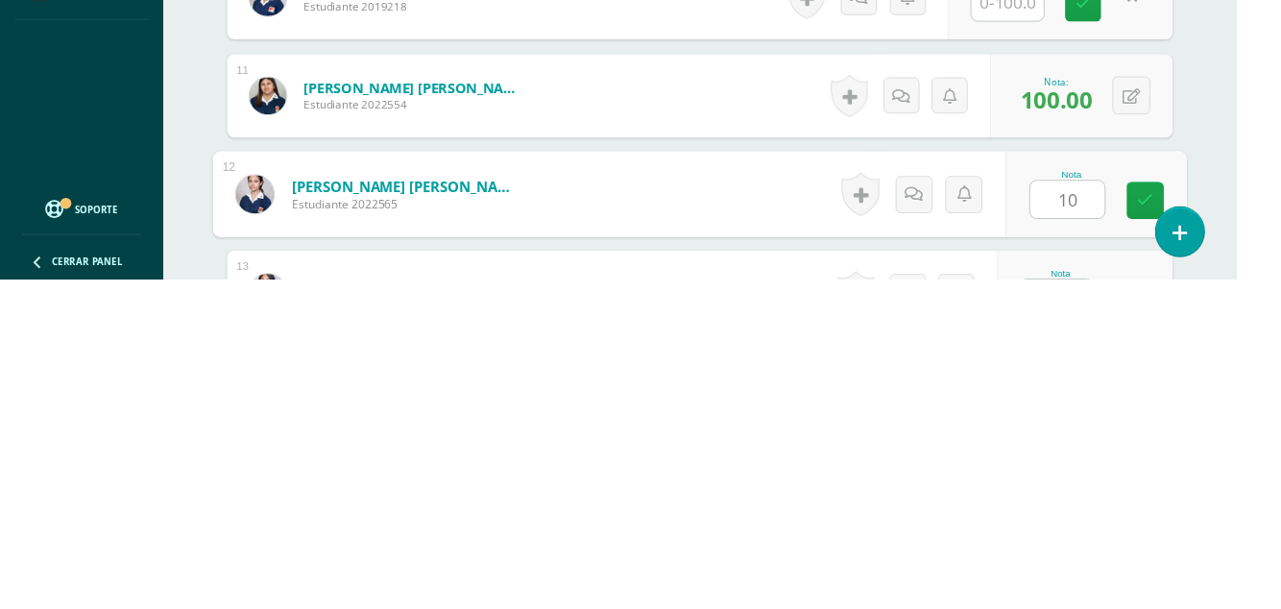
type input "100"
click at [1177, 527] on link at bounding box center [1187, 527] width 38 height 38
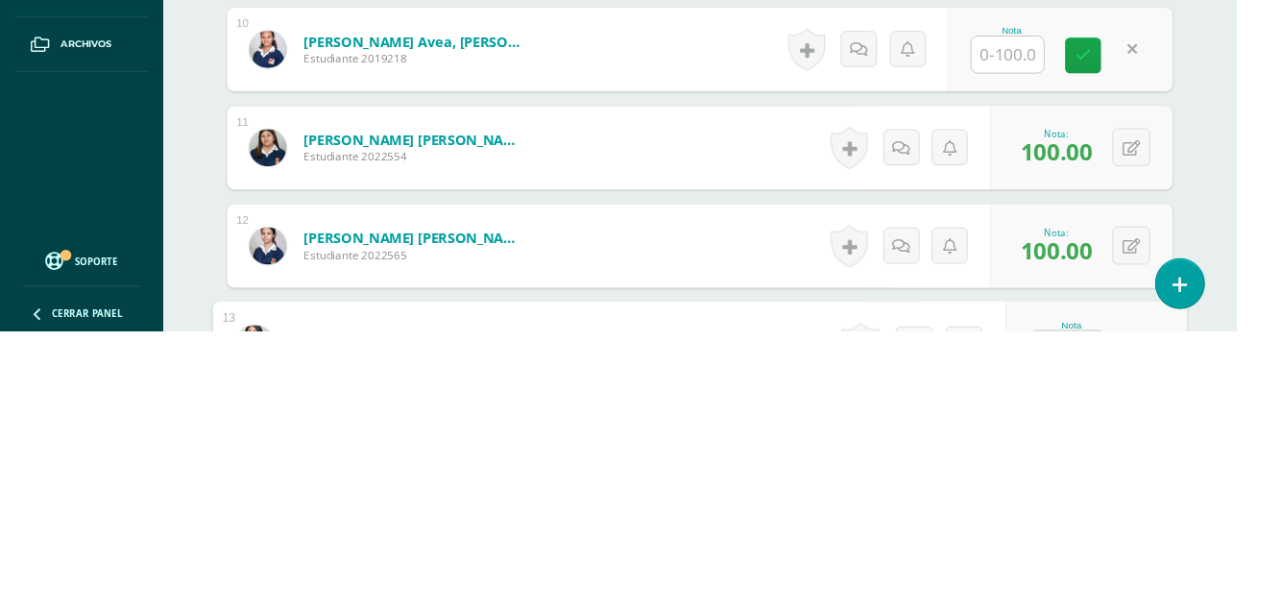
scroll to position [1424, 0]
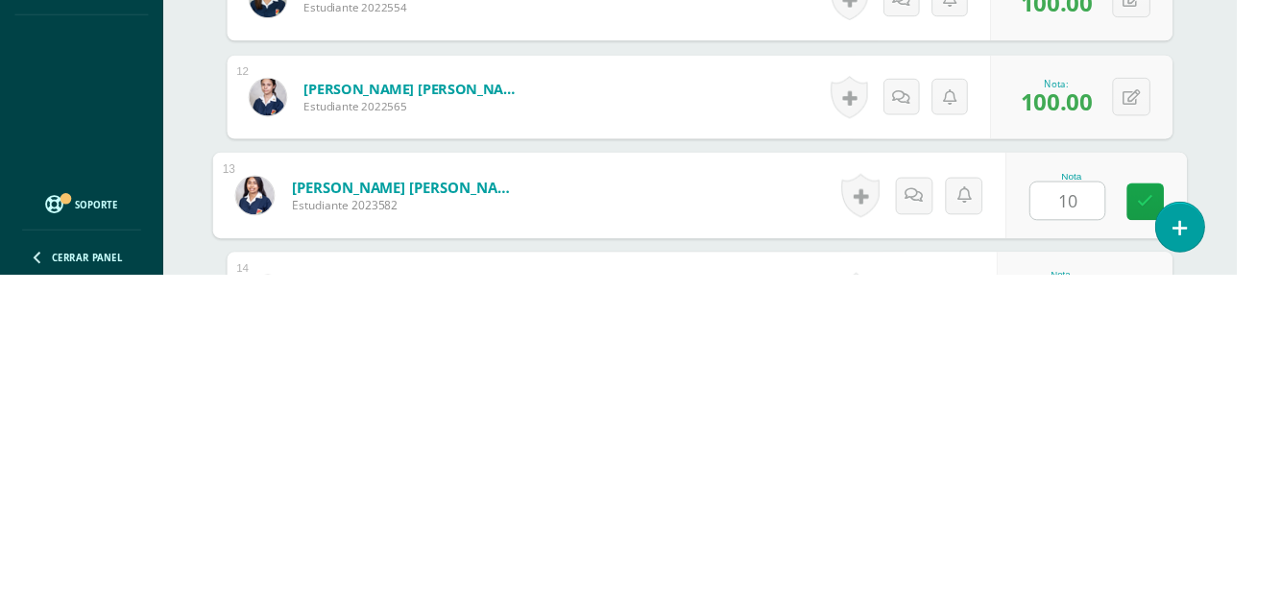
type input "100"
click at [1177, 530] on link at bounding box center [1187, 533] width 38 height 38
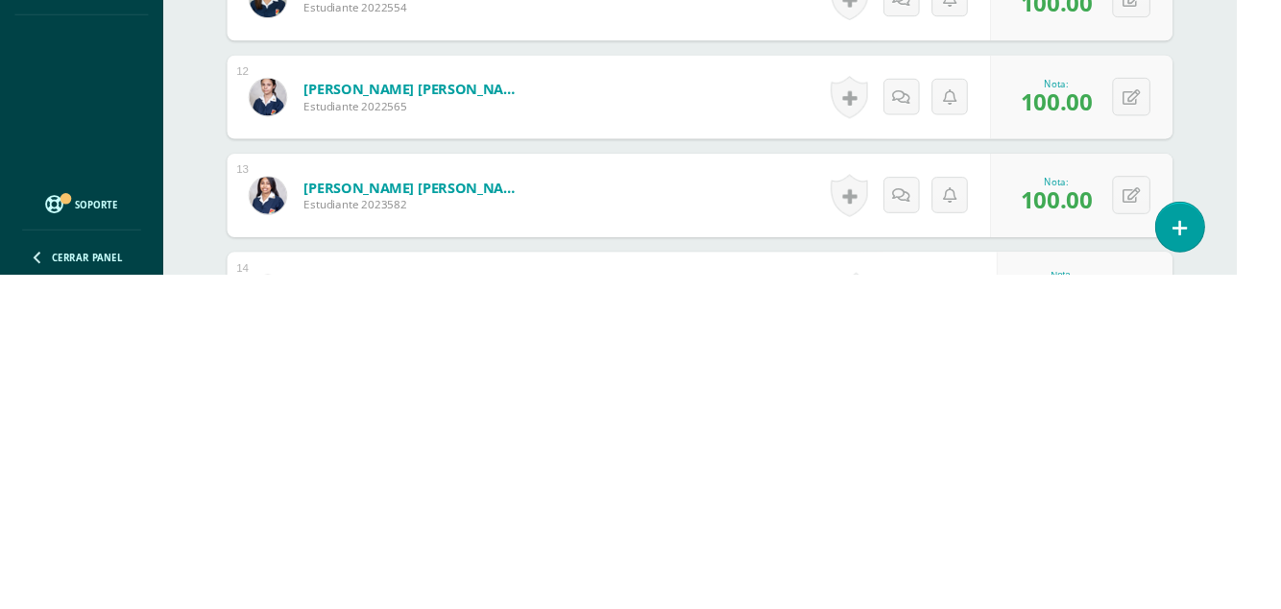
scroll to position [1425, 0]
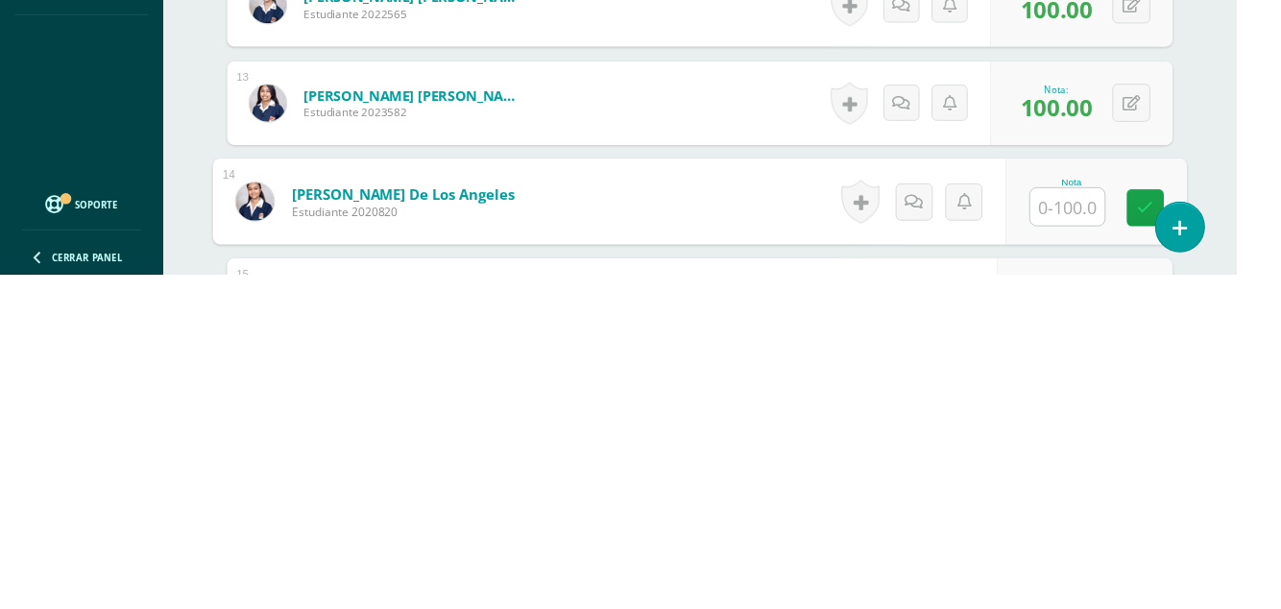
scroll to position [1526, 0]
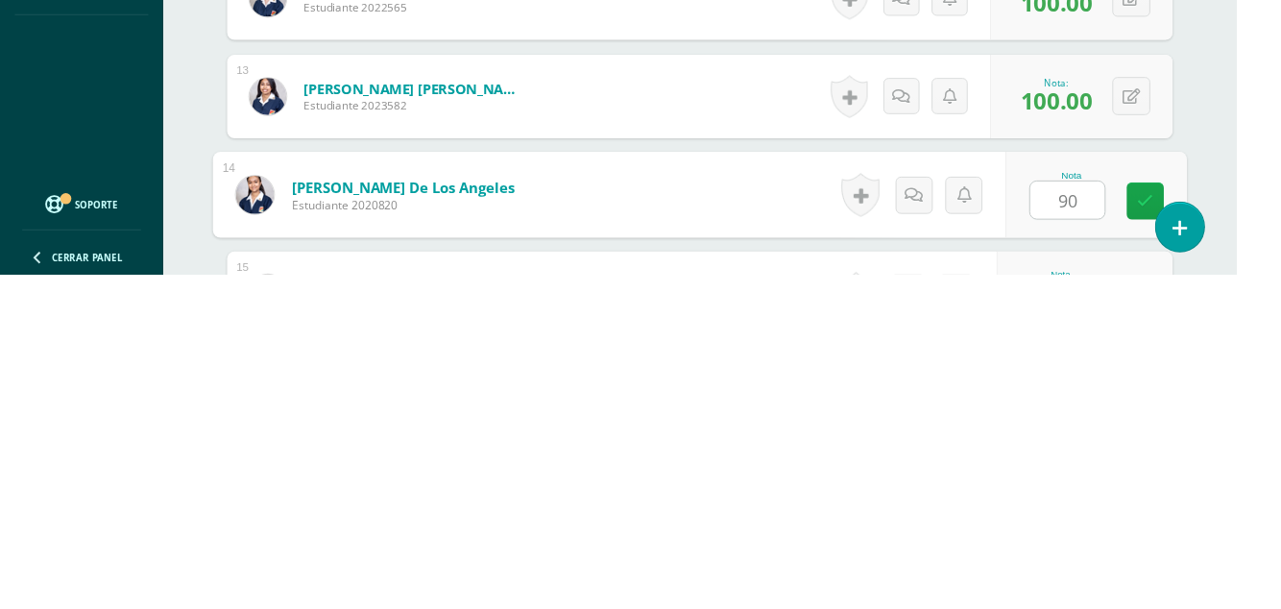
type input "90"
click at [1162, 541] on div "Nota 90" at bounding box center [1135, 526] width 187 height 89
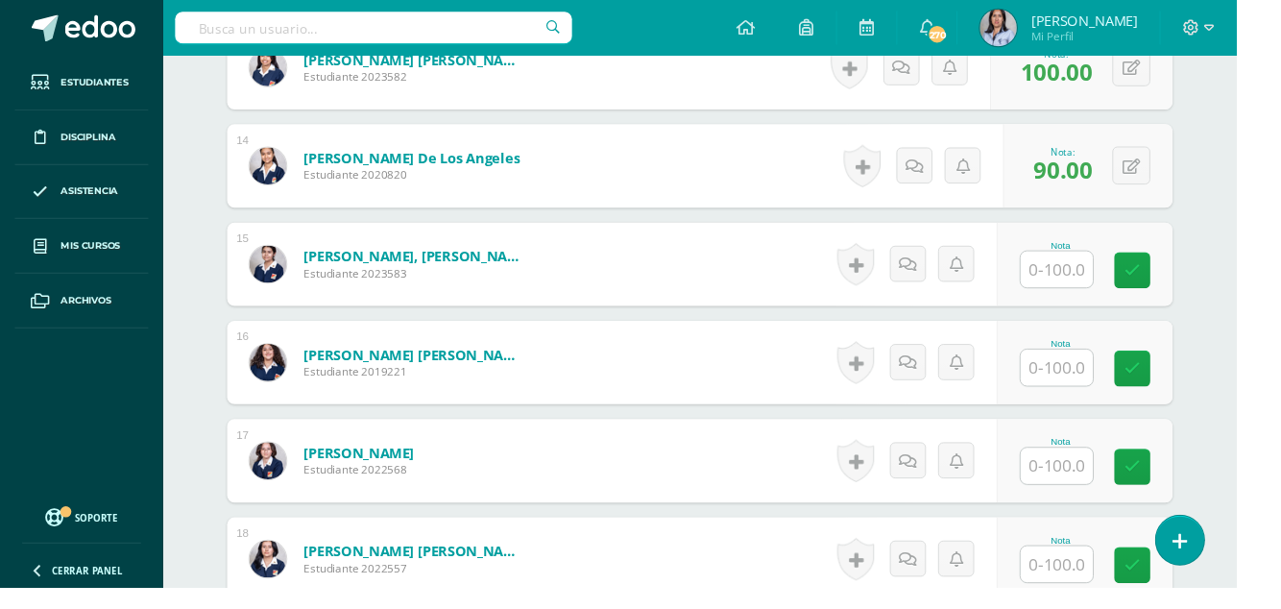
scroll to position [1892, 0]
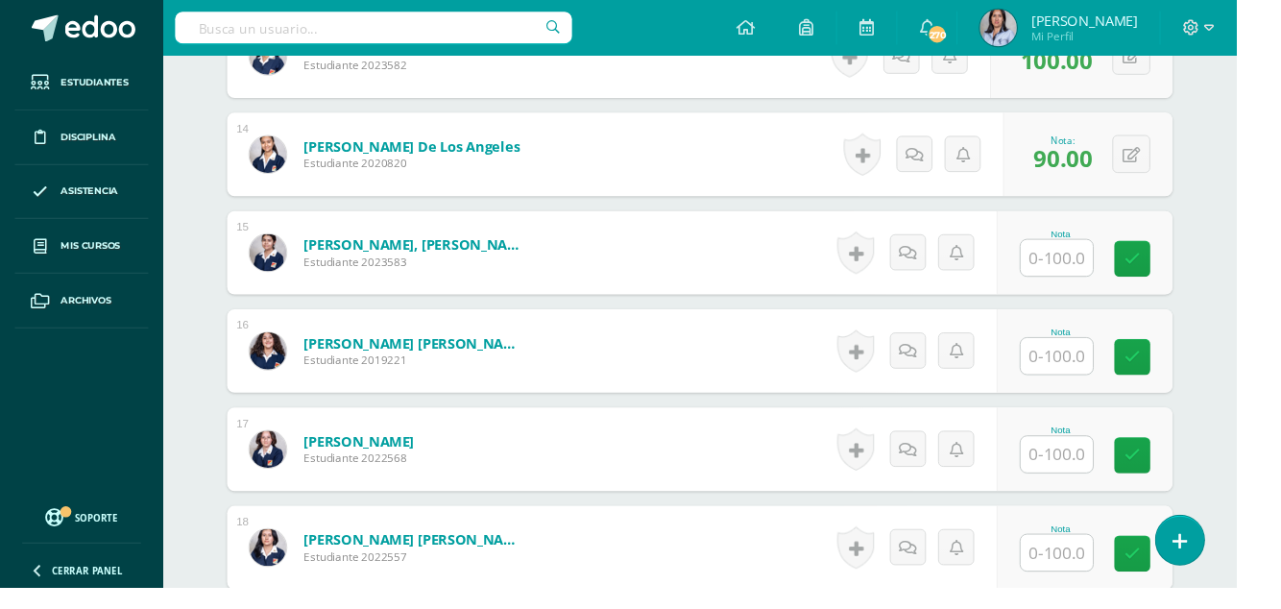
click at [1103, 254] on input "text" at bounding box center [1095, 267] width 75 height 37
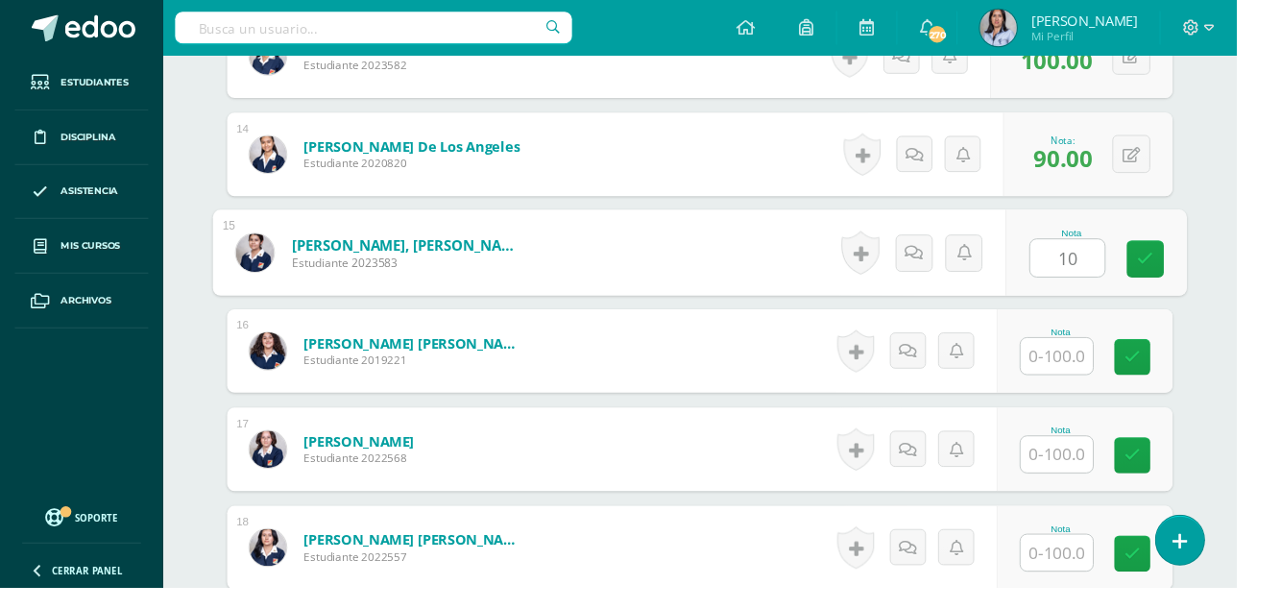
type input "100"
click at [1177, 269] on link at bounding box center [1187, 269] width 38 height 38
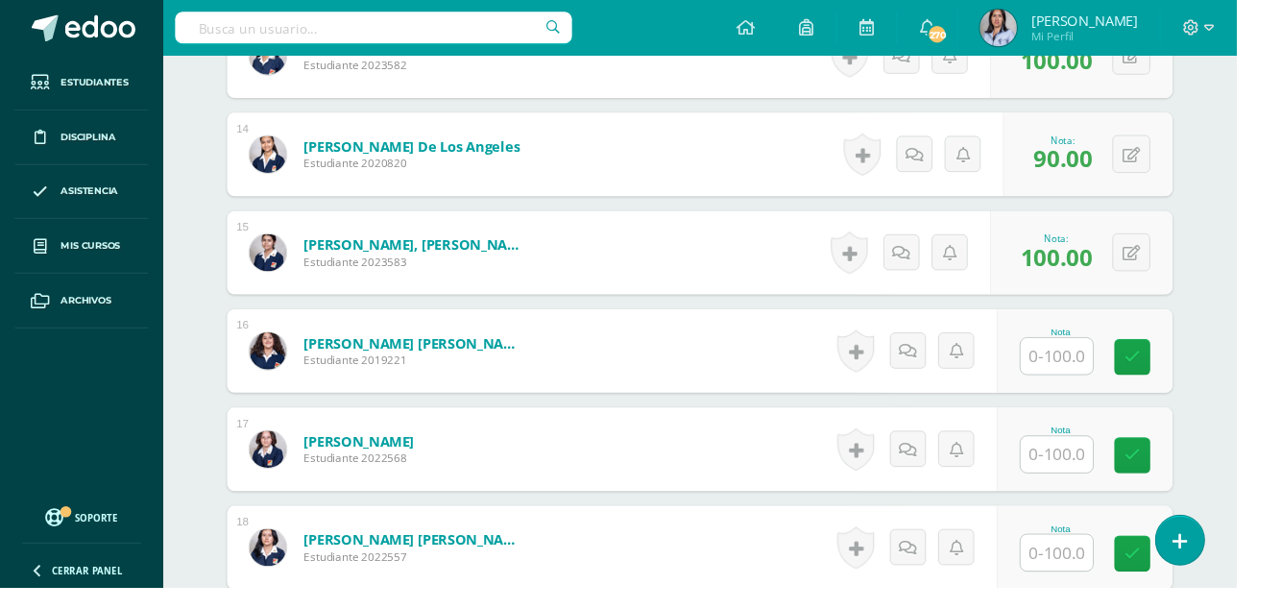
click at [1163, 368] on link at bounding box center [1173, 370] width 37 height 37
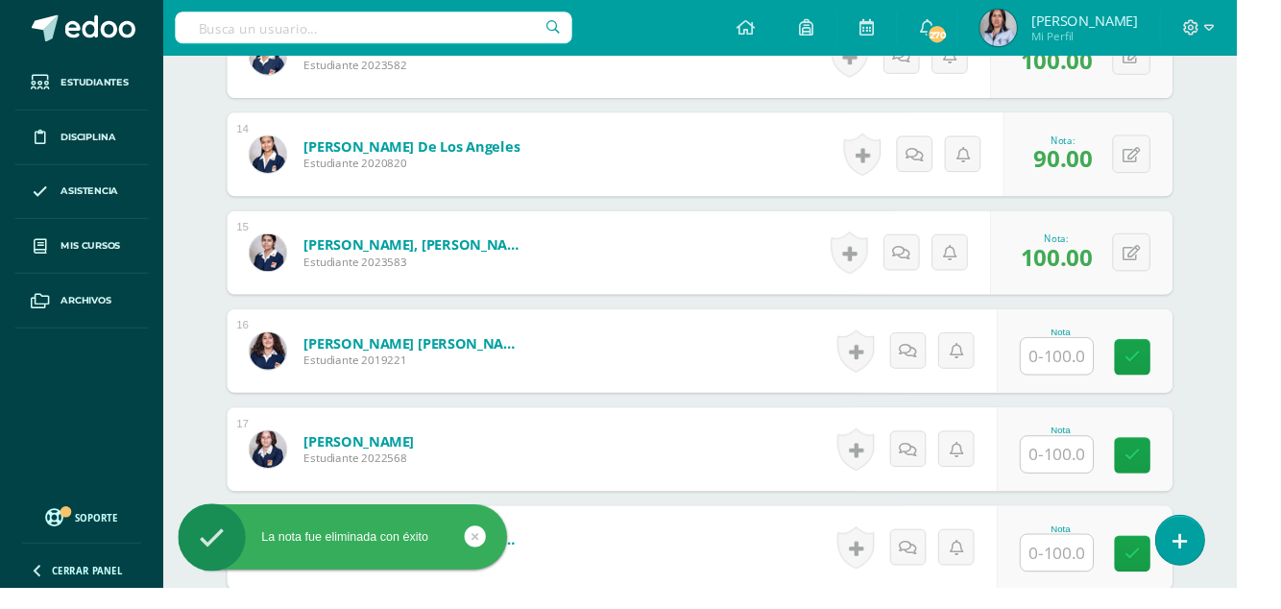
click at [1163, 359] on link at bounding box center [1173, 370] width 37 height 37
click at [1107, 357] on input "text" at bounding box center [1095, 369] width 75 height 37
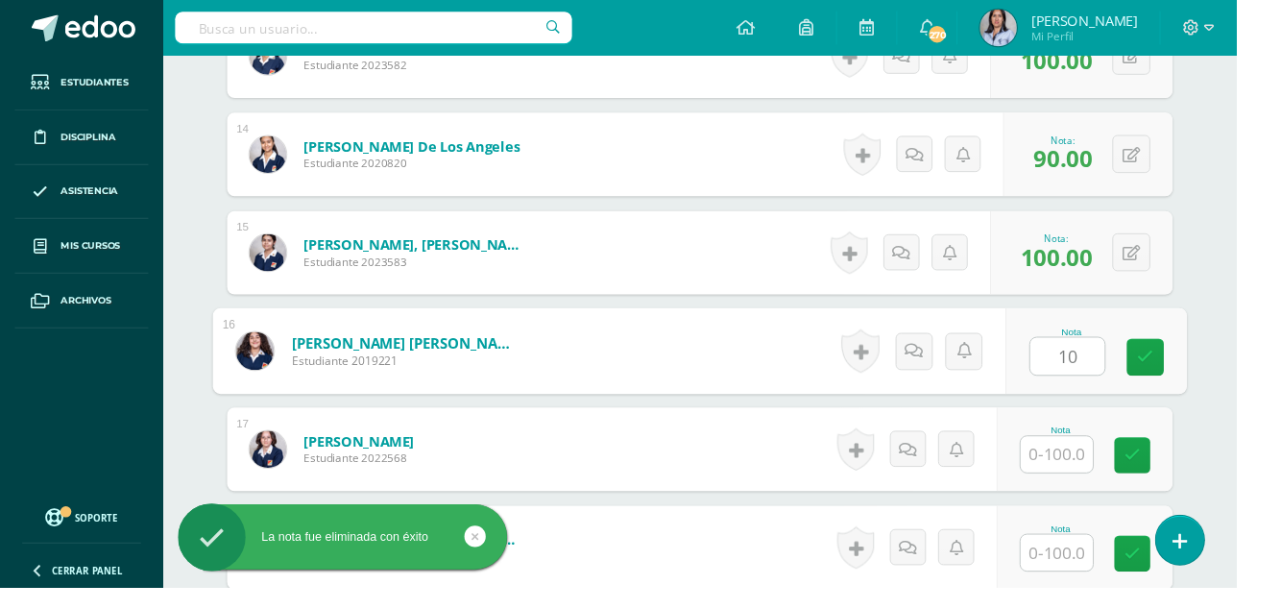
type input "100"
click at [1178, 367] on link at bounding box center [1187, 371] width 38 height 38
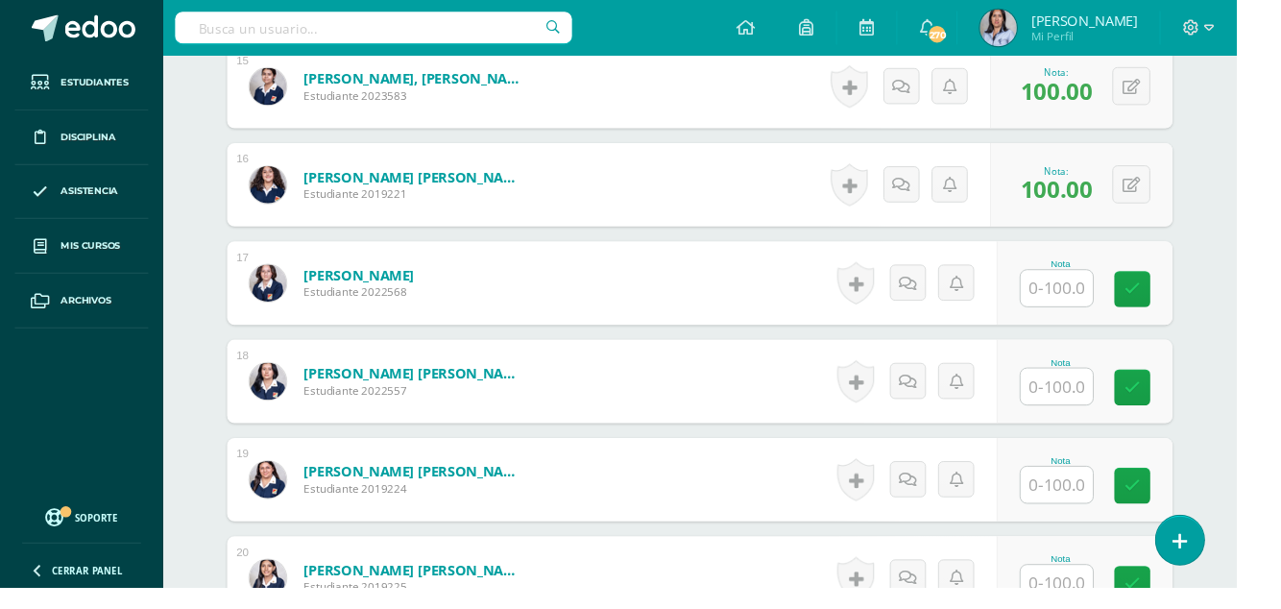
scroll to position [2070, 0]
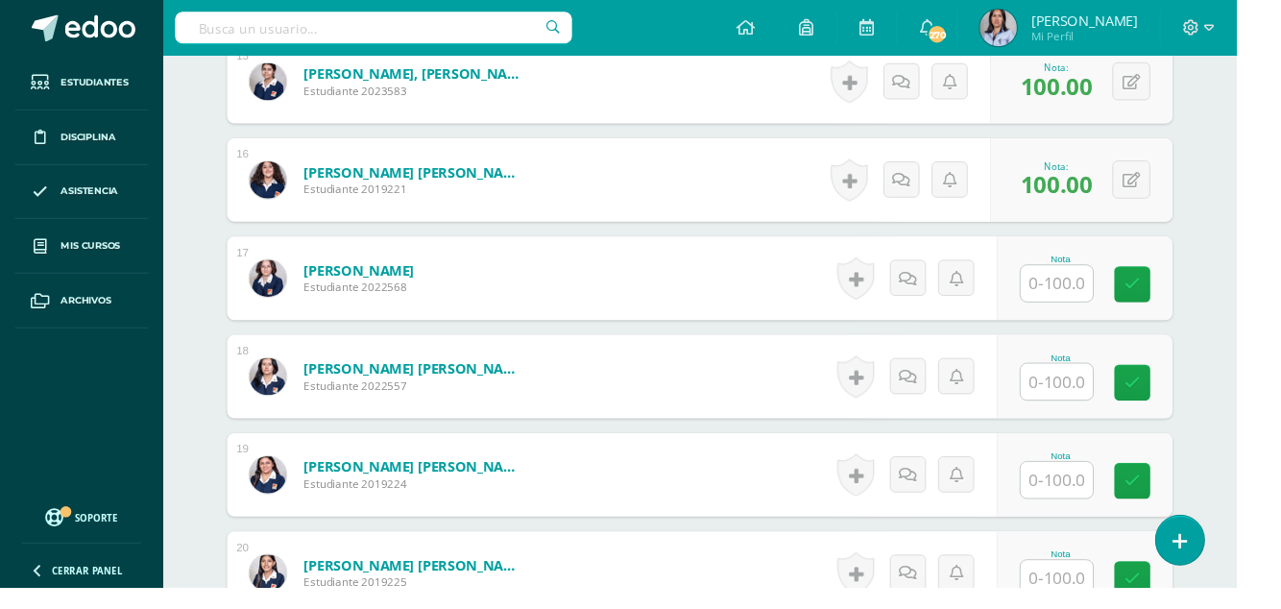
click at [1107, 283] on input "text" at bounding box center [1095, 293] width 75 height 37
type input "100"
click at [1177, 296] on link at bounding box center [1187, 295] width 38 height 38
click at [1110, 389] on input "text" at bounding box center [1095, 395] width 75 height 37
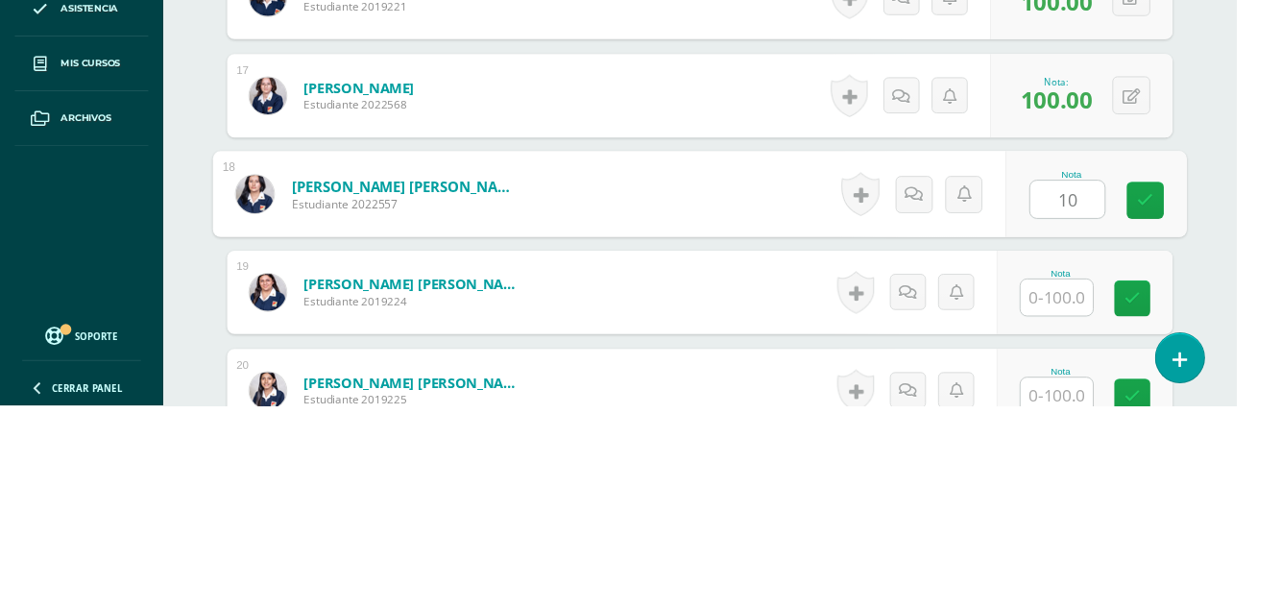
type input "100"
click at [1177, 396] on link at bounding box center [1187, 396] width 38 height 38
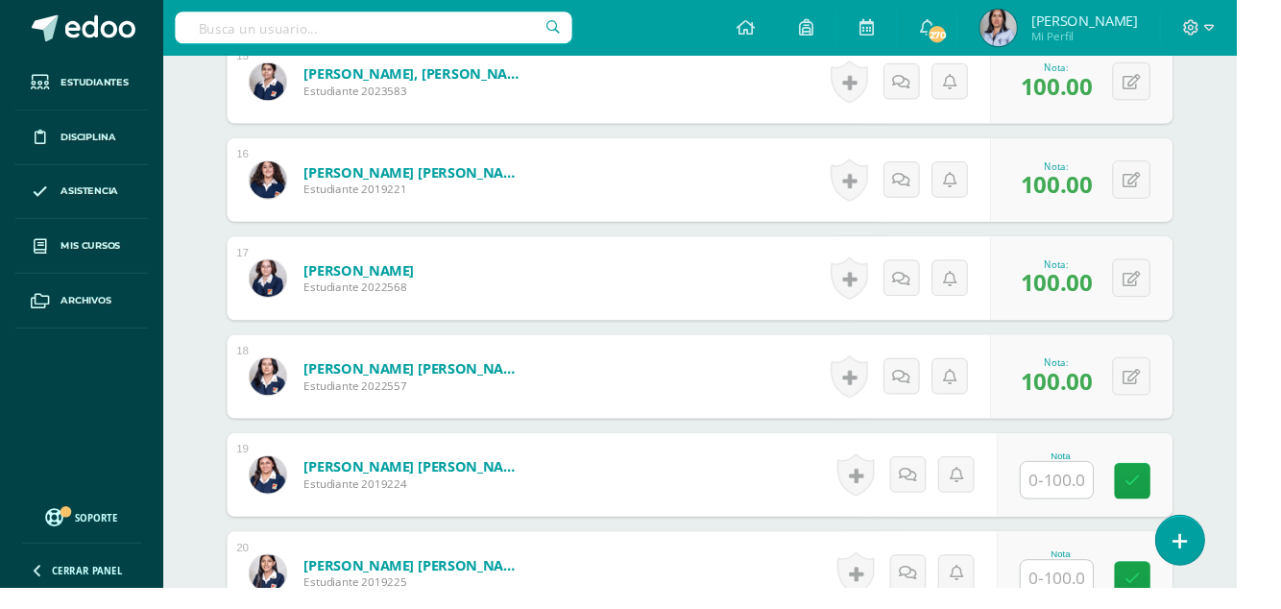
click at [1103, 495] on input "text" at bounding box center [1095, 496] width 75 height 37
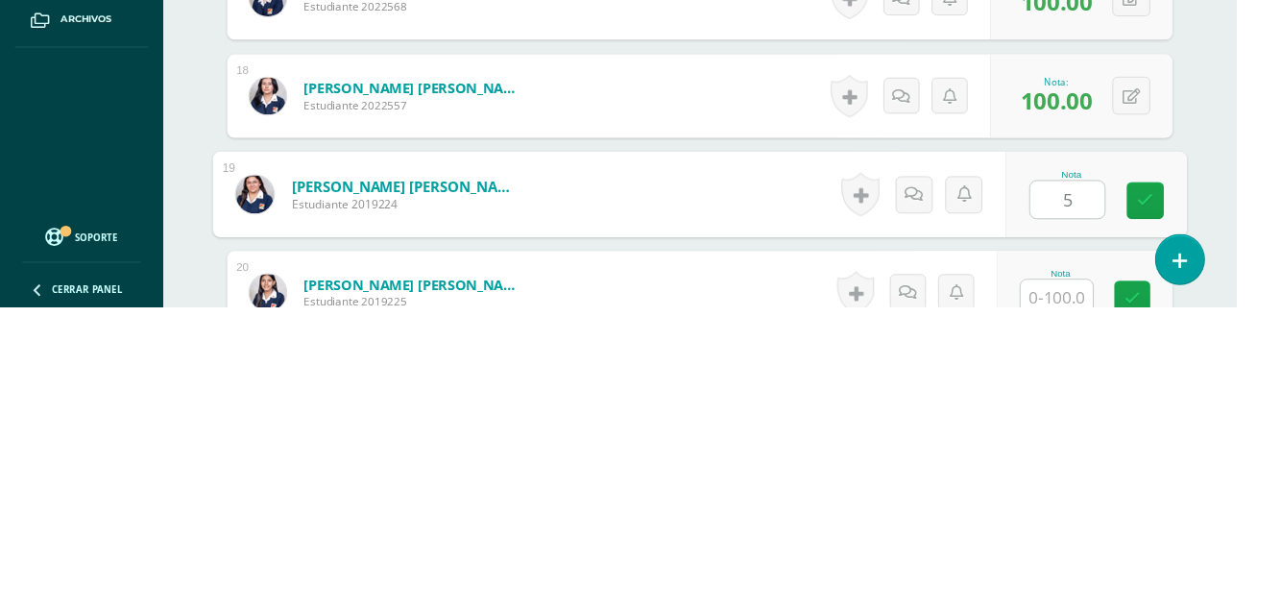
type input "50"
click at [1177, 505] on link at bounding box center [1187, 498] width 38 height 38
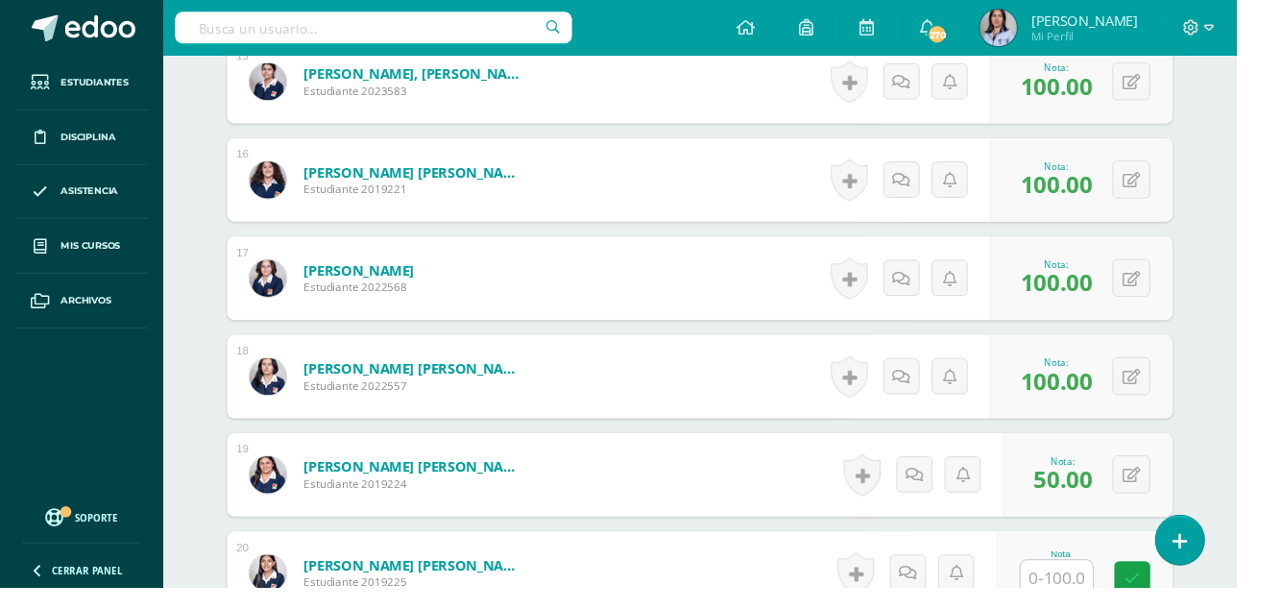
click at [1119, 592] on input "text" at bounding box center [1095, 598] width 75 height 37
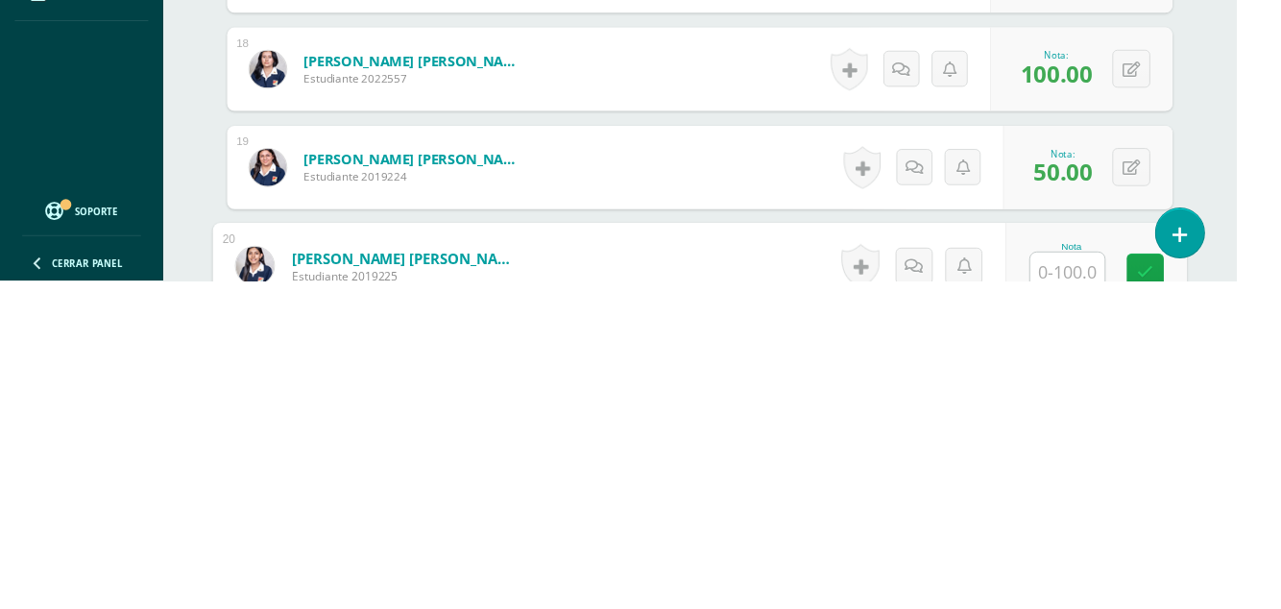
scroll to position [2137, 0]
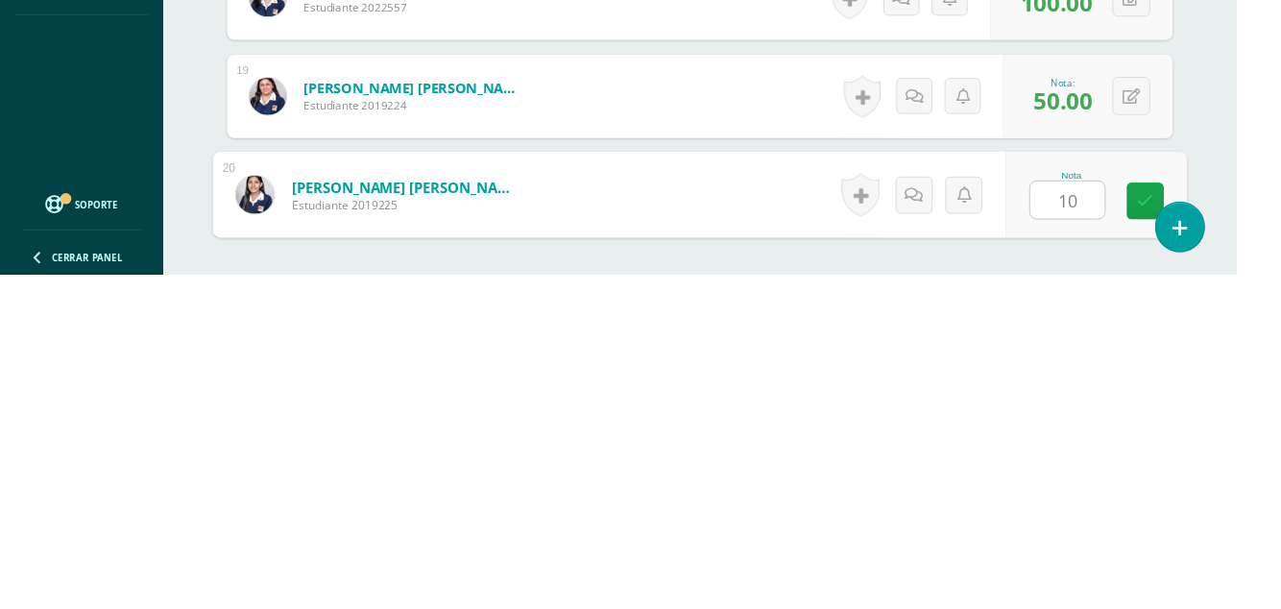
type input "100"
click at [1177, 523] on link at bounding box center [1187, 533] width 38 height 38
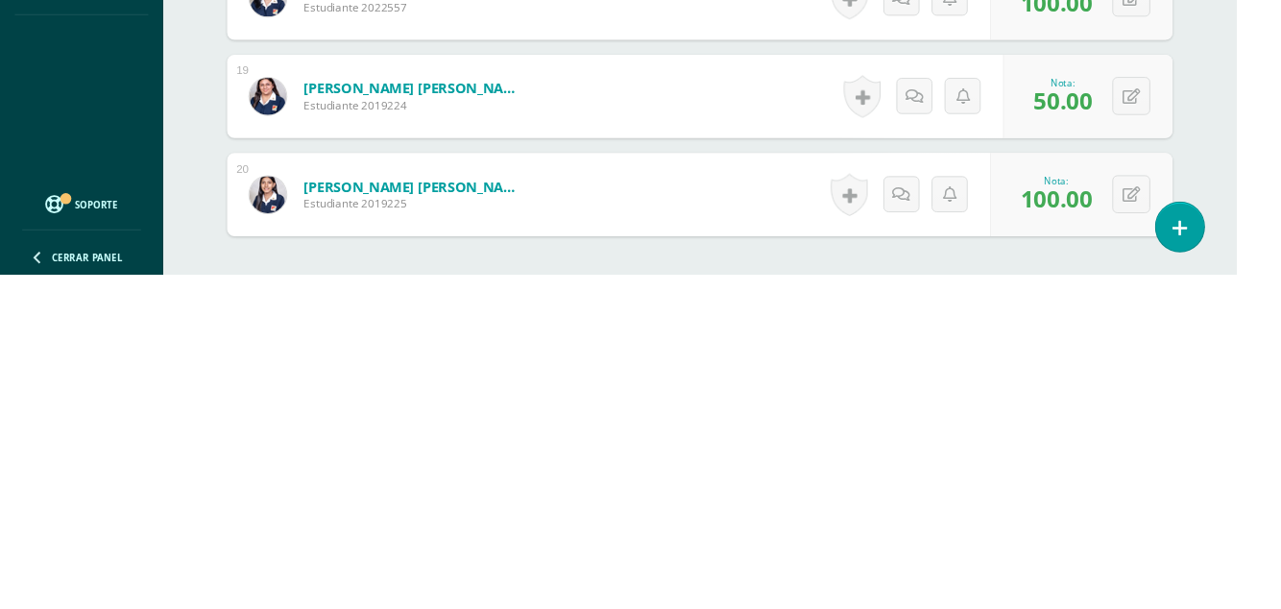
scroll to position [2138, 0]
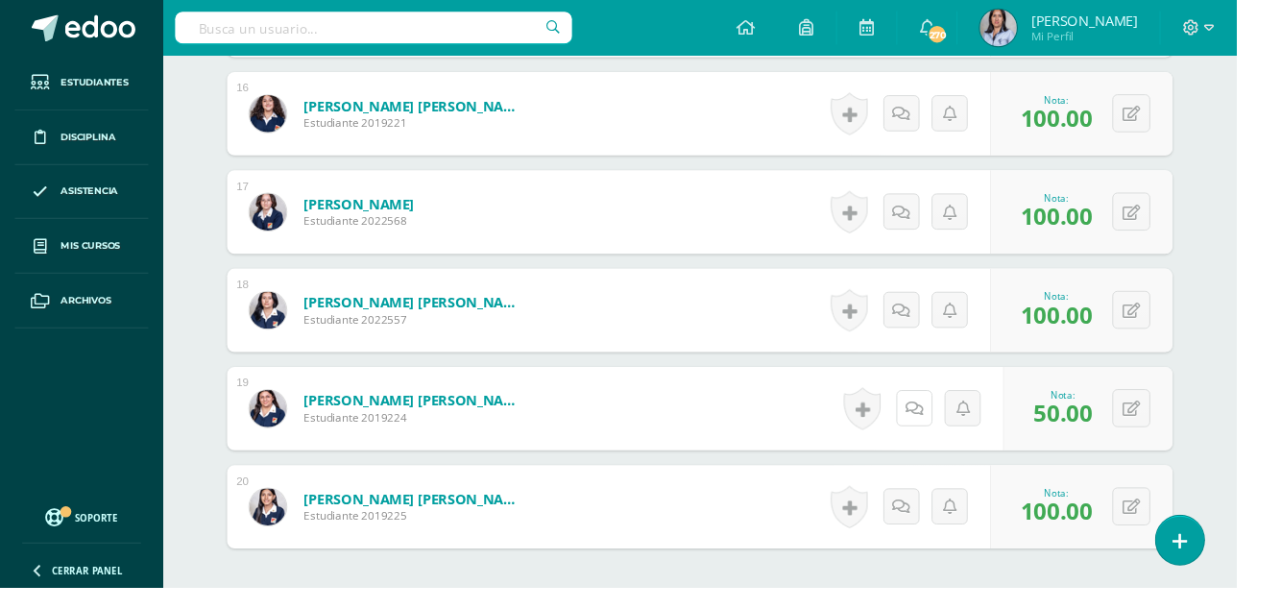
click at [937, 421] on link at bounding box center [947, 422] width 37 height 37
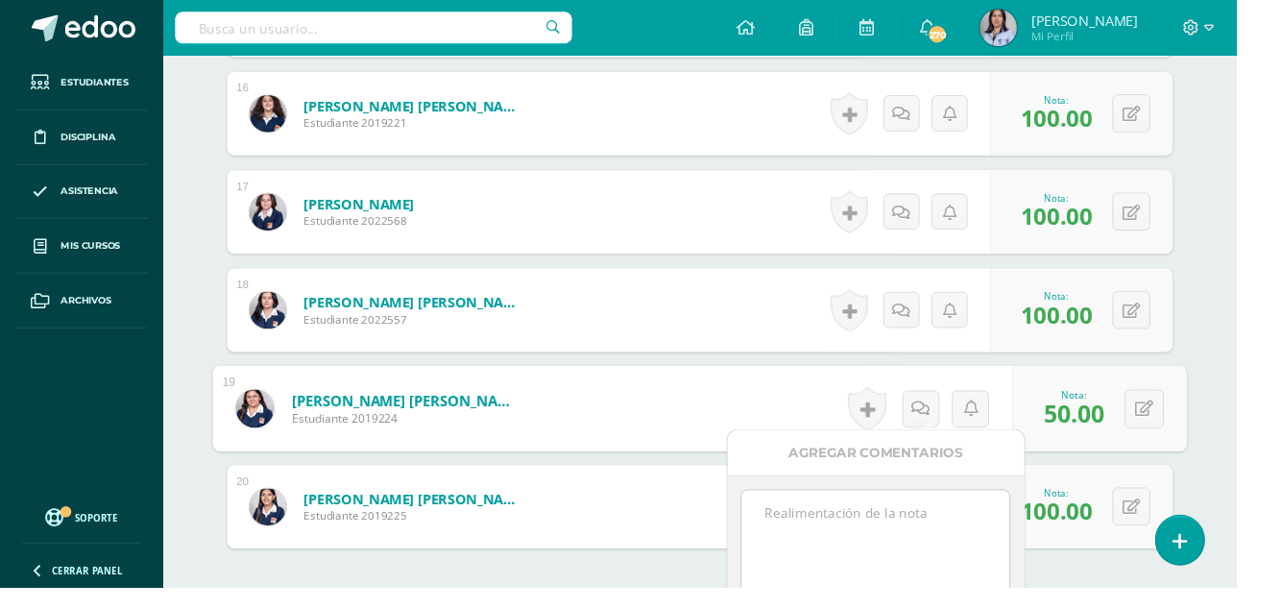
click at [850, 535] on textarea at bounding box center [907, 556] width 278 height 96
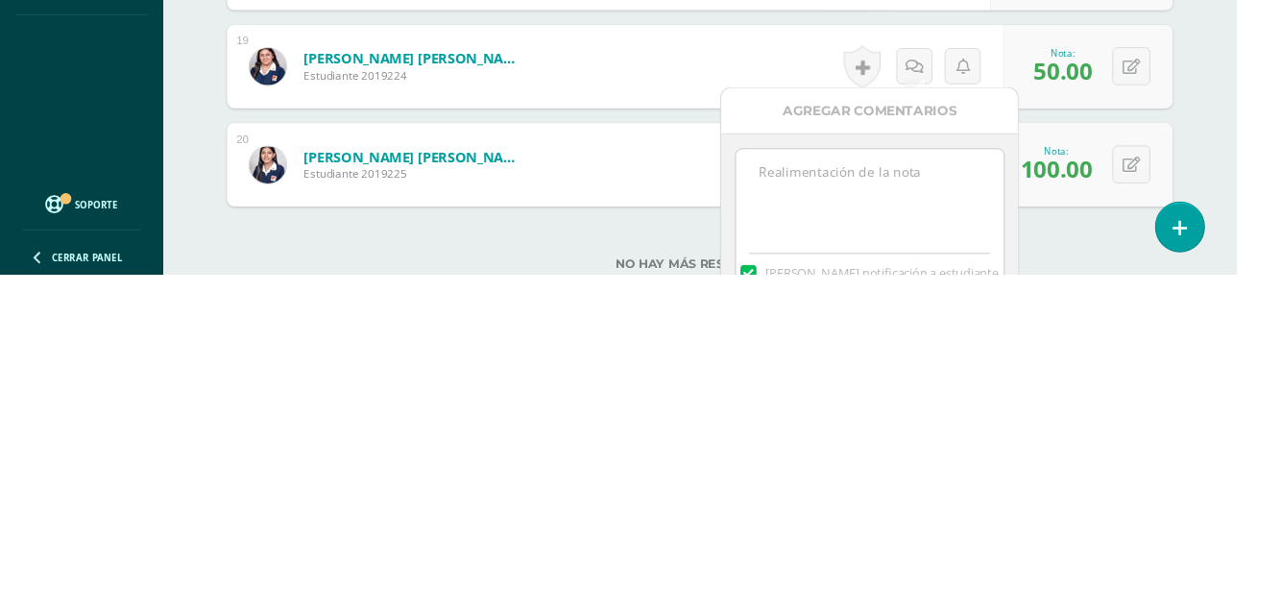
scroll to position [2168, 0]
type textarea "T"
type textarea "Trifoliar incompleto."
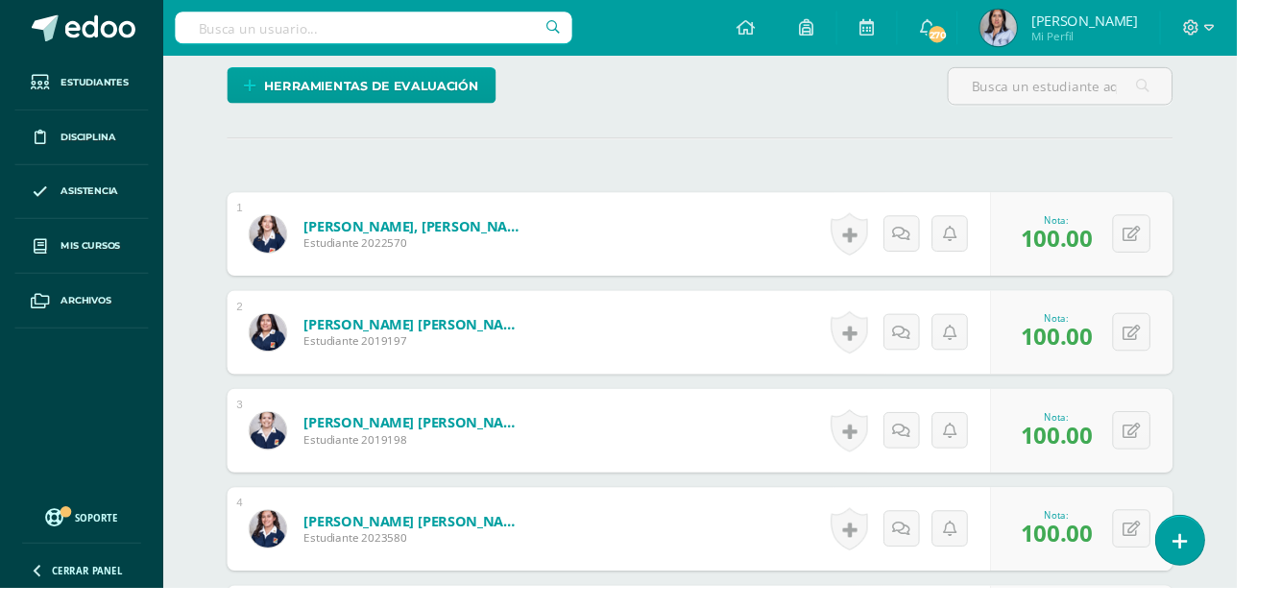
scroll to position [474, 0]
